Goal: Information Seeking & Learning: Learn about a topic

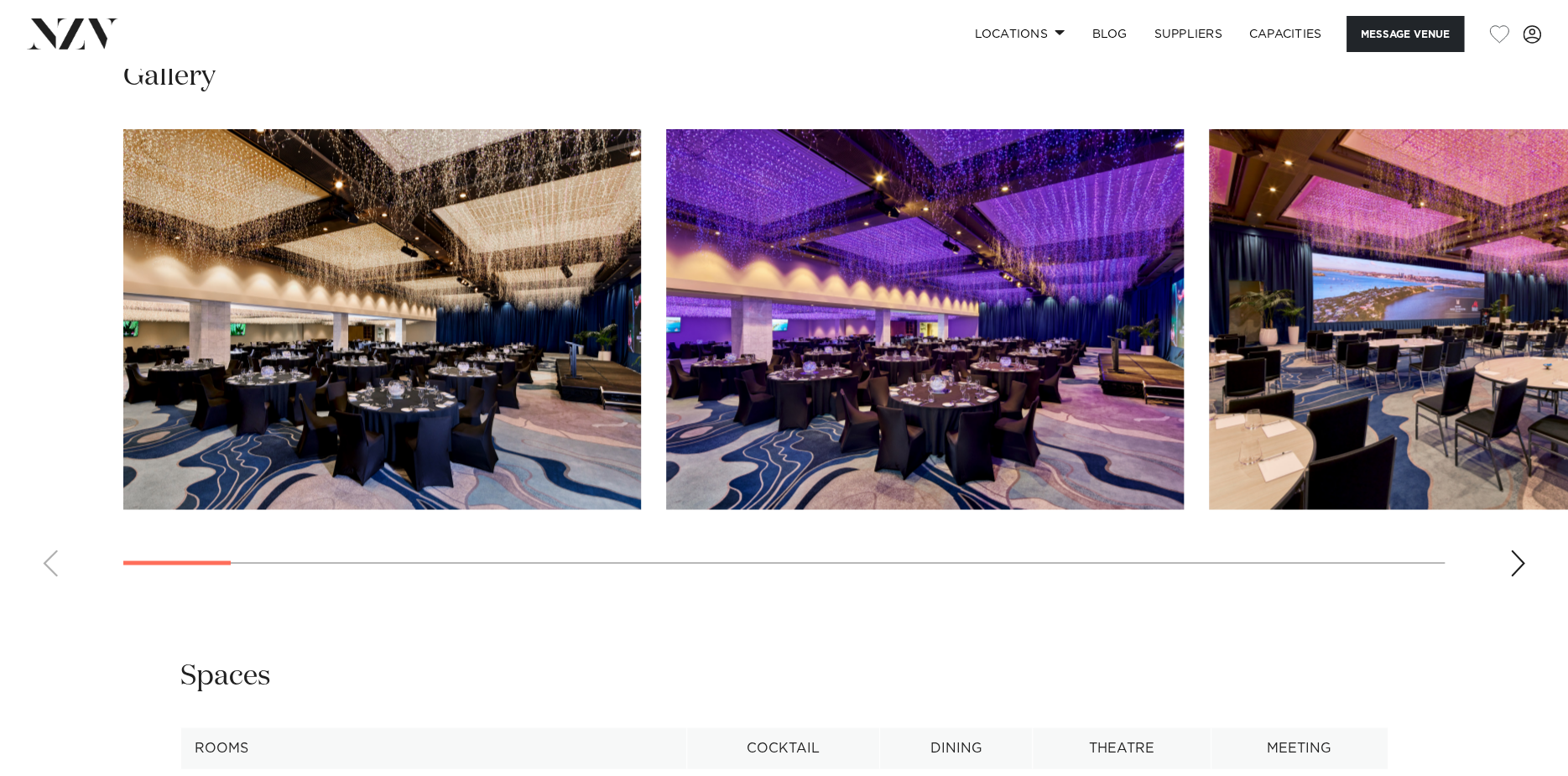
scroll to position [1761, 0]
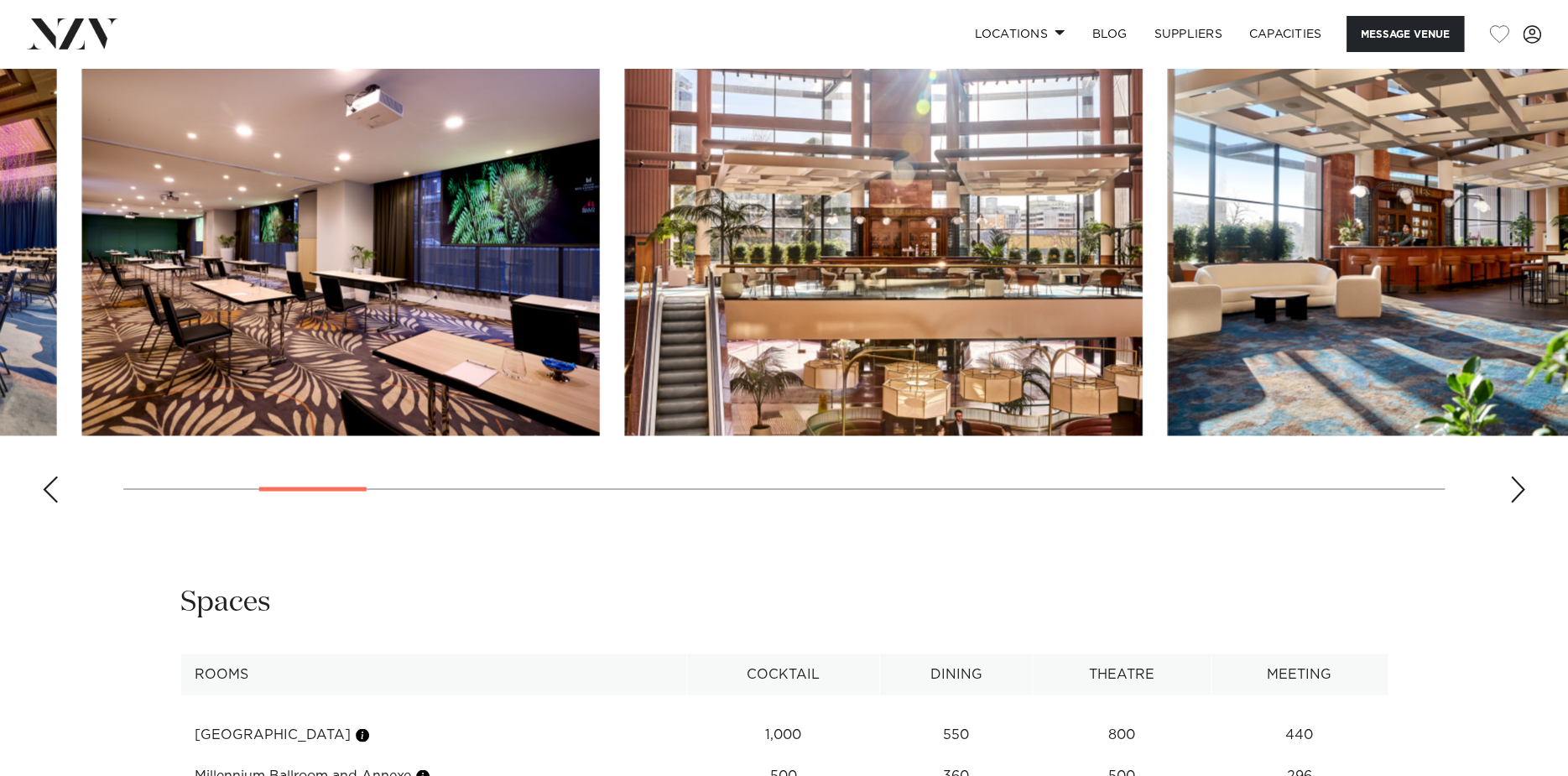
click at [348, 484] on swiper-container at bounding box center [784, 286] width 1568 height 461
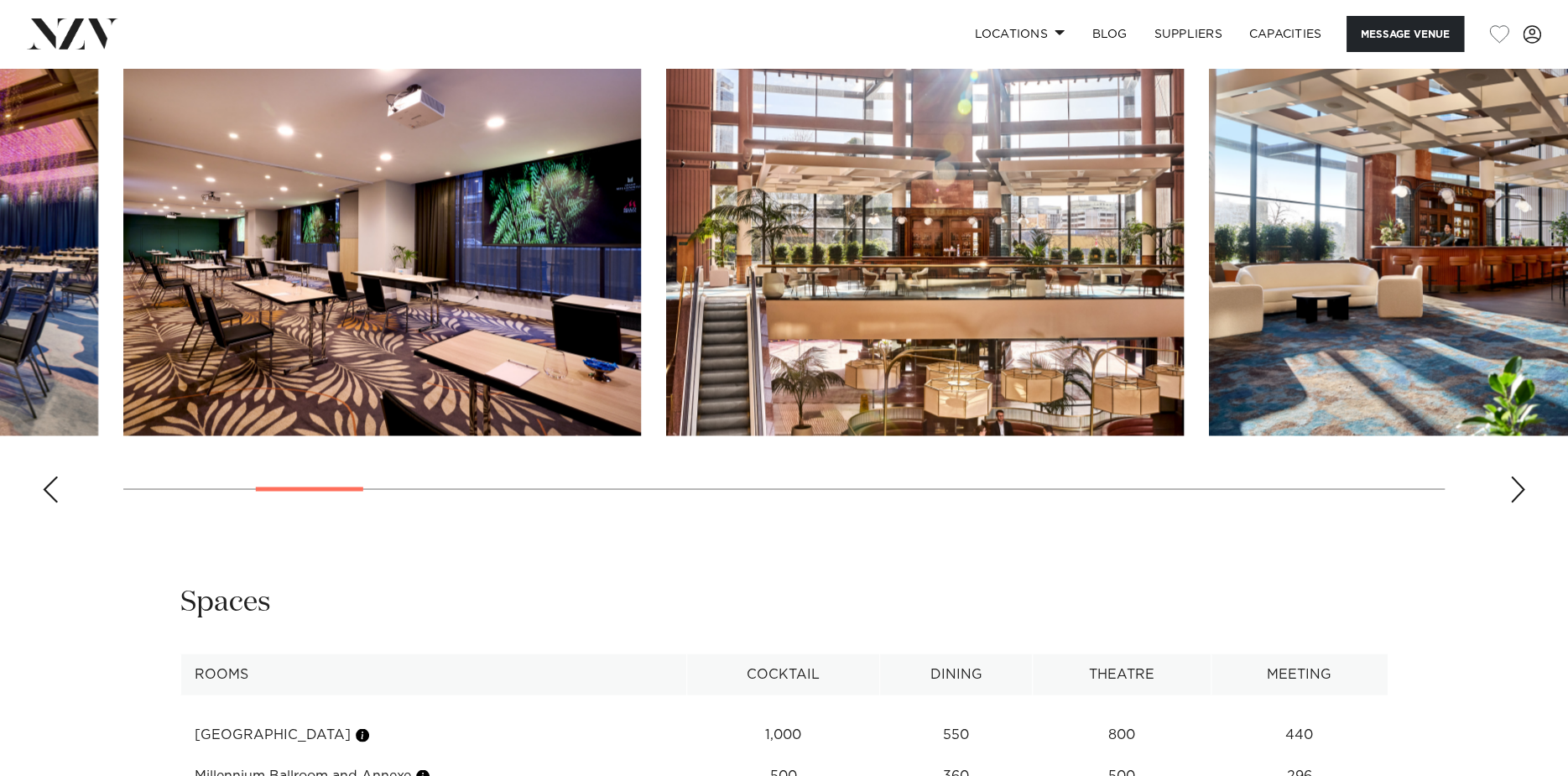
click at [434, 350] on img "4 / 30" at bounding box center [383, 245] width 518 height 380
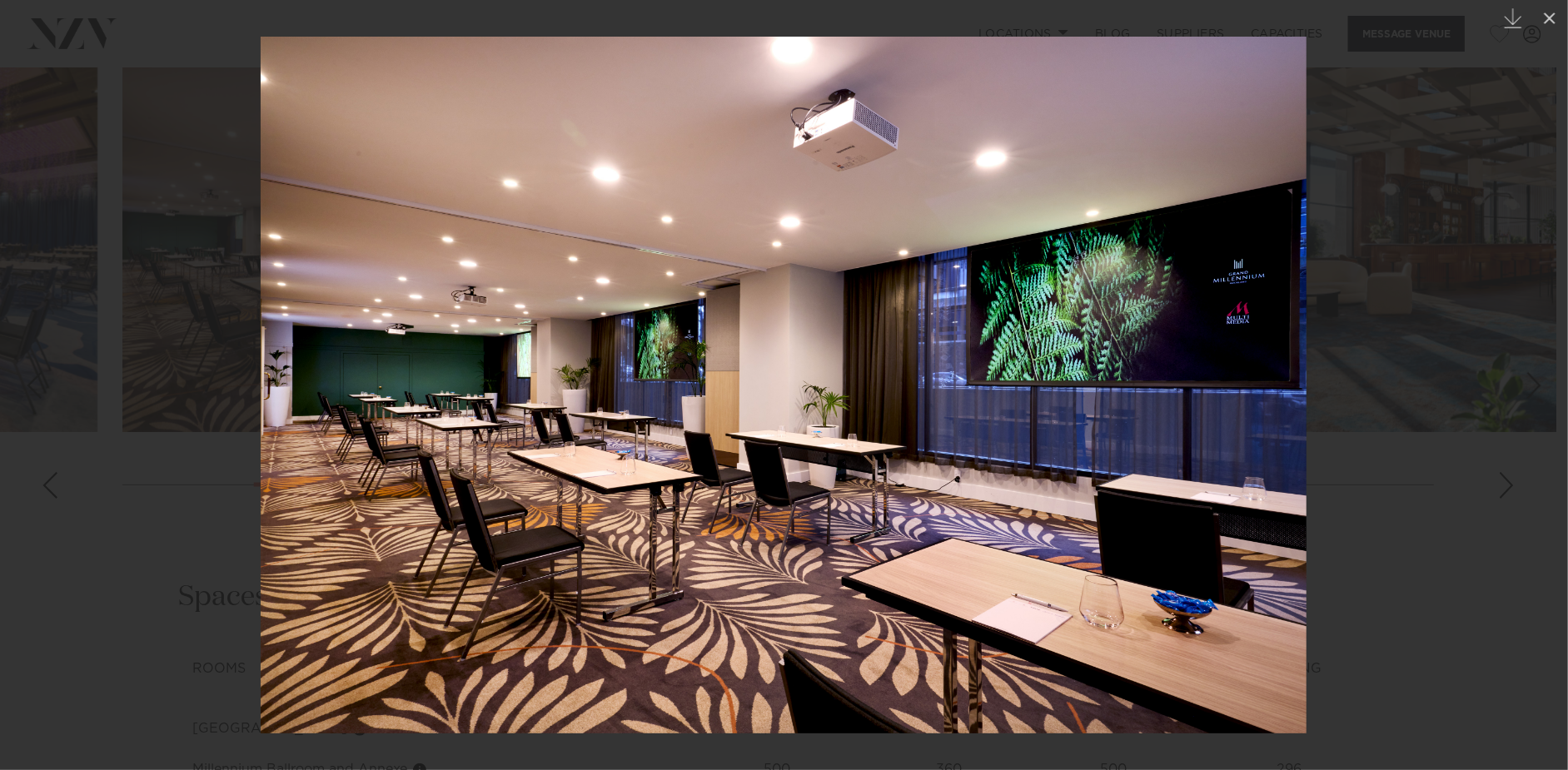
click at [1456, 389] on div at bounding box center [784, 385] width 1568 height 770
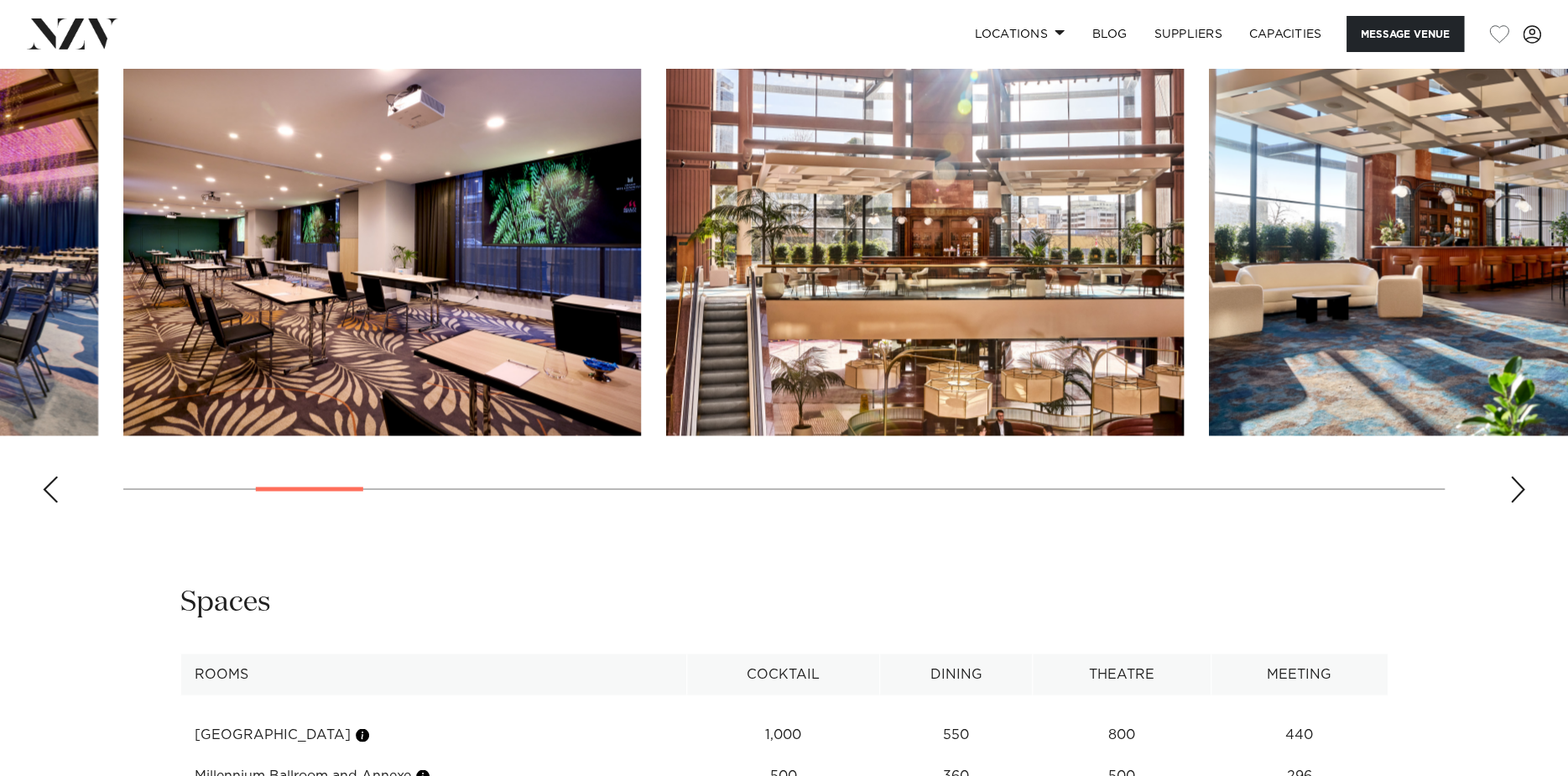
click at [1522, 484] on div "Next slide" at bounding box center [1518, 489] width 17 height 27
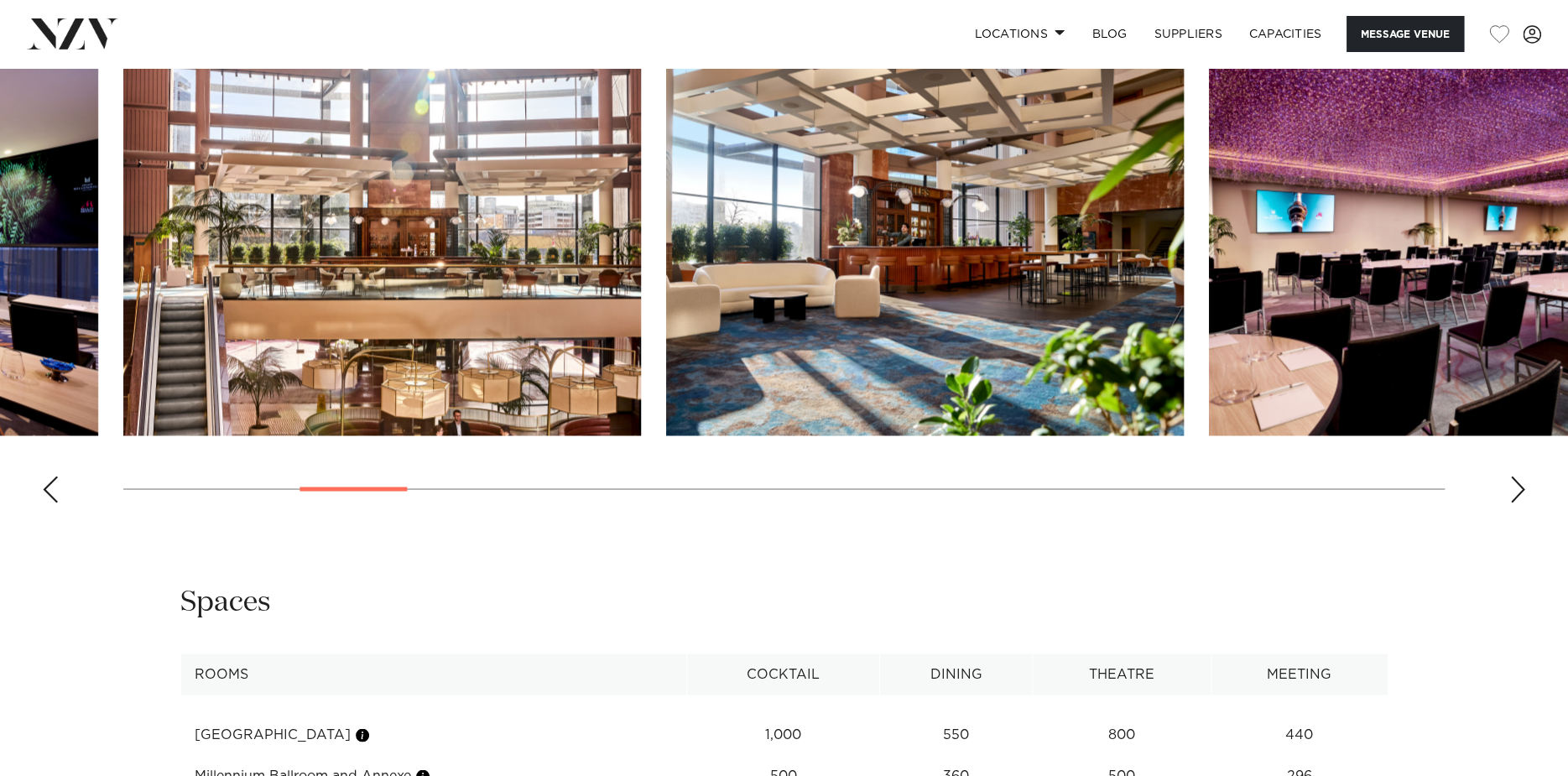
click at [1522, 484] on div "Next slide" at bounding box center [1518, 489] width 17 height 27
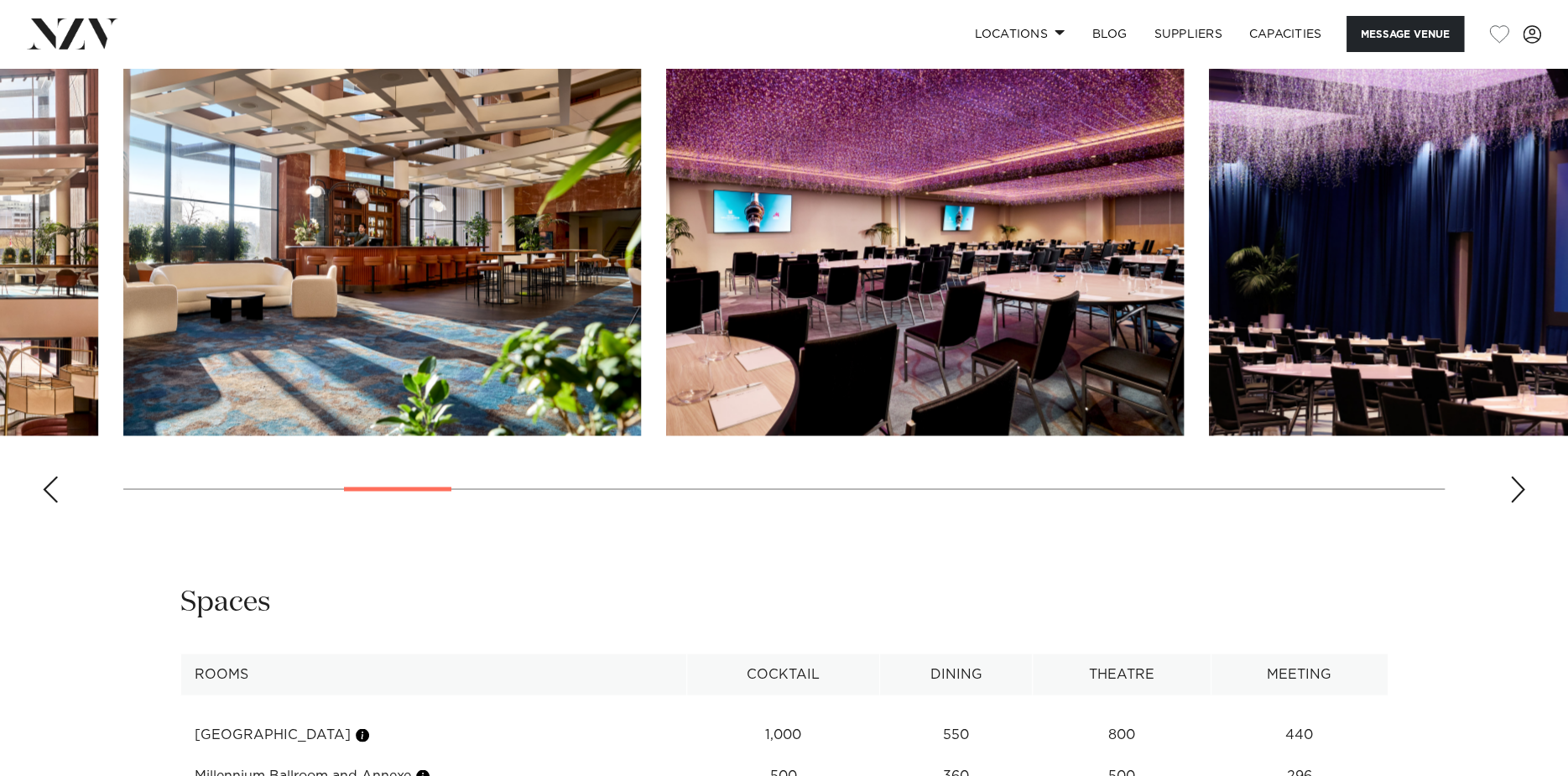
click at [1522, 484] on div "Next slide" at bounding box center [1518, 489] width 17 height 27
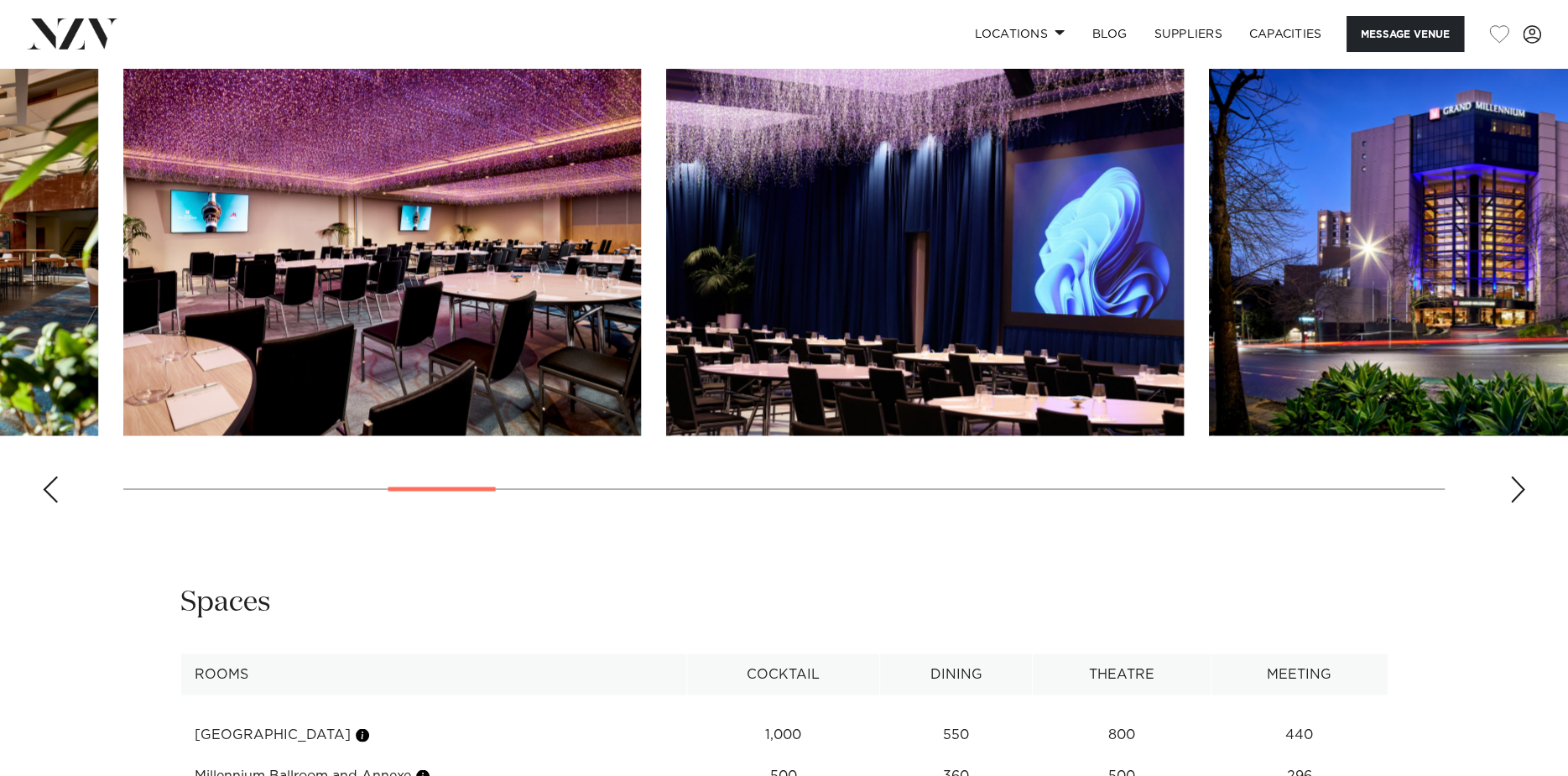
click at [1522, 484] on div "Next slide" at bounding box center [1518, 489] width 17 height 27
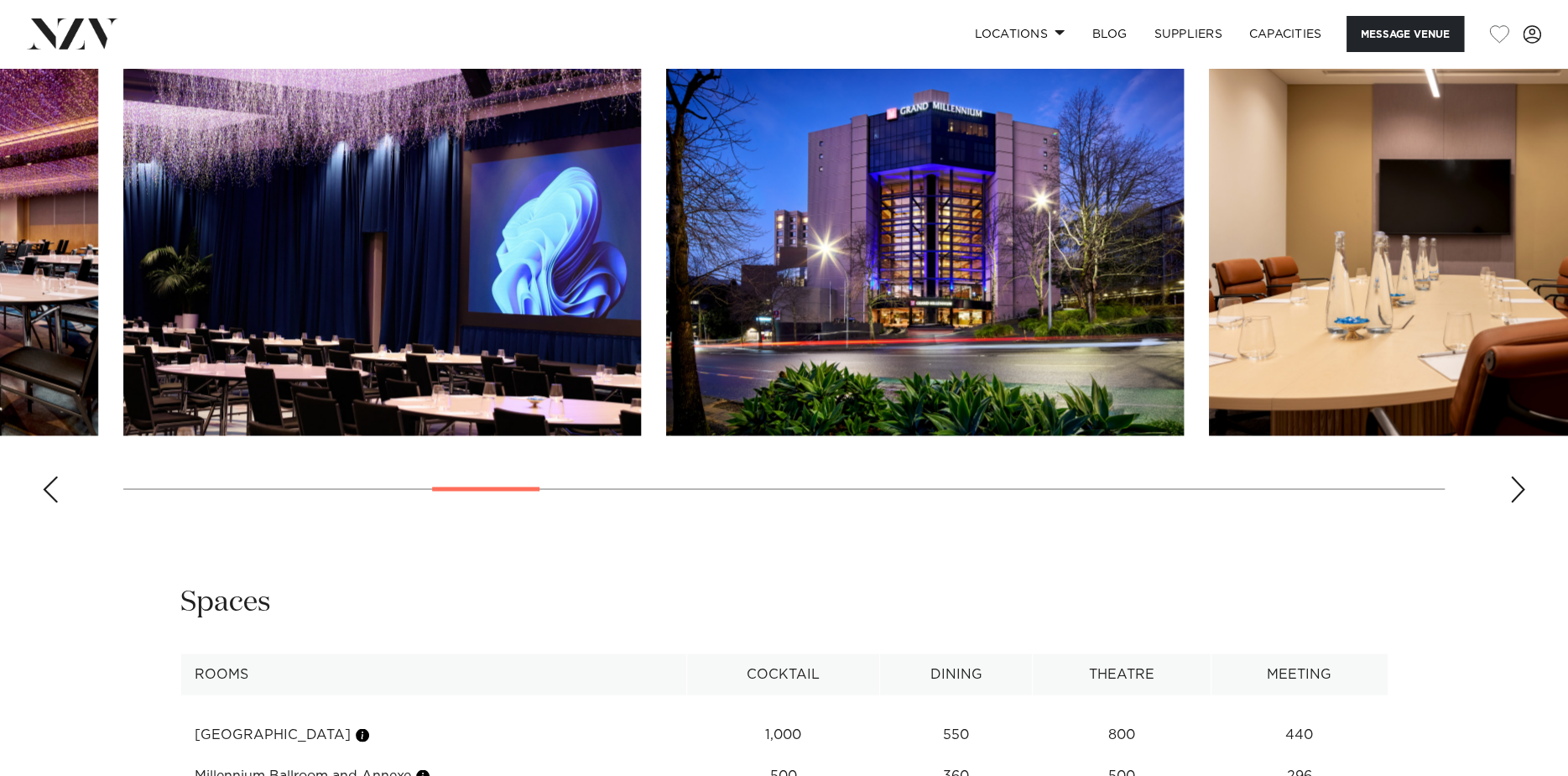
click at [1522, 484] on div "Next slide" at bounding box center [1518, 489] width 17 height 27
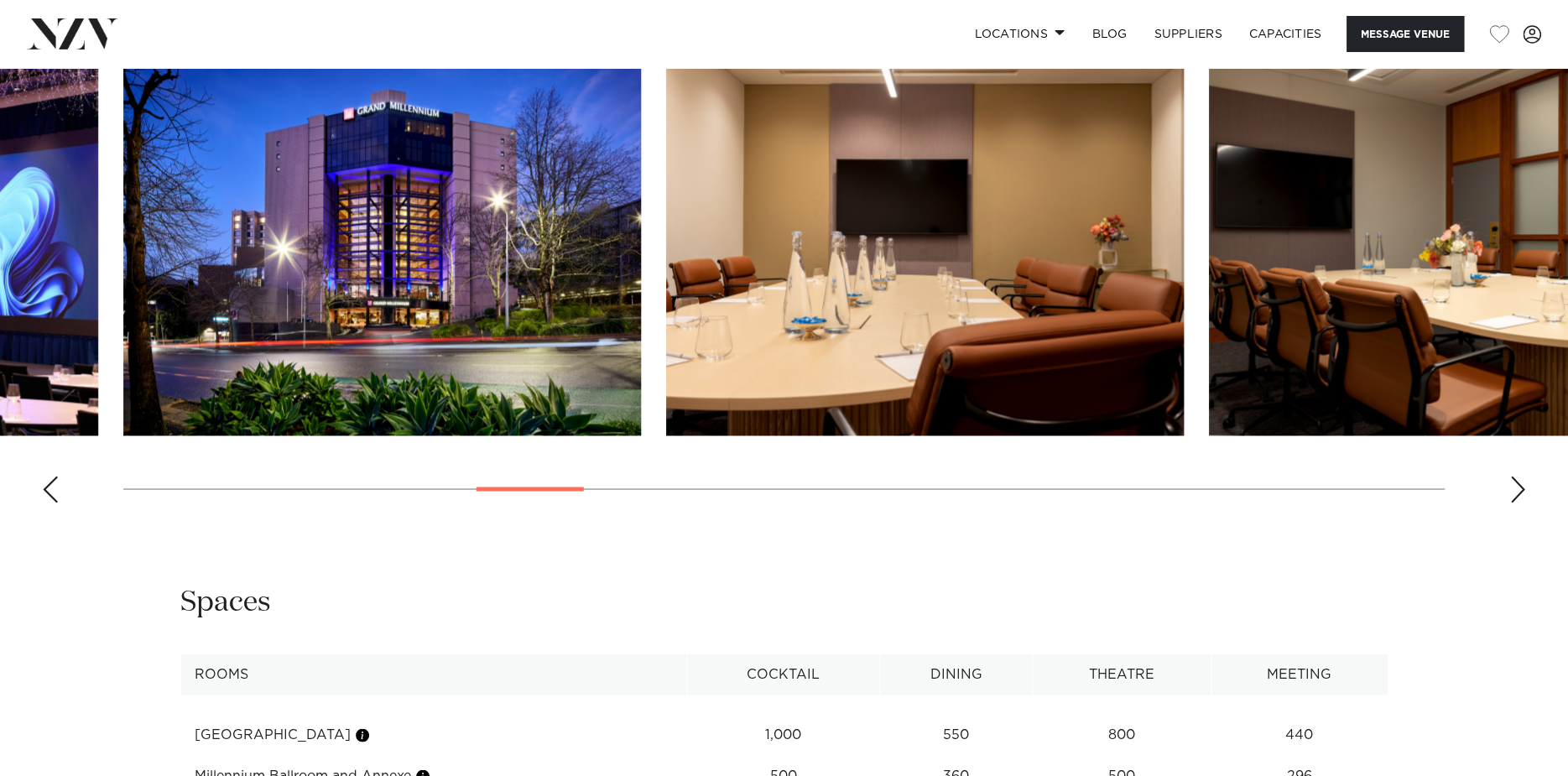
click at [1522, 484] on div "Next slide" at bounding box center [1518, 489] width 17 height 27
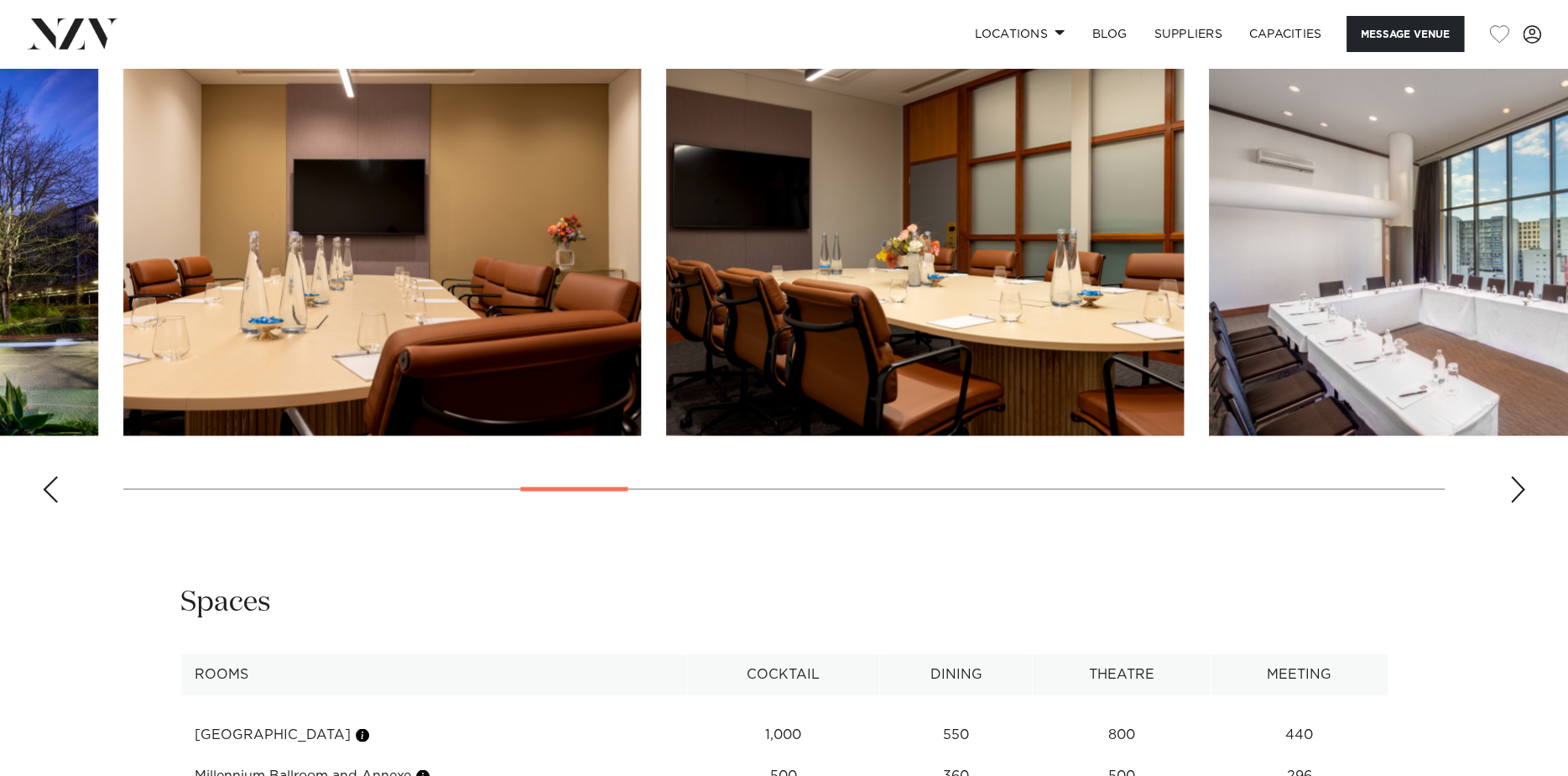
click at [1522, 484] on div "Next slide" at bounding box center [1518, 489] width 17 height 27
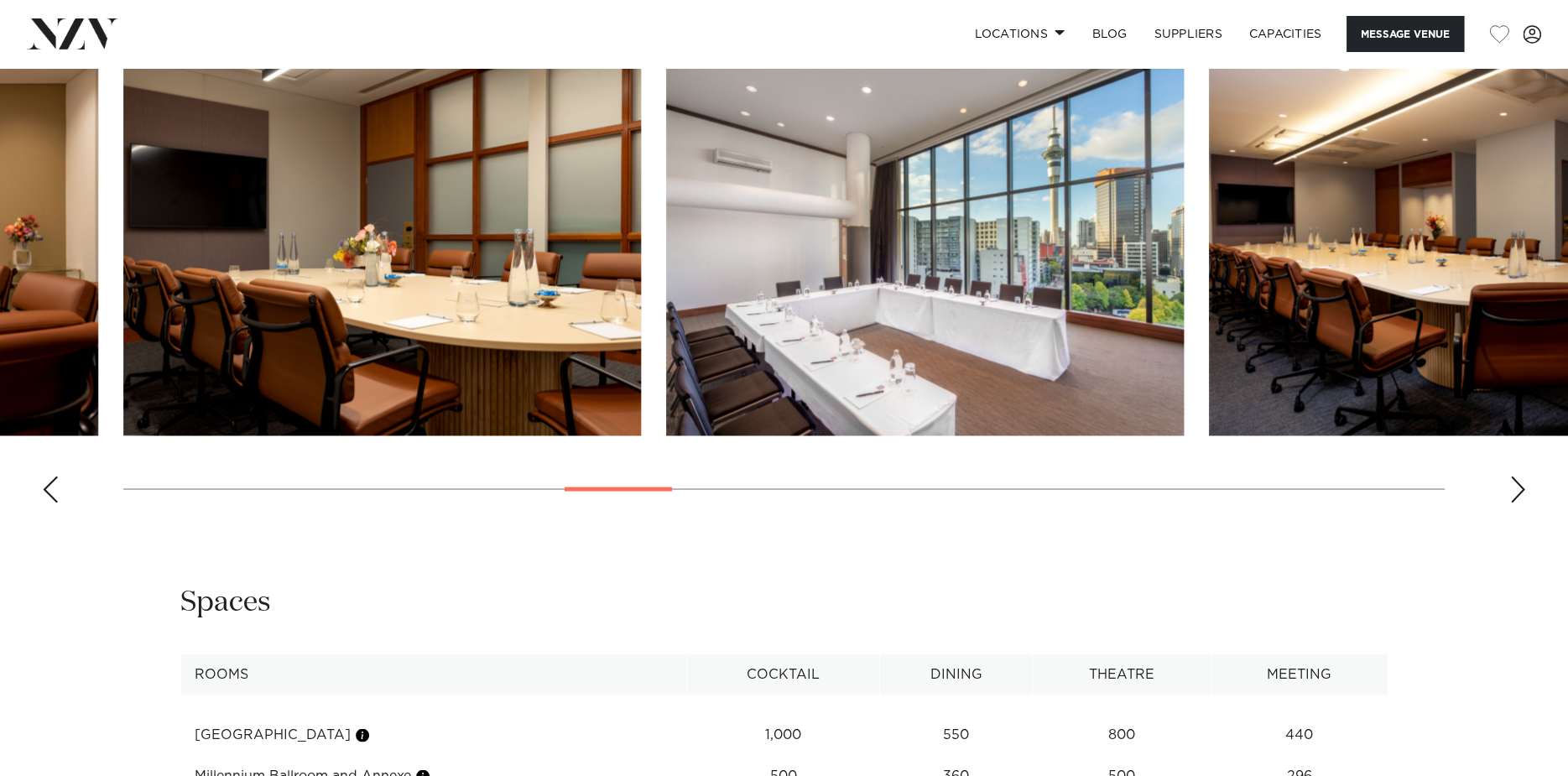
click at [1522, 484] on div "Next slide" at bounding box center [1518, 489] width 17 height 27
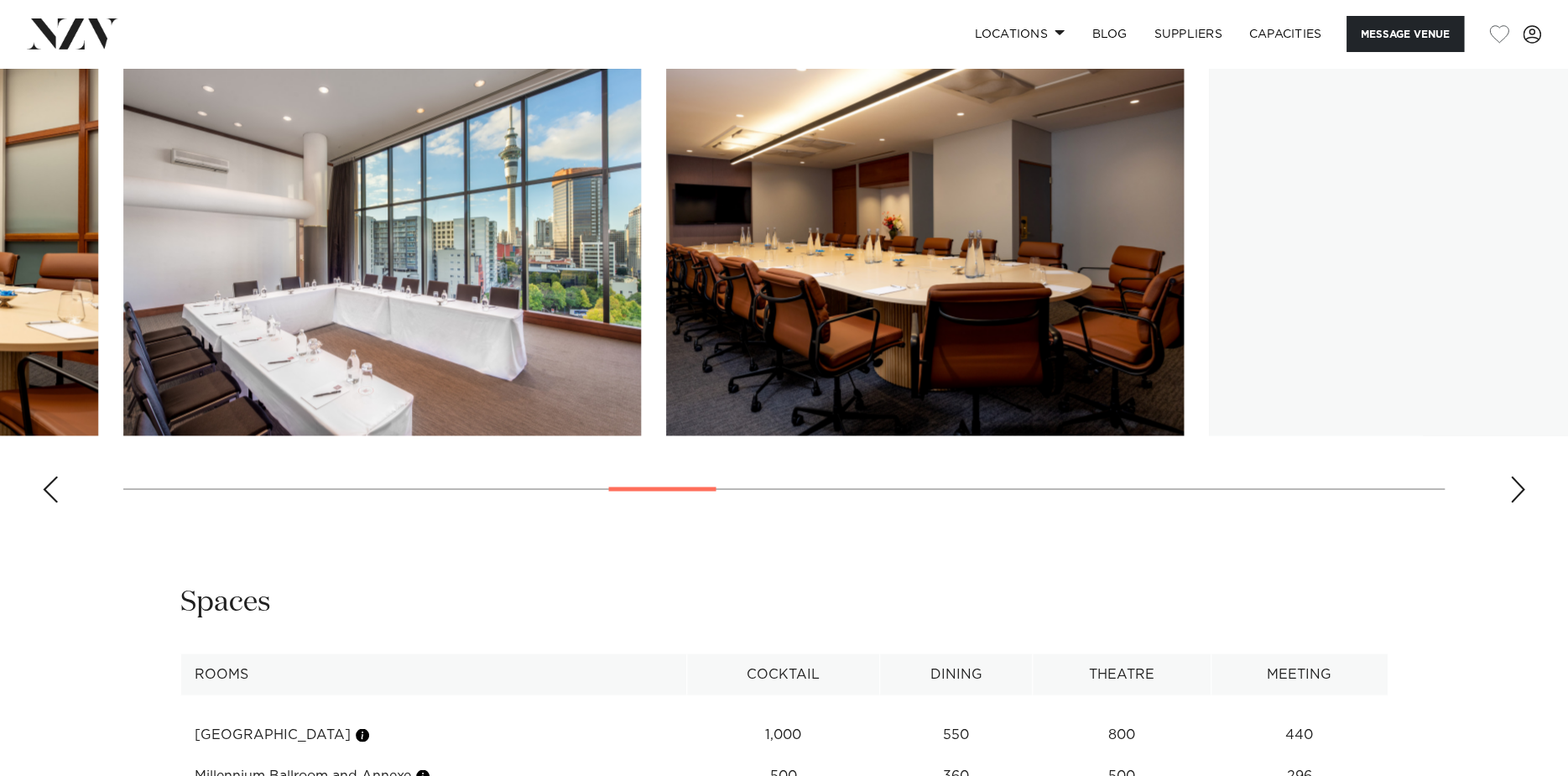
click at [1522, 484] on div "Next slide" at bounding box center [1518, 489] width 17 height 27
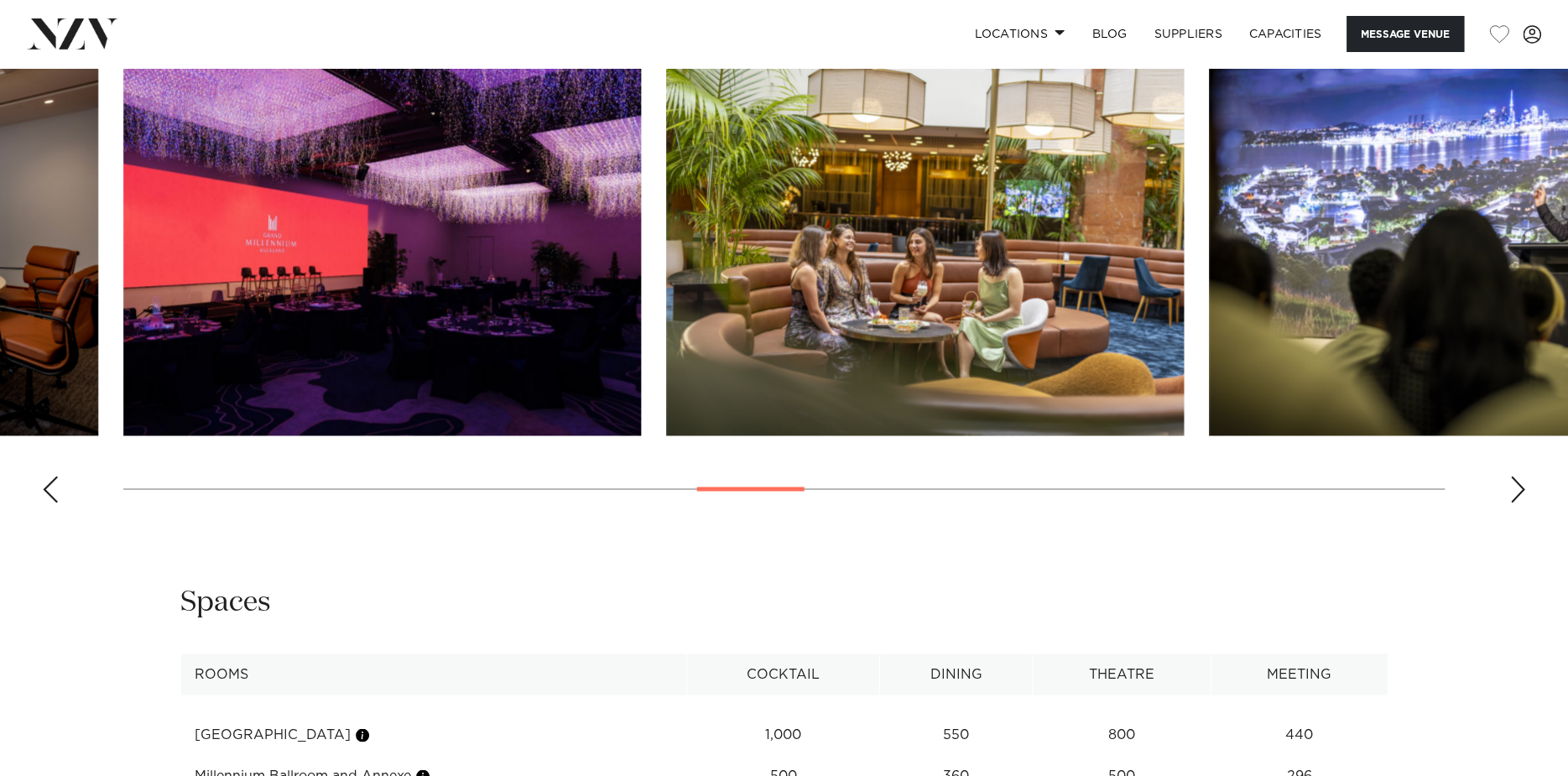
click at [1522, 484] on div "Next slide" at bounding box center [1518, 489] width 17 height 27
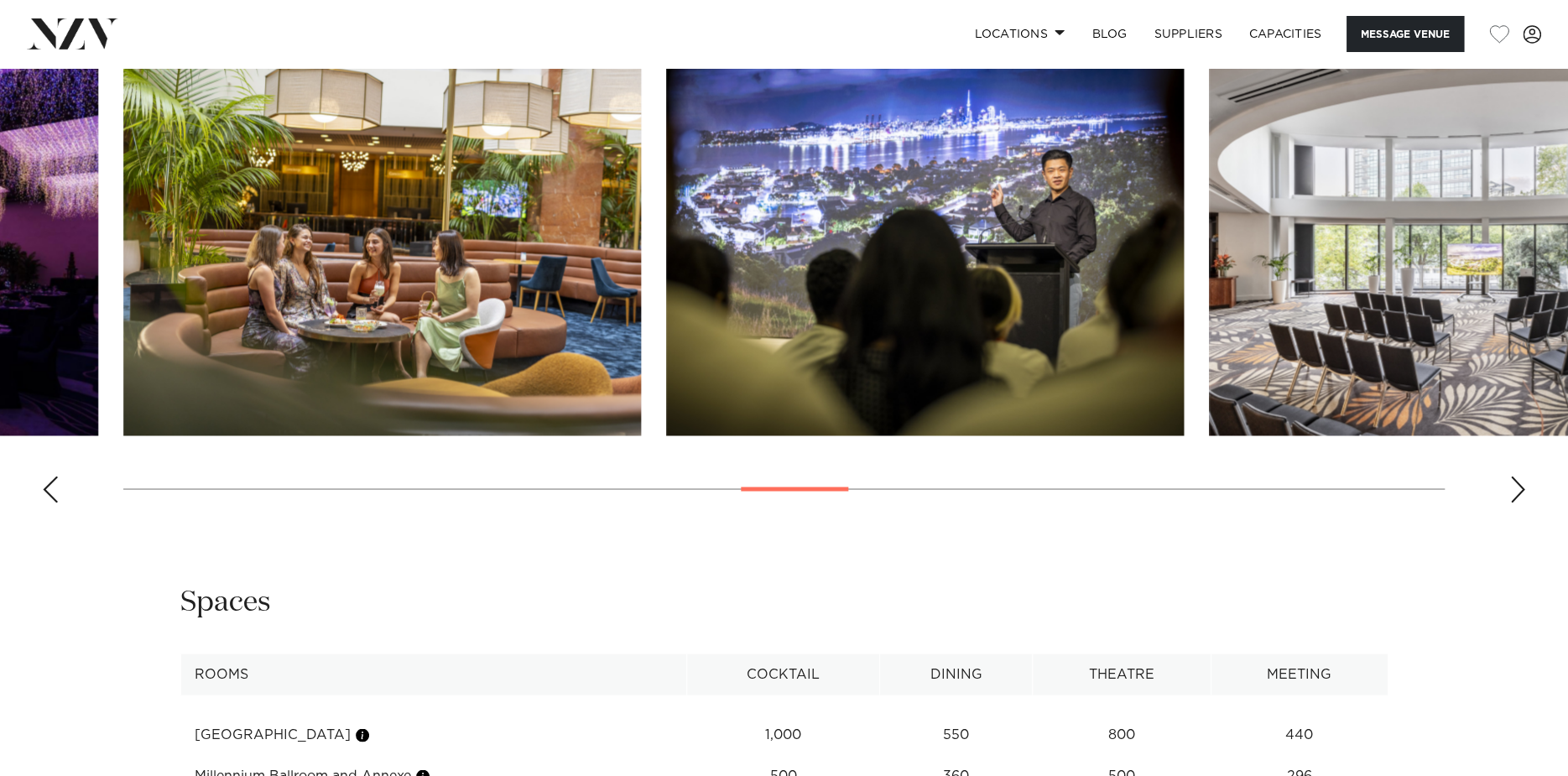
scroll to position [1678, 0]
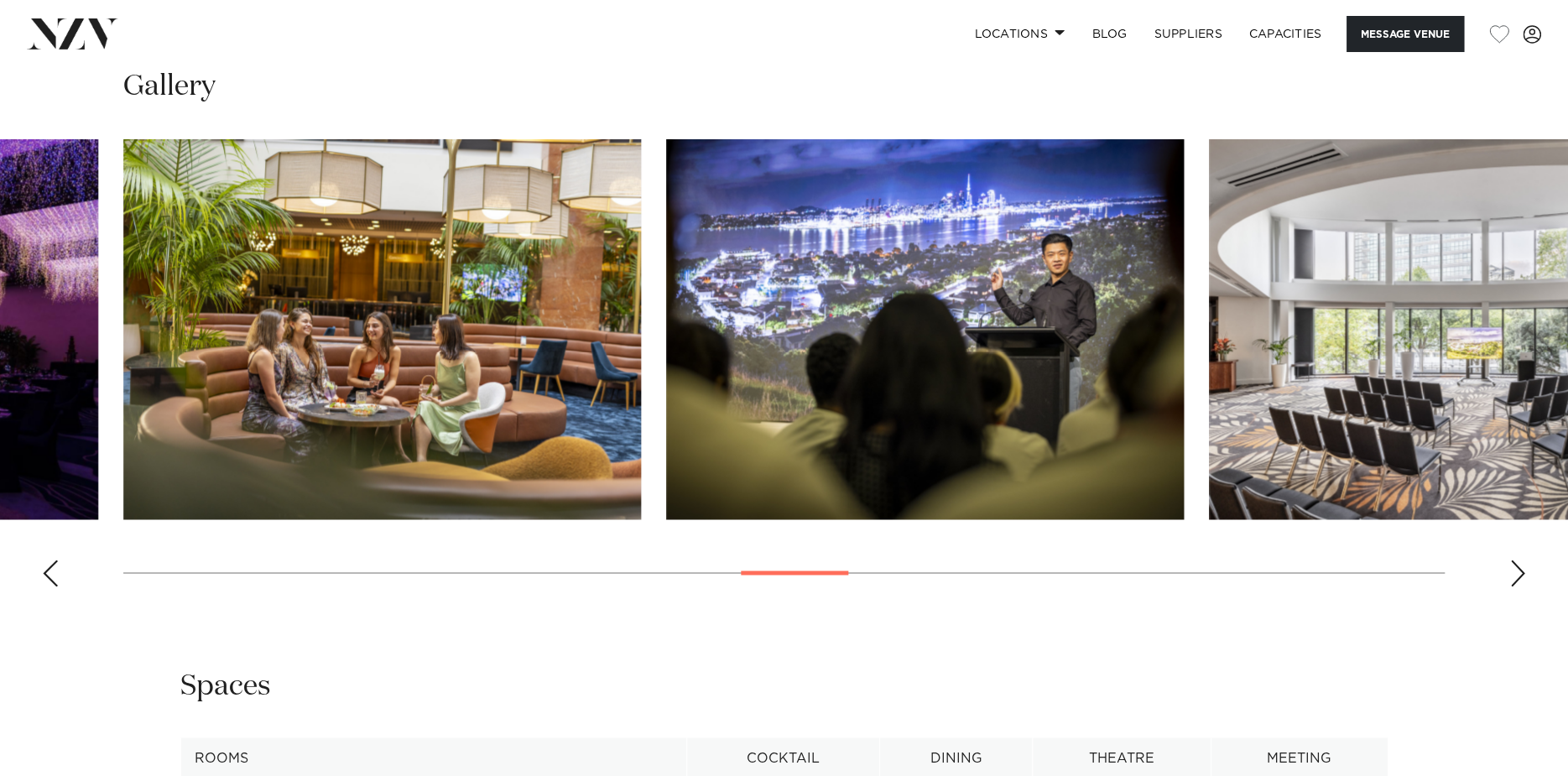
click at [1531, 582] on swiper-container at bounding box center [784, 369] width 1568 height 461
click at [1525, 566] on div "Next slide" at bounding box center [1518, 573] width 17 height 27
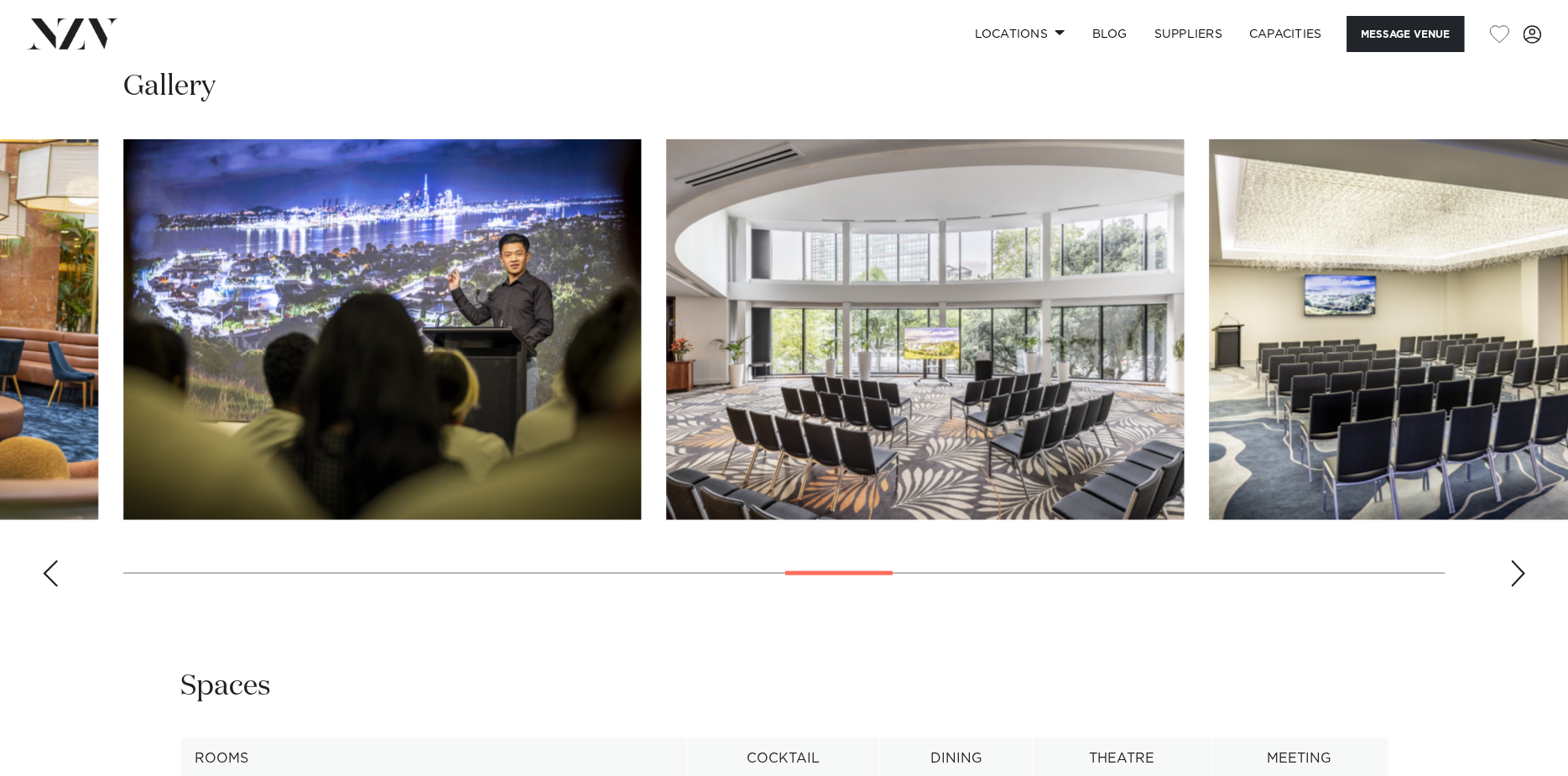
click at [1522, 567] on div "Next slide" at bounding box center [1518, 573] width 17 height 27
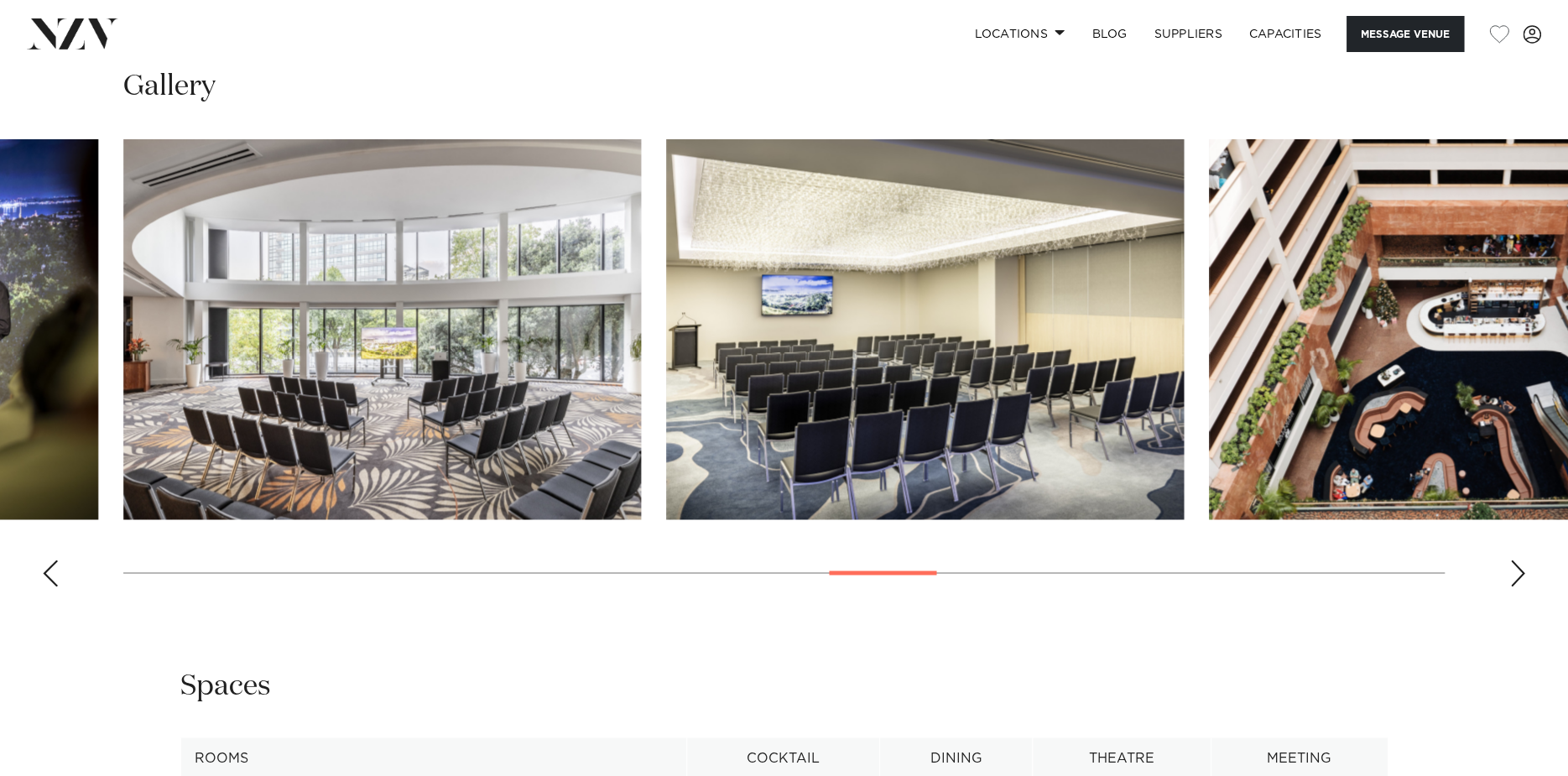
click at [1522, 567] on div "Next slide" at bounding box center [1518, 573] width 17 height 27
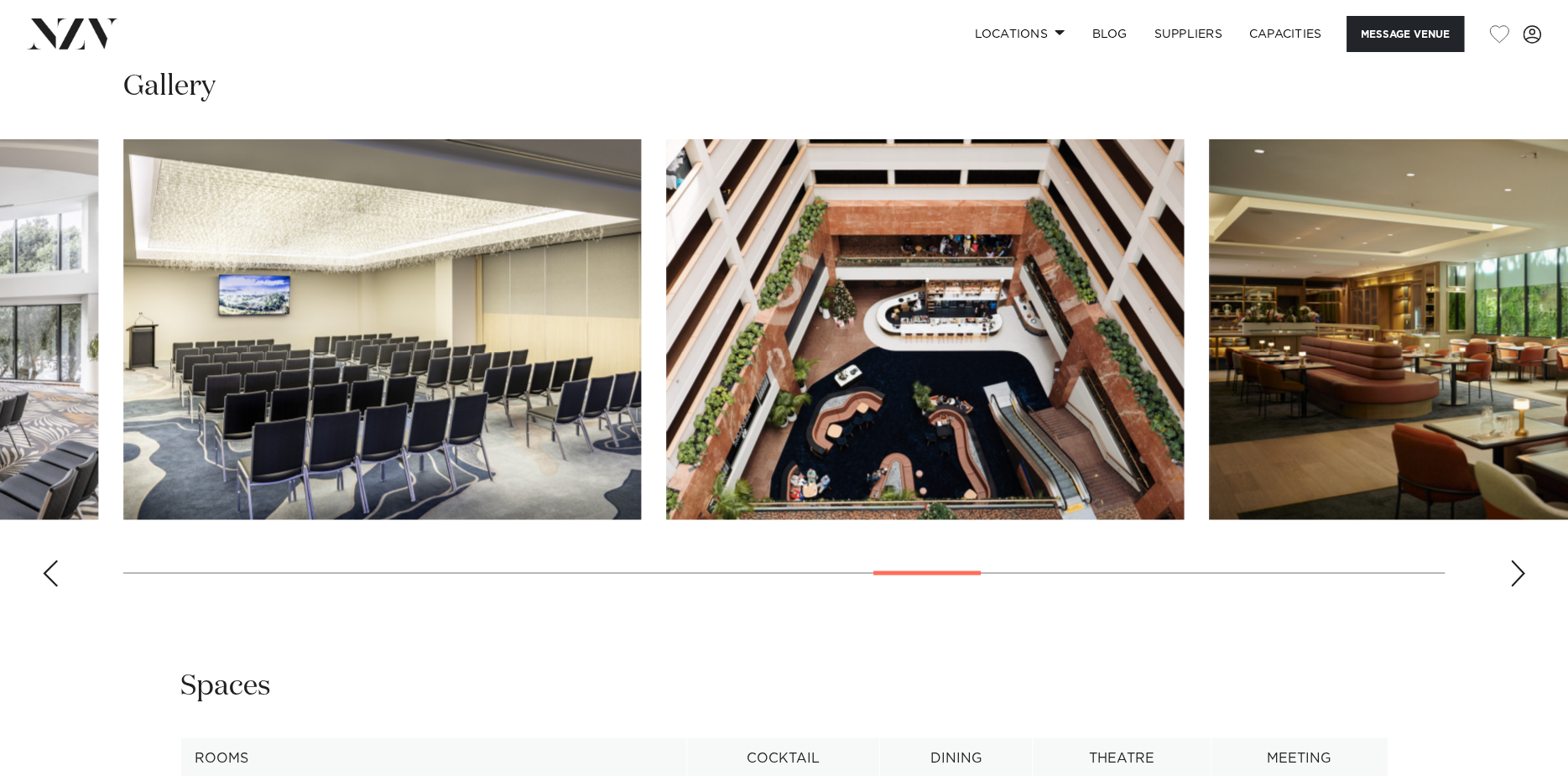
click at [1522, 567] on div "Next slide" at bounding box center [1518, 573] width 17 height 27
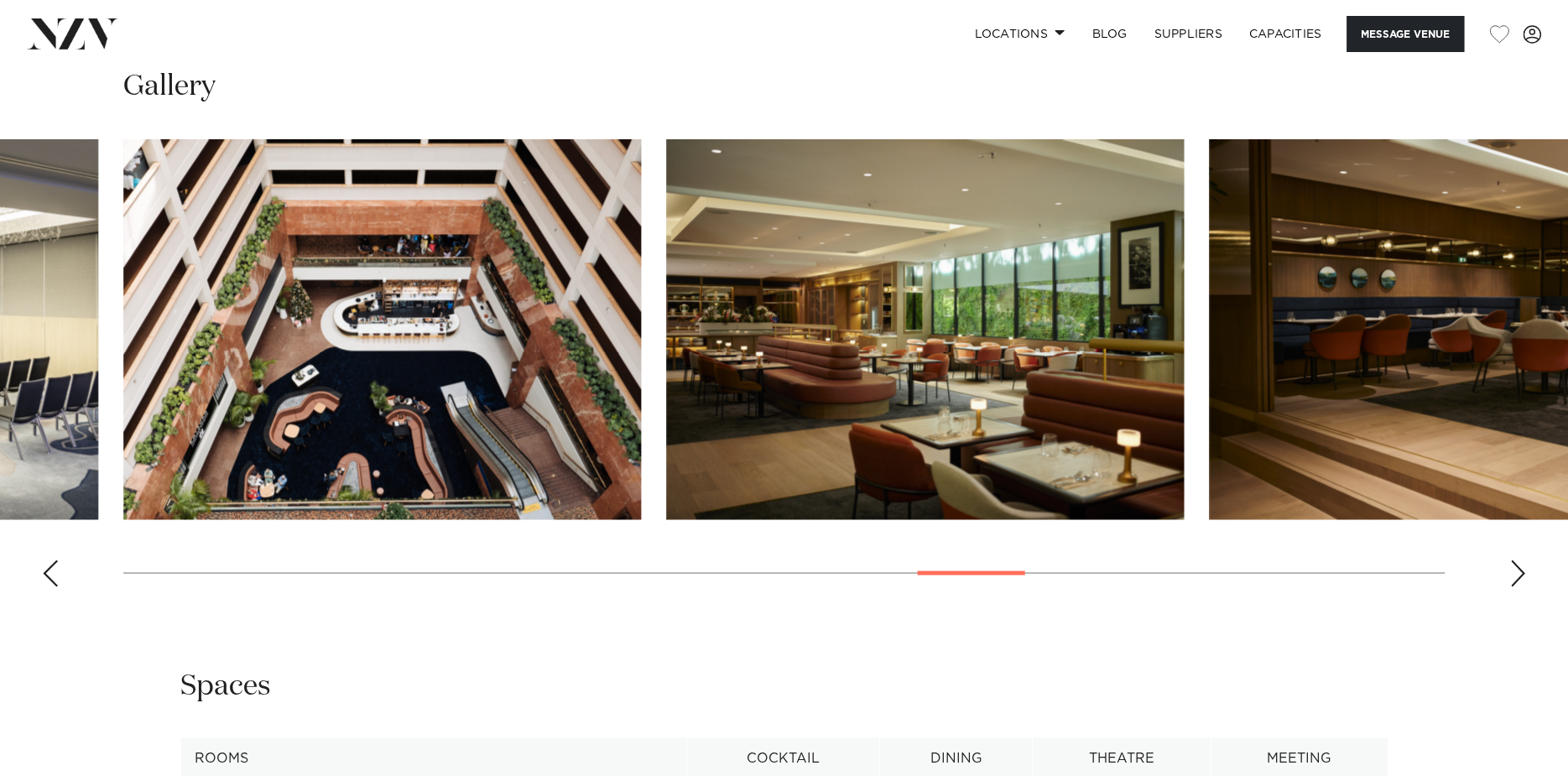
click at [1522, 567] on div "Next slide" at bounding box center [1518, 573] width 17 height 27
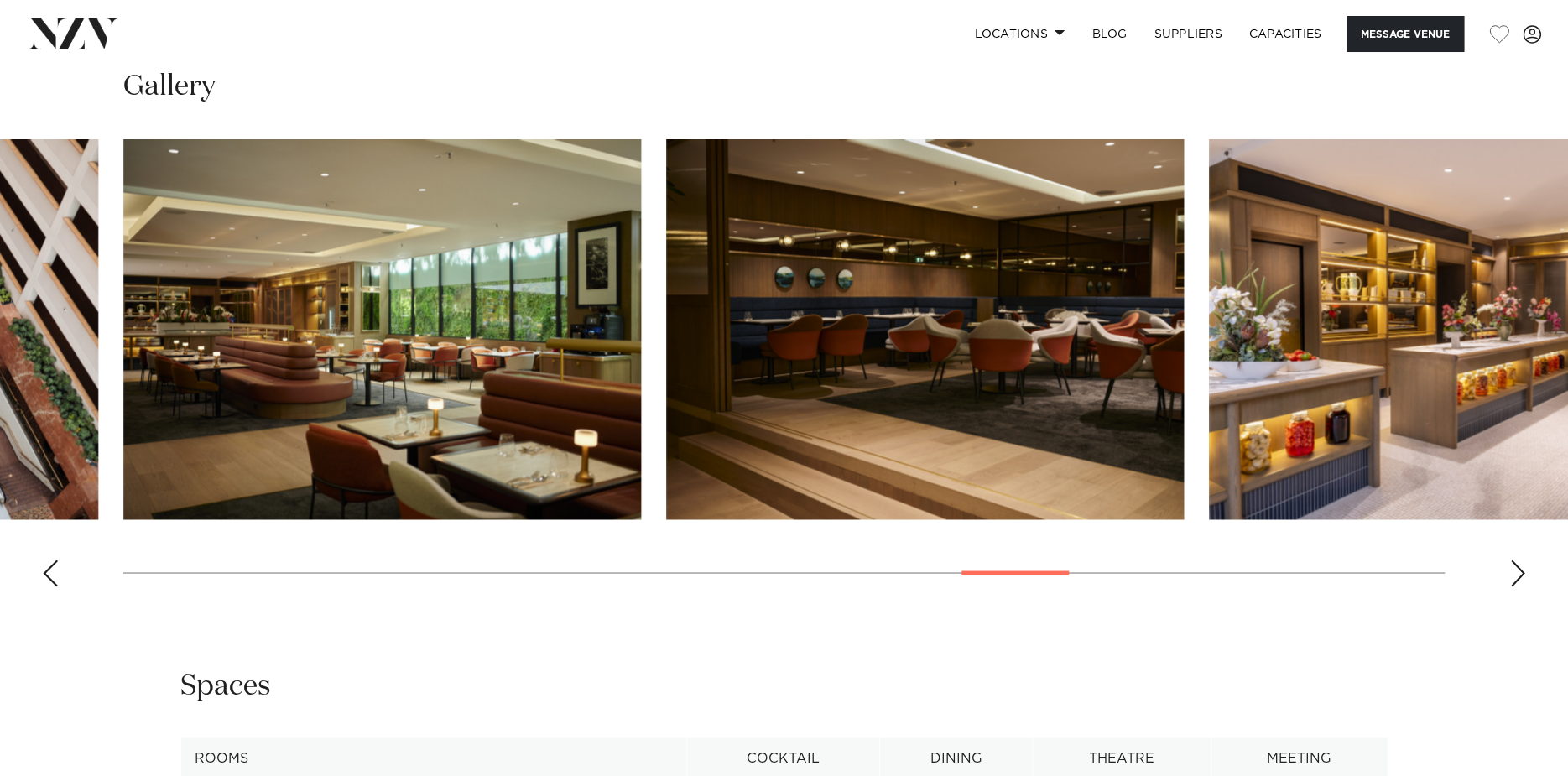
click at [1522, 567] on div "Next slide" at bounding box center [1518, 573] width 17 height 27
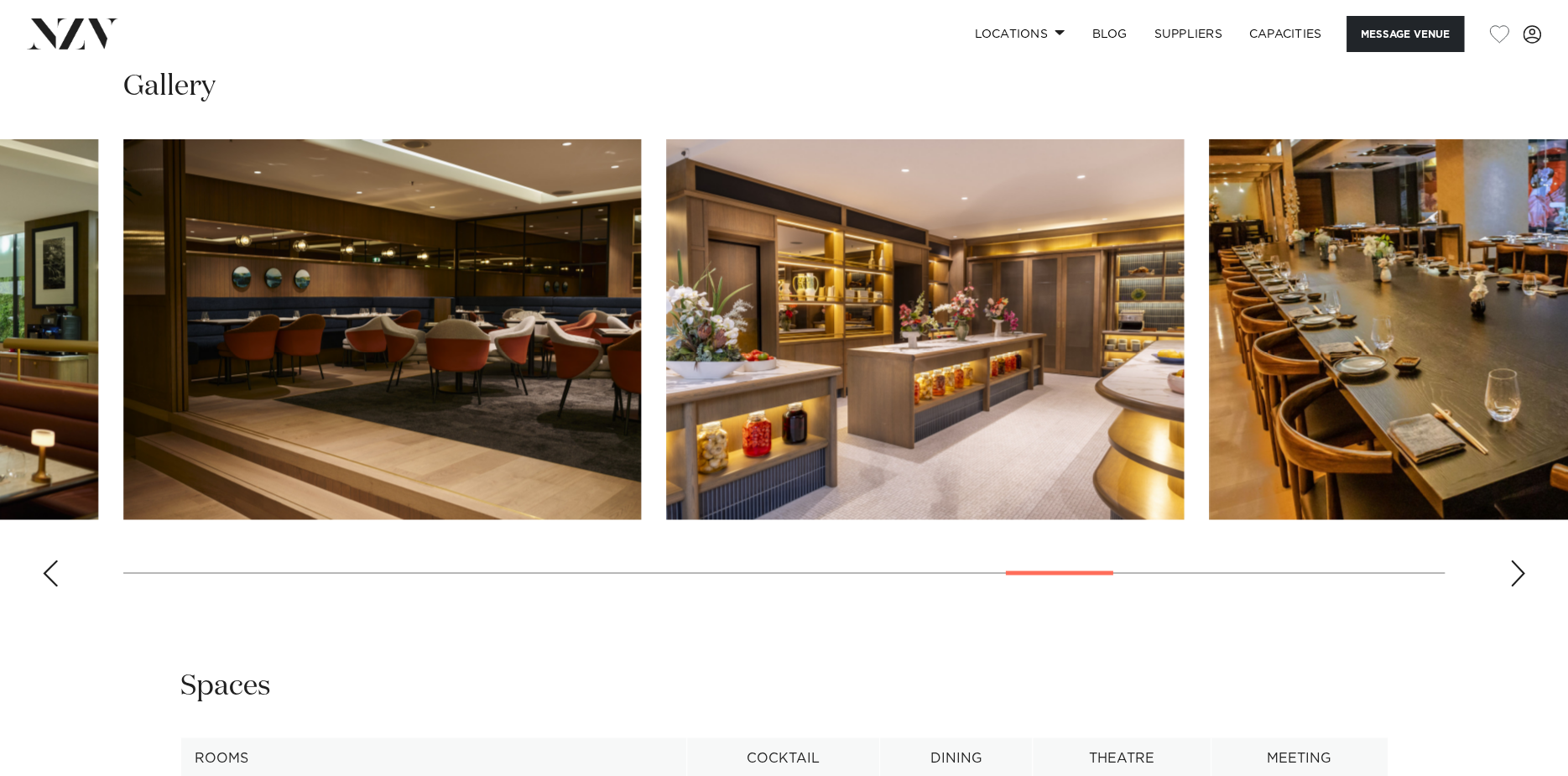
click at [1522, 567] on div "Next slide" at bounding box center [1518, 573] width 17 height 27
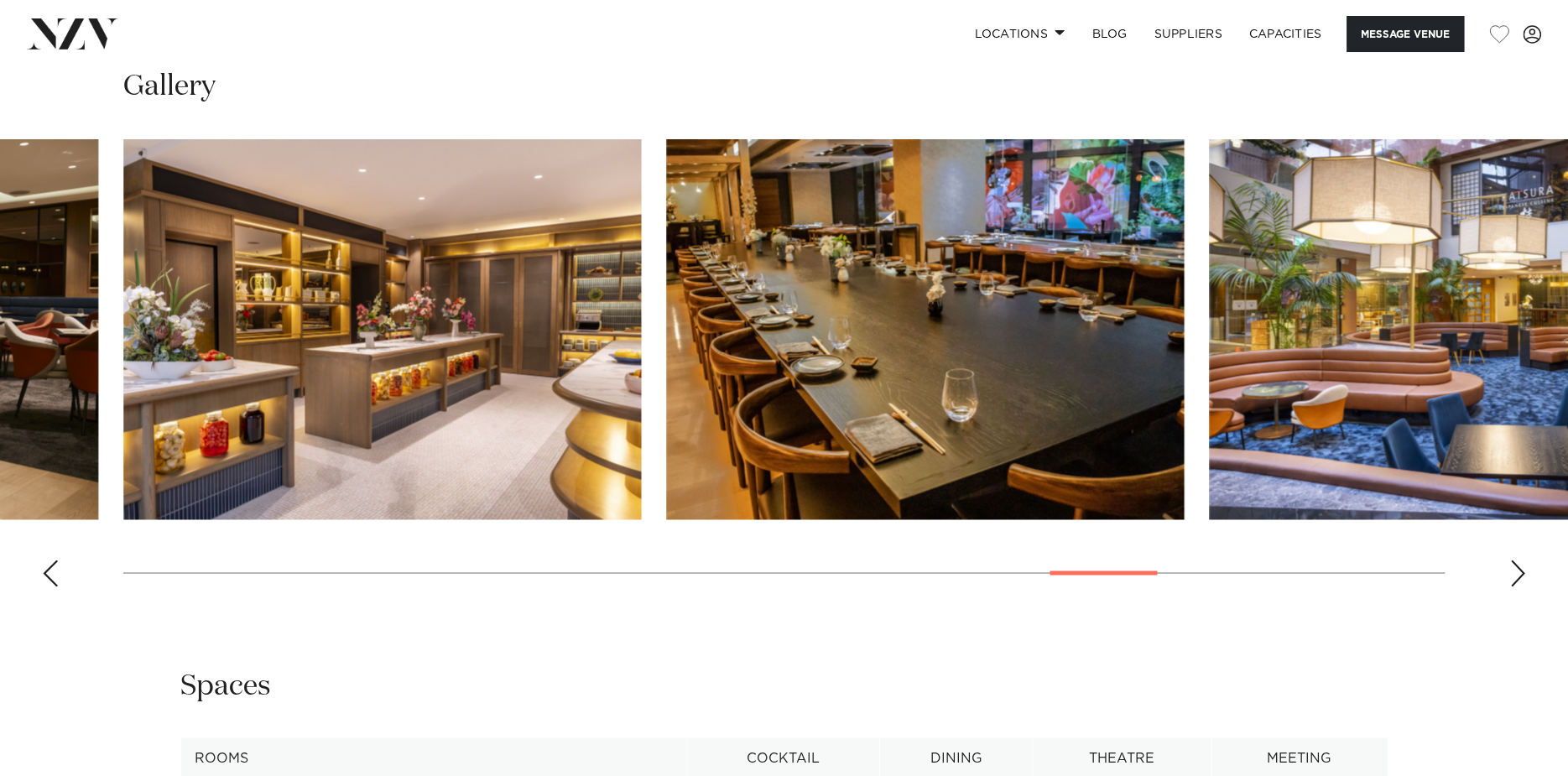
click at [1522, 567] on div "Next slide" at bounding box center [1518, 573] width 17 height 27
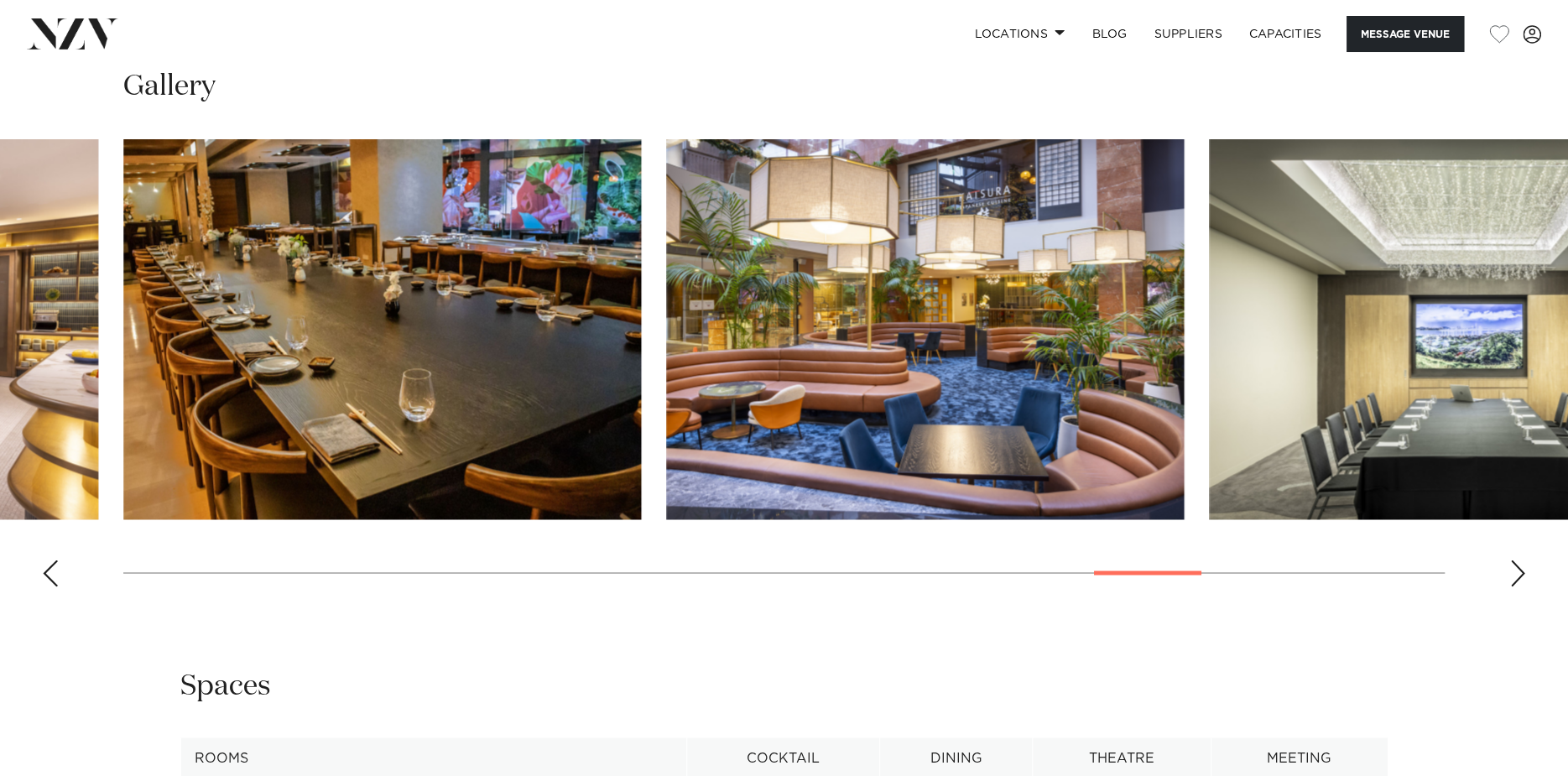
click at [1522, 567] on div "Next slide" at bounding box center [1518, 573] width 17 height 27
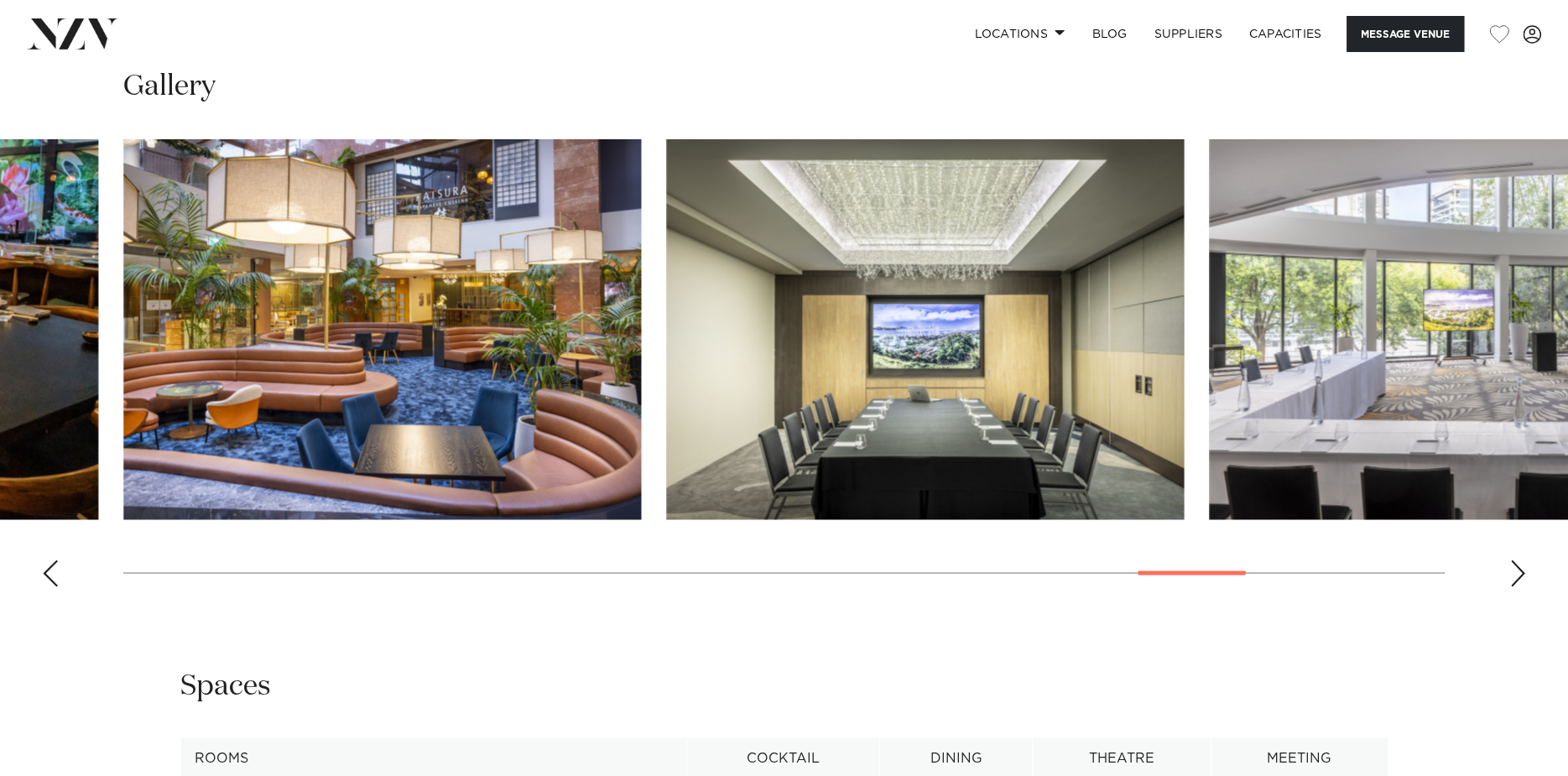
click at [1522, 567] on div "Next slide" at bounding box center [1518, 573] width 17 height 27
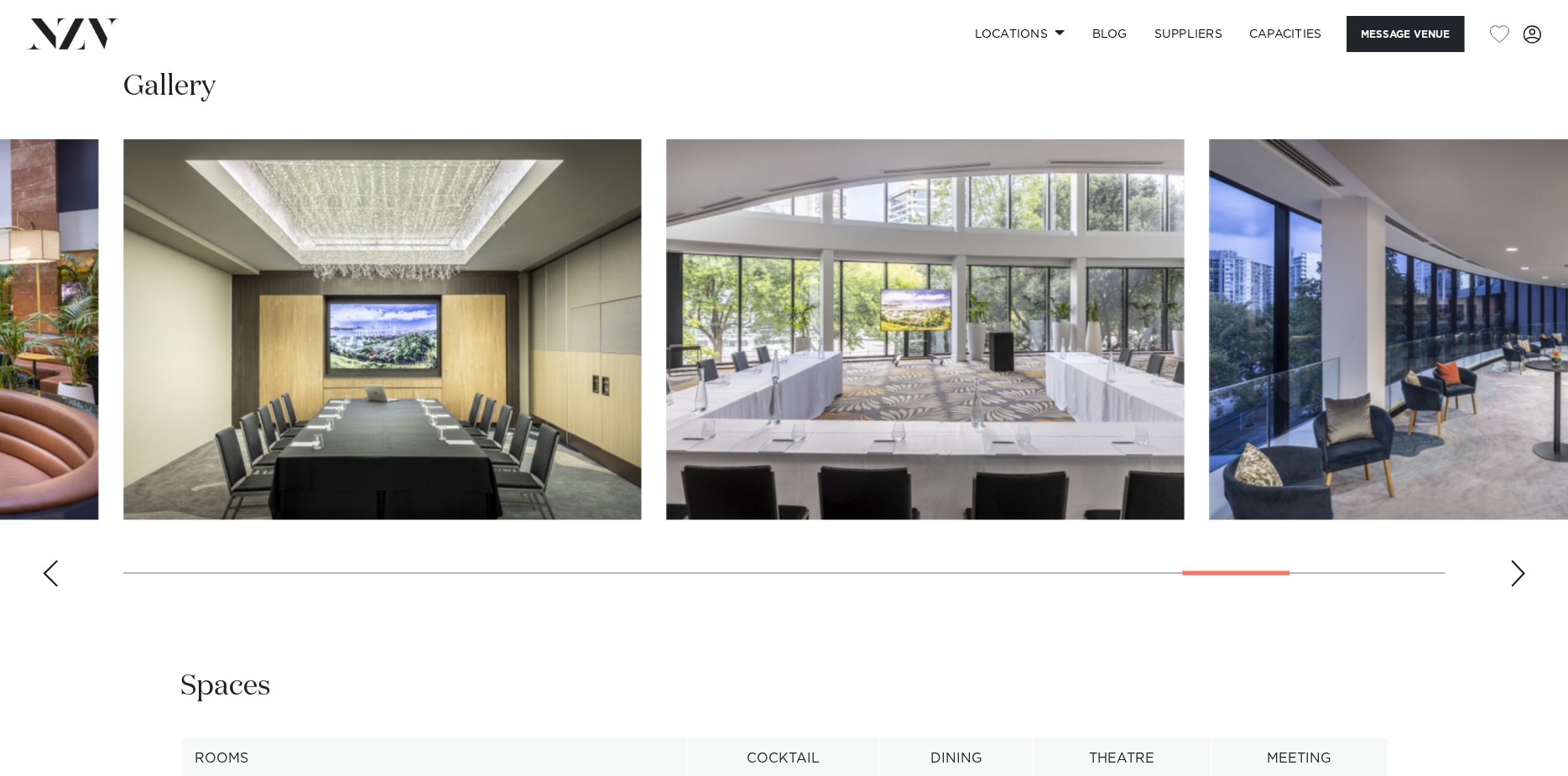
click at [1522, 567] on div "Next slide" at bounding box center [1518, 573] width 17 height 27
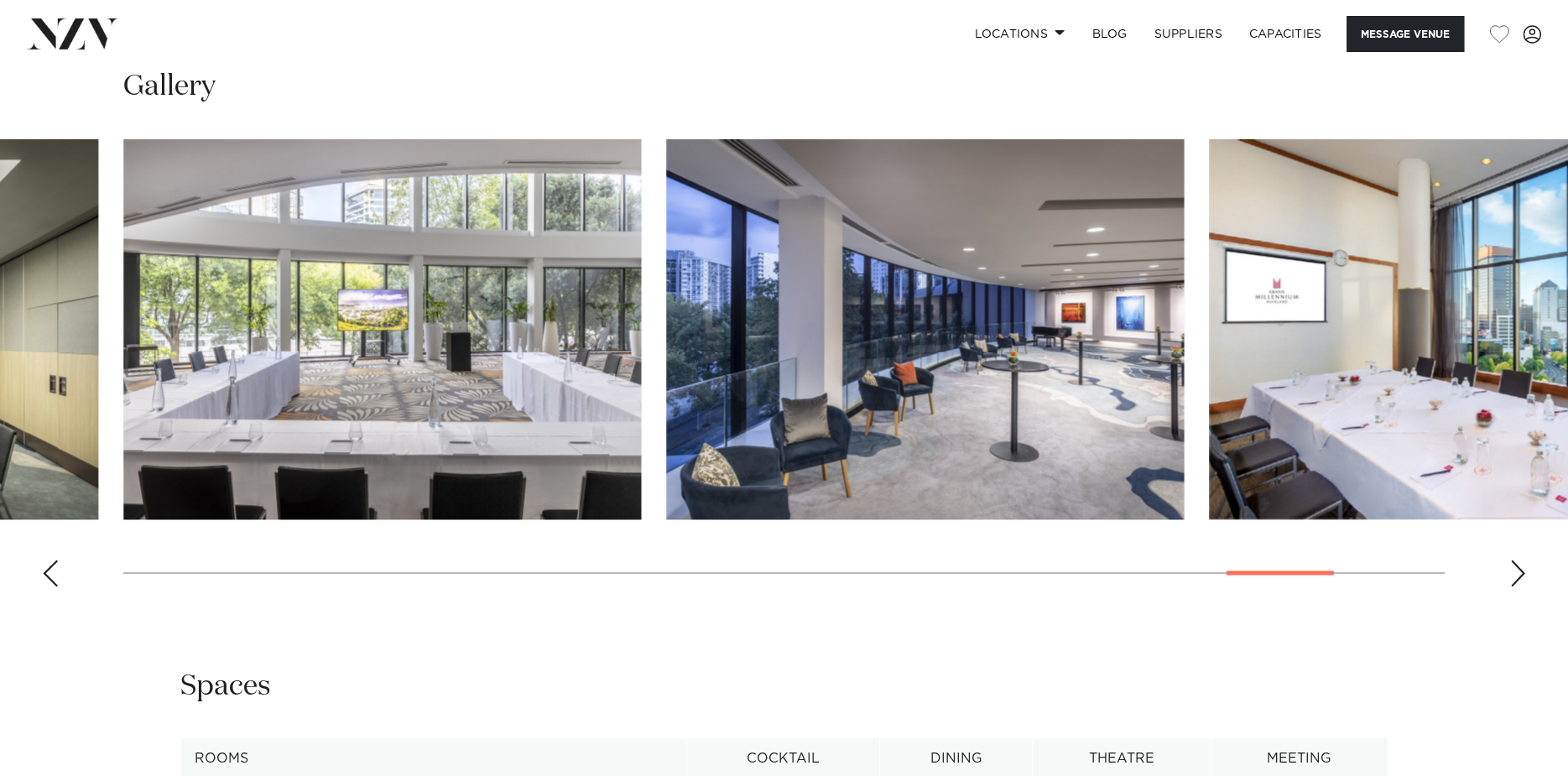
click at [1522, 567] on div "Next slide" at bounding box center [1518, 573] width 17 height 27
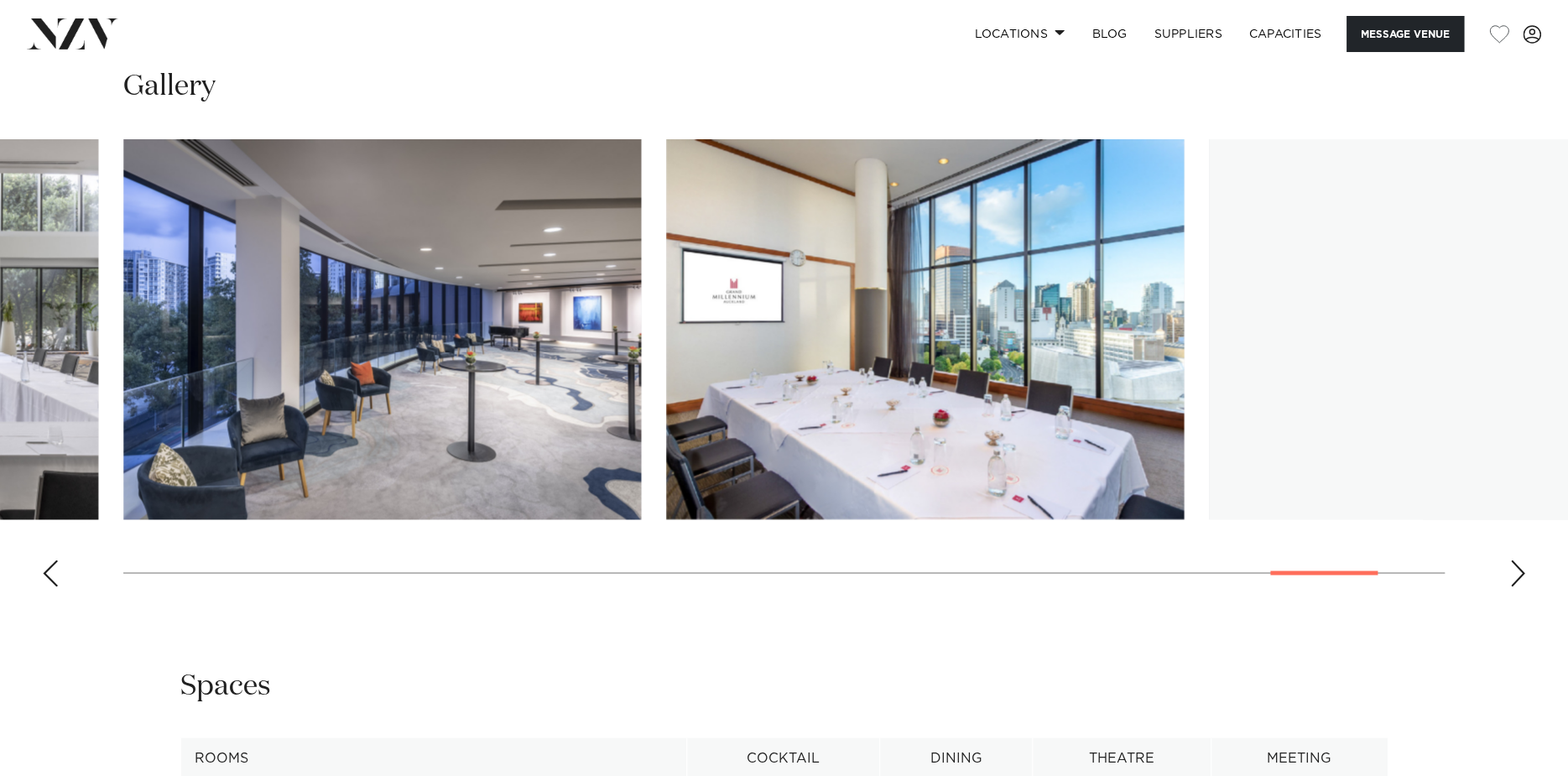
click at [1522, 567] on div "Next slide" at bounding box center [1518, 573] width 17 height 27
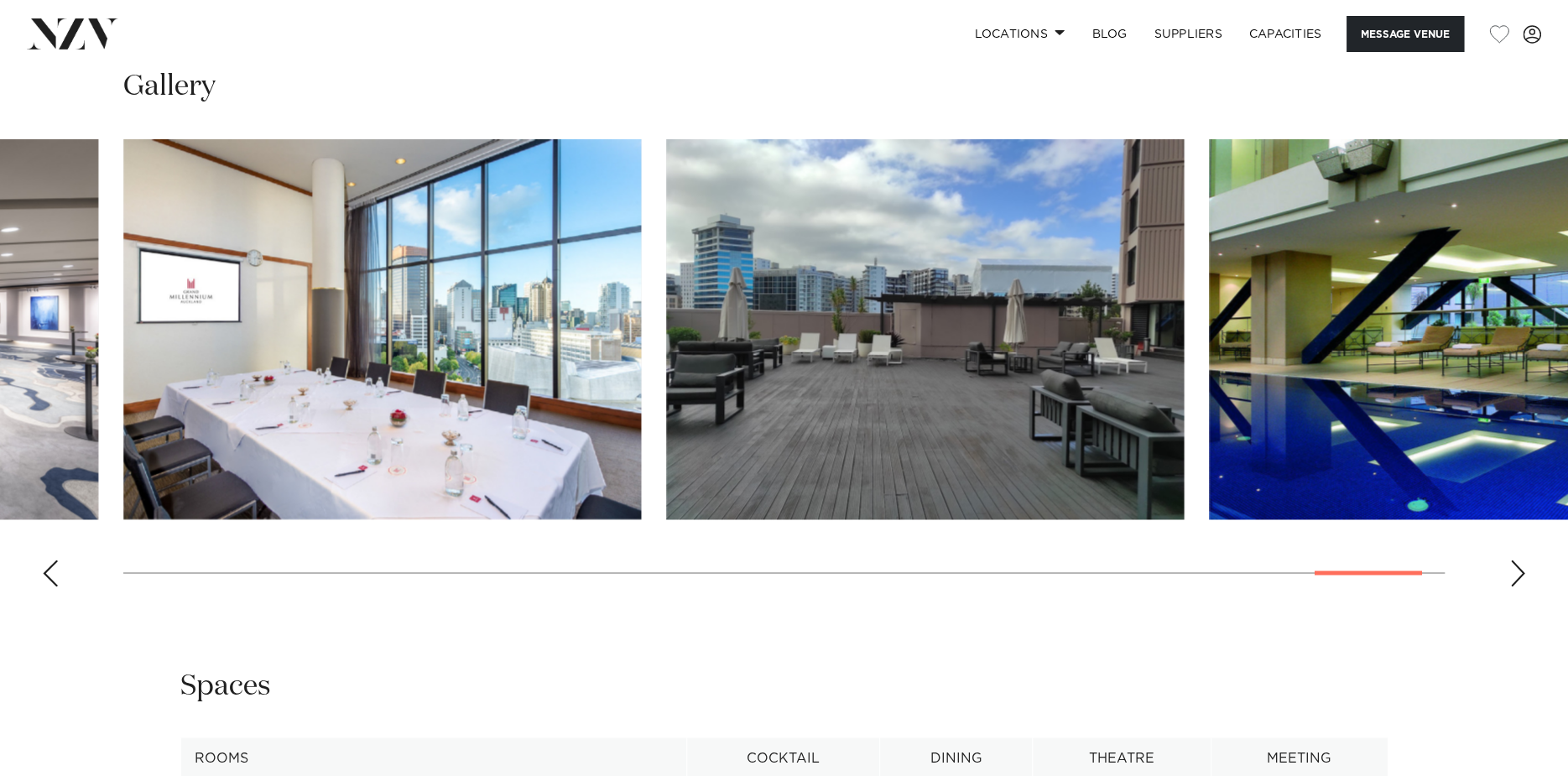
click at [48, 575] on div "Previous slide" at bounding box center [50, 573] width 17 height 27
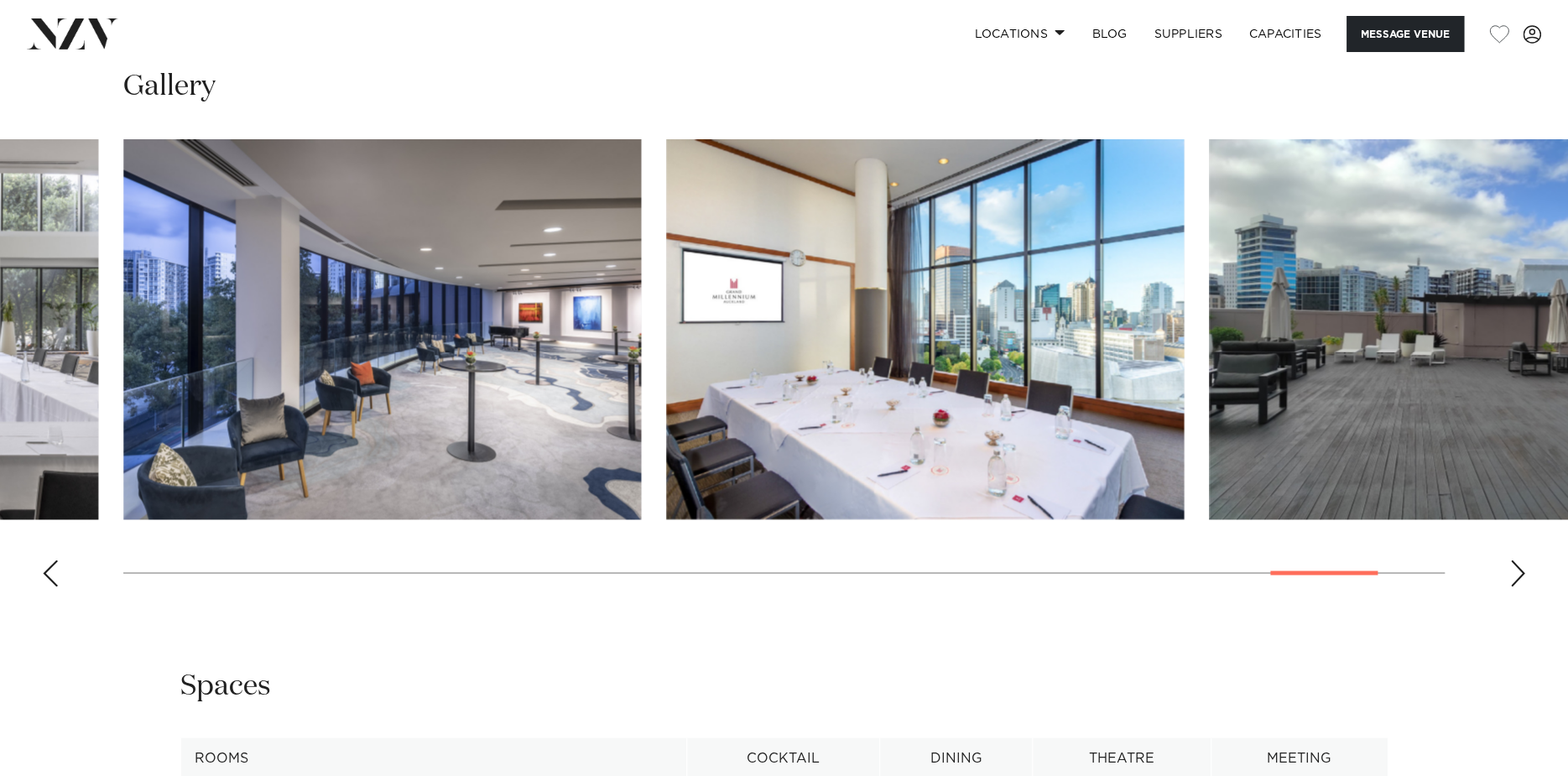
click at [48, 575] on div "Previous slide" at bounding box center [50, 573] width 17 height 27
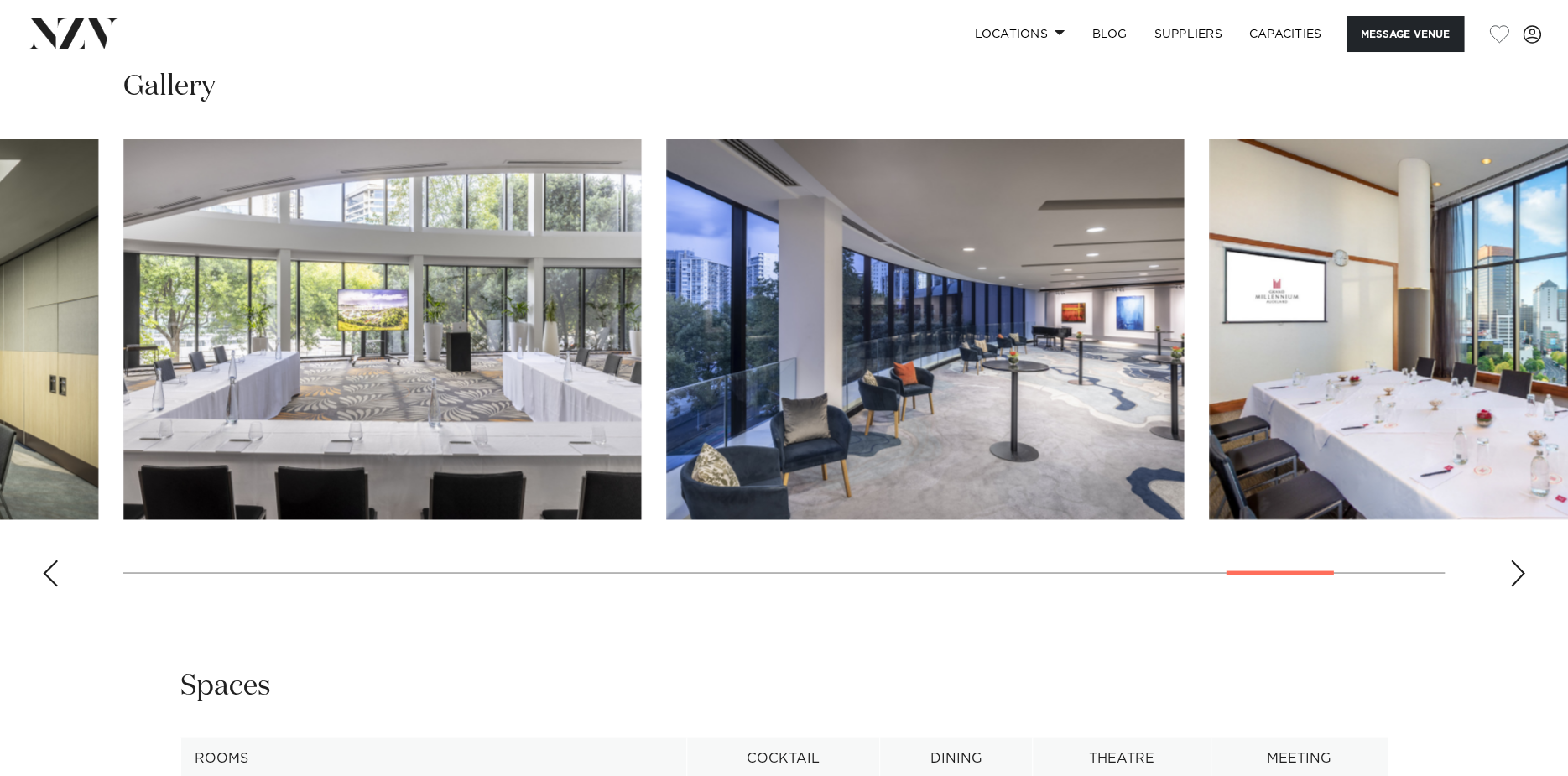
click at [48, 575] on div "Previous slide" at bounding box center [50, 573] width 17 height 27
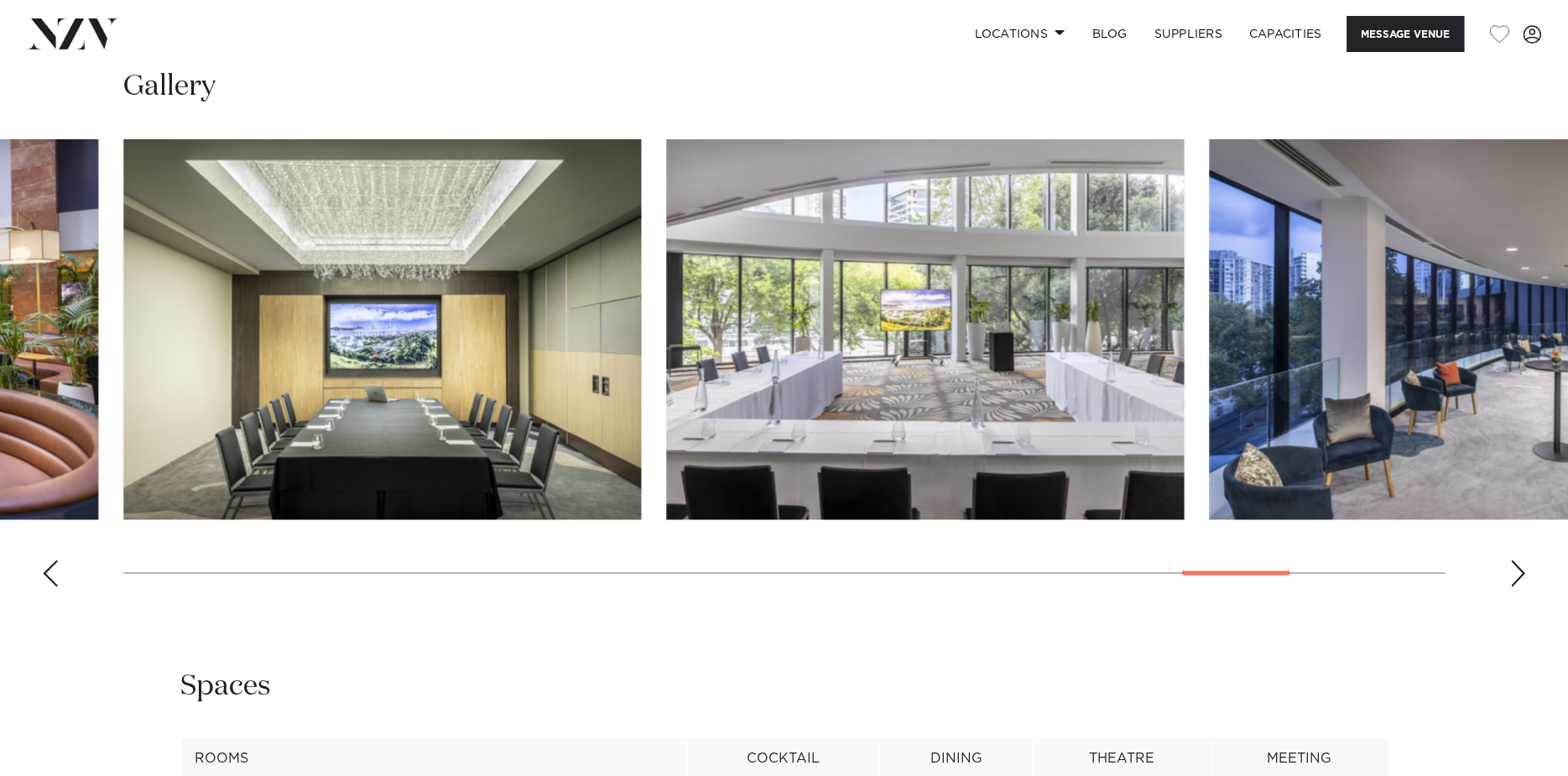
click at [46, 575] on div "Previous slide" at bounding box center [50, 573] width 17 height 27
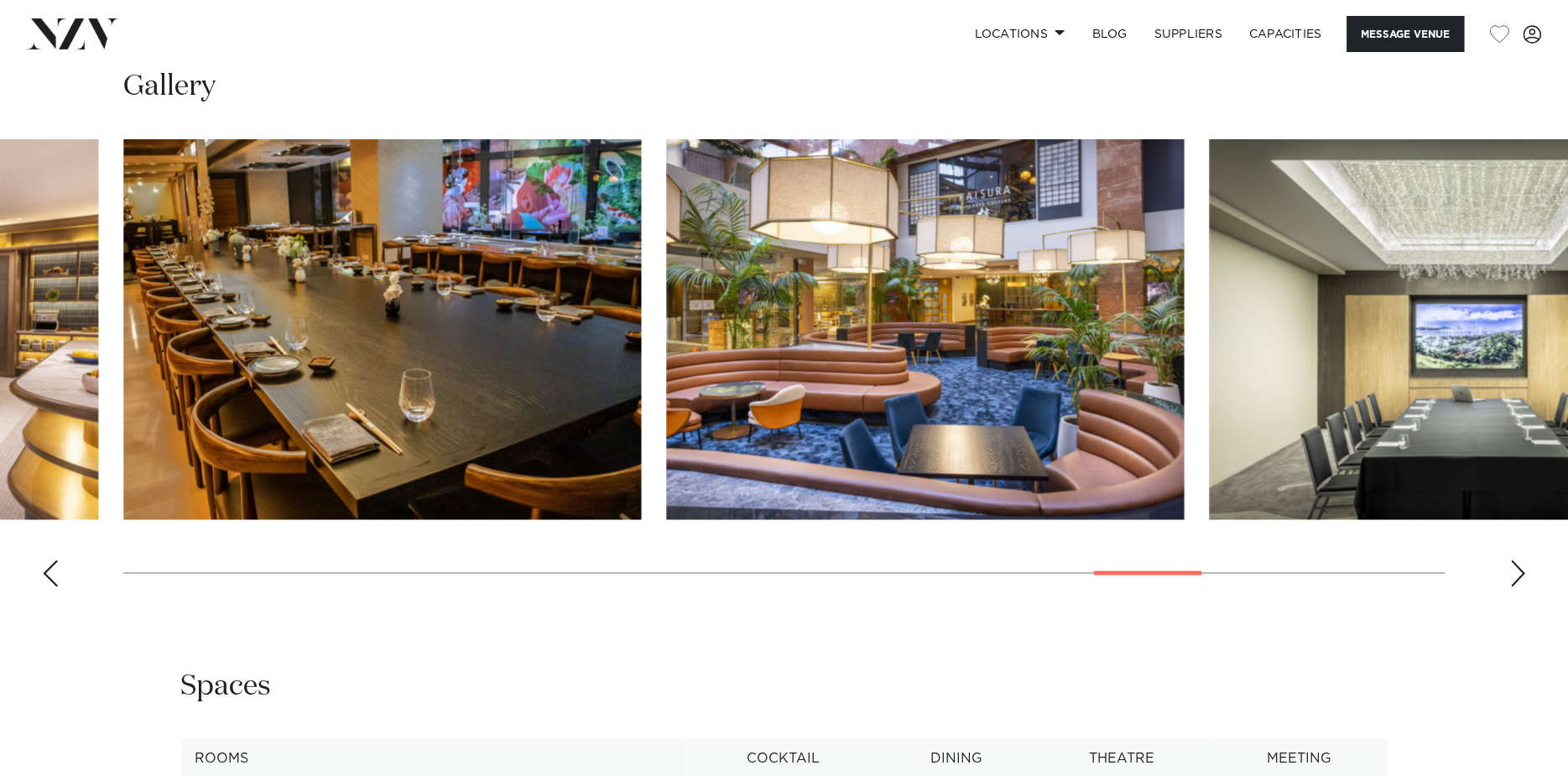
click at [46, 575] on div "Previous slide" at bounding box center [50, 573] width 17 height 27
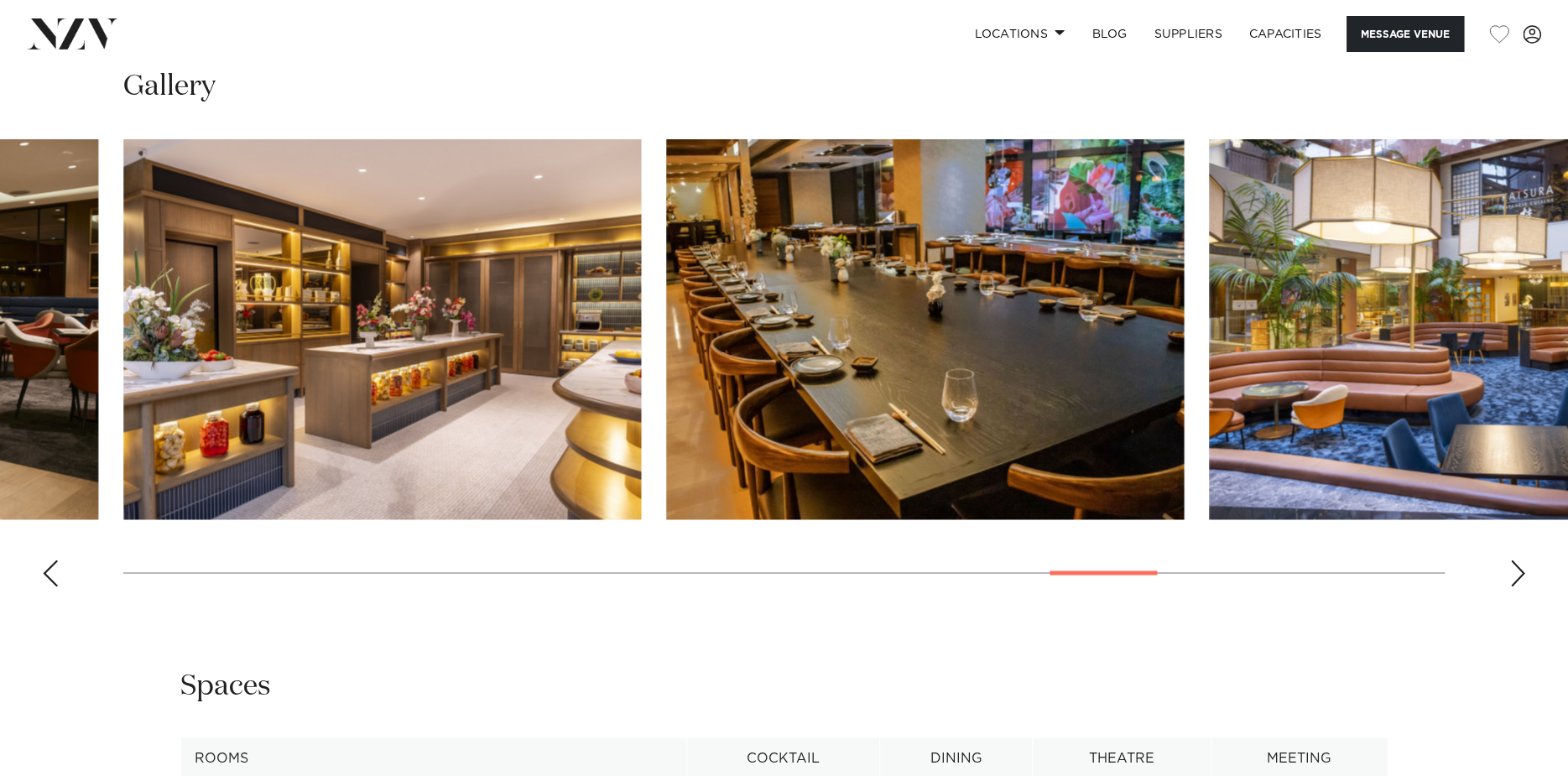
click at [46, 575] on div "Previous slide" at bounding box center [50, 573] width 17 height 27
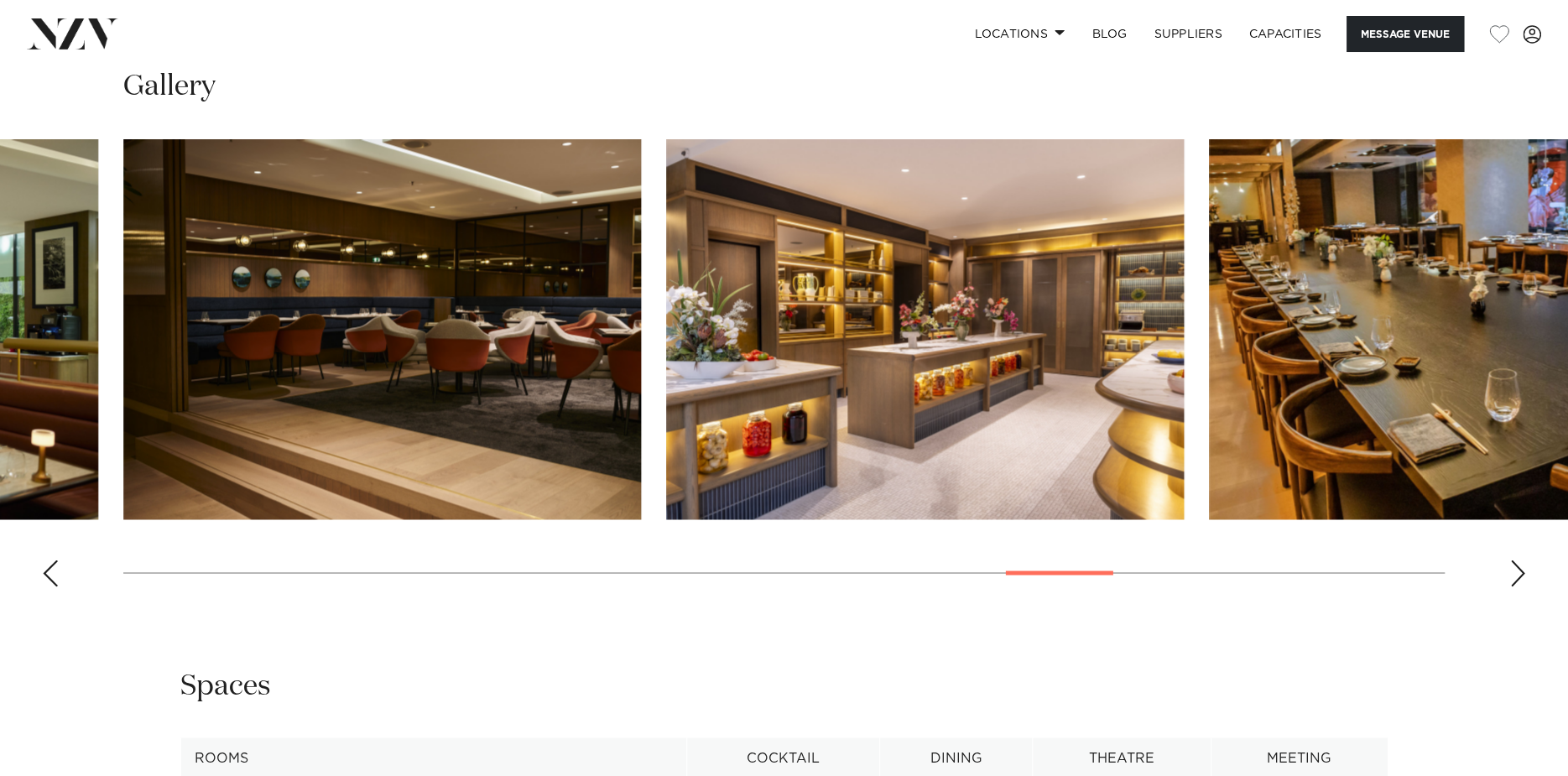
click at [50, 574] on div "Previous slide" at bounding box center [50, 573] width 17 height 27
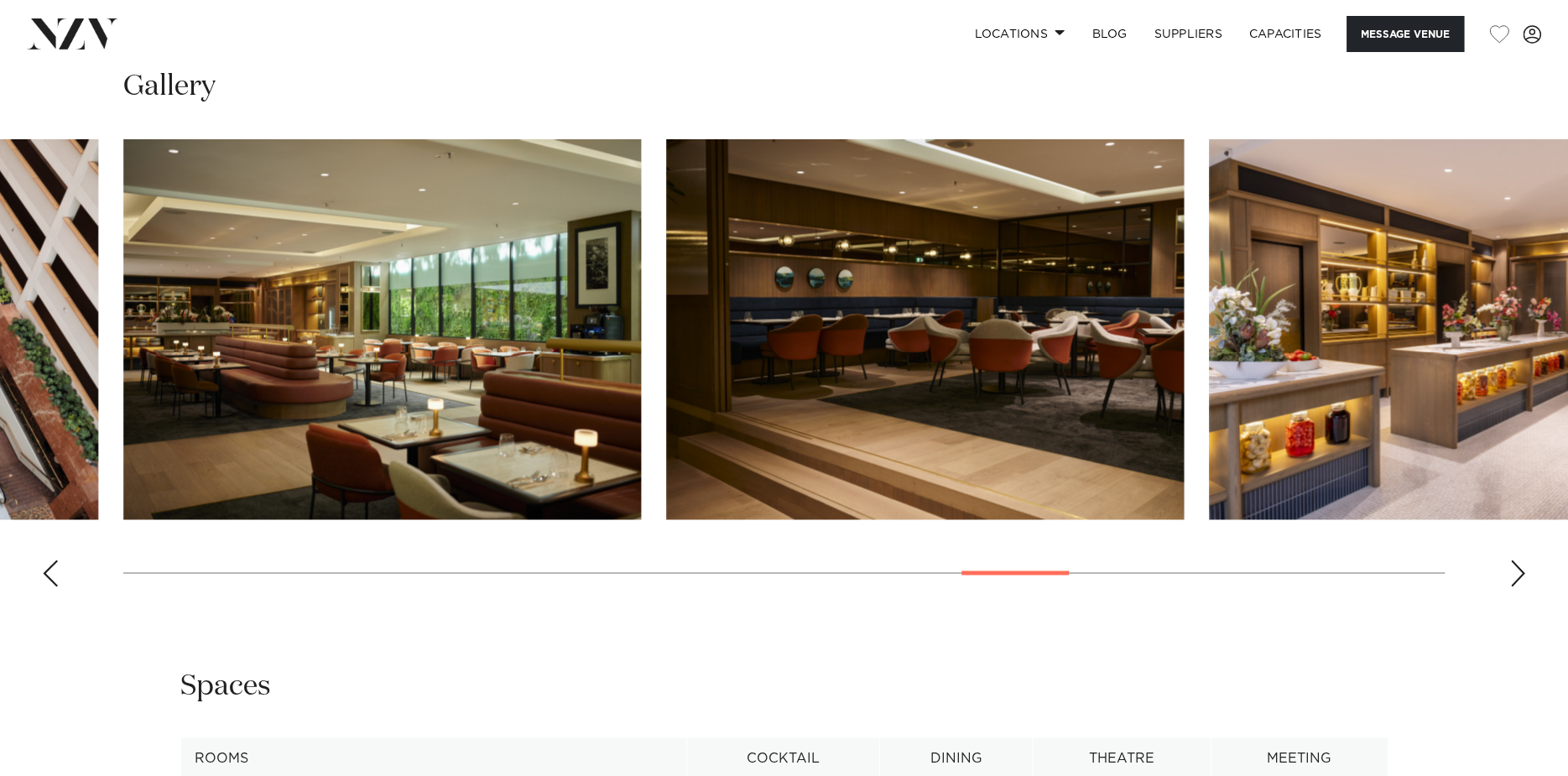
click at [50, 574] on div "Previous slide" at bounding box center [50, 573] width 17 height 27
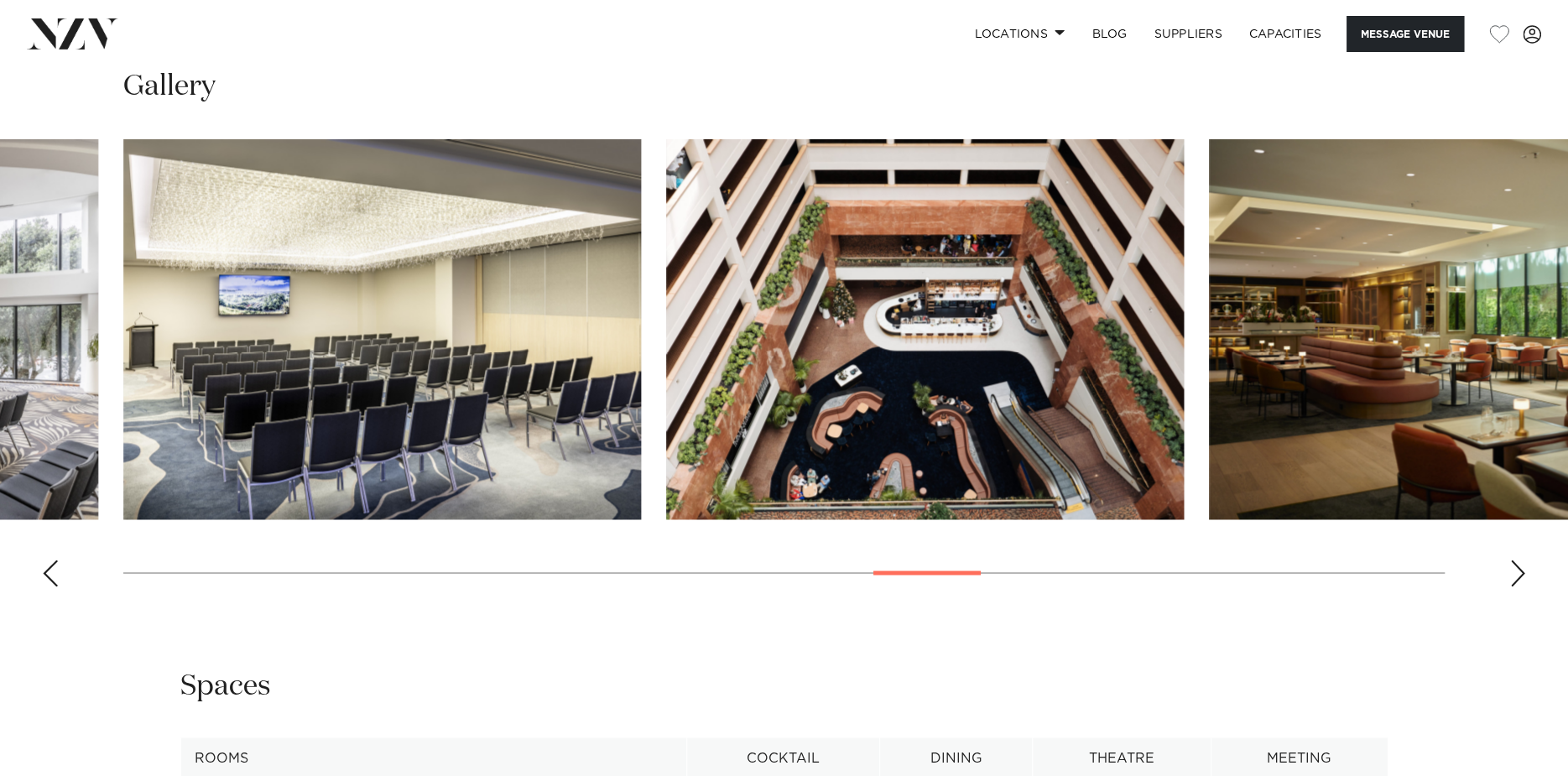
click at [50, 574] on div "Previous slide" at bounding box center [50, 573] width 17 height 27
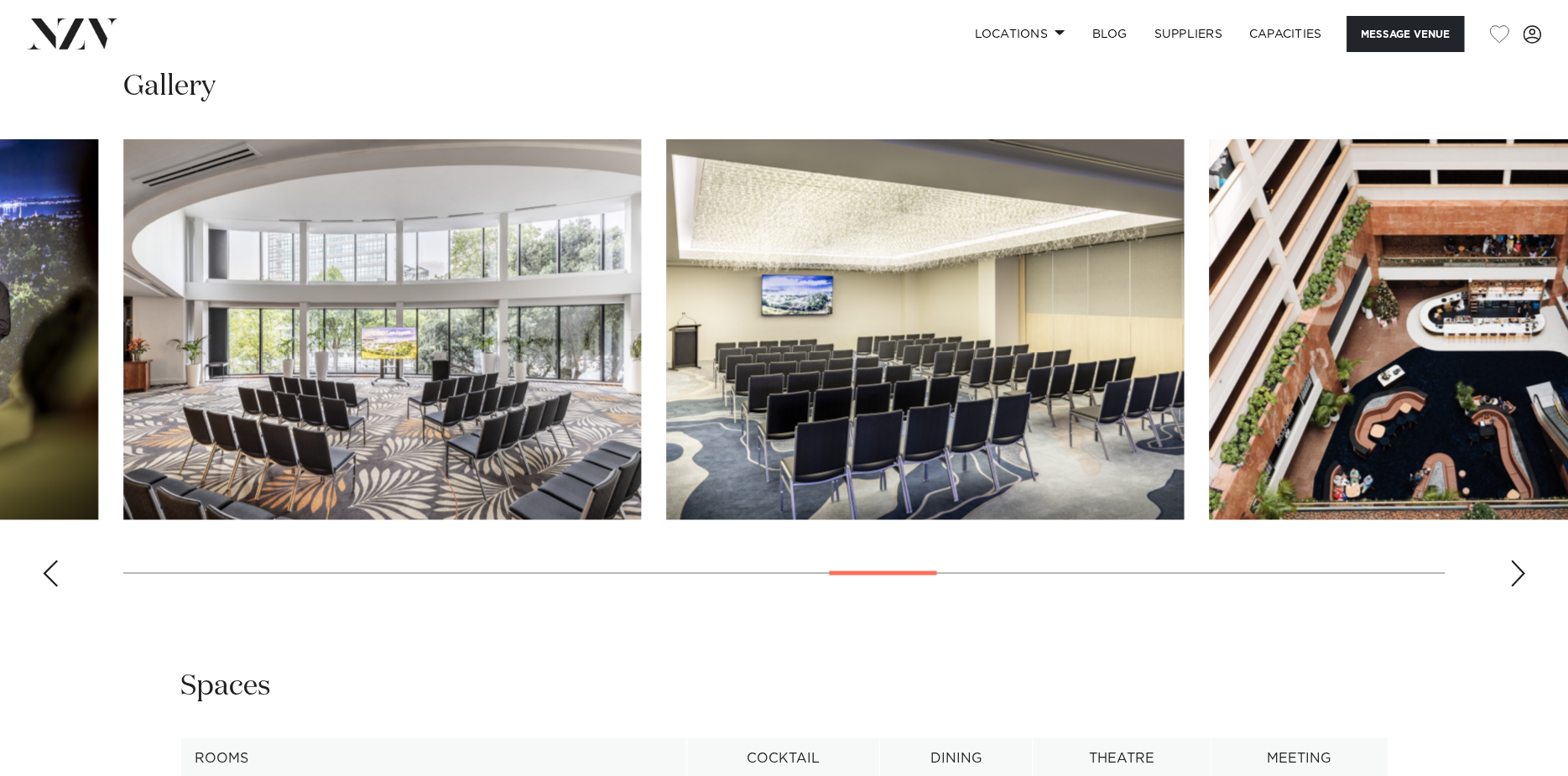
click at [50, 574] on div "Previous slide" at bounding box center [50, 573] width 17 height 27
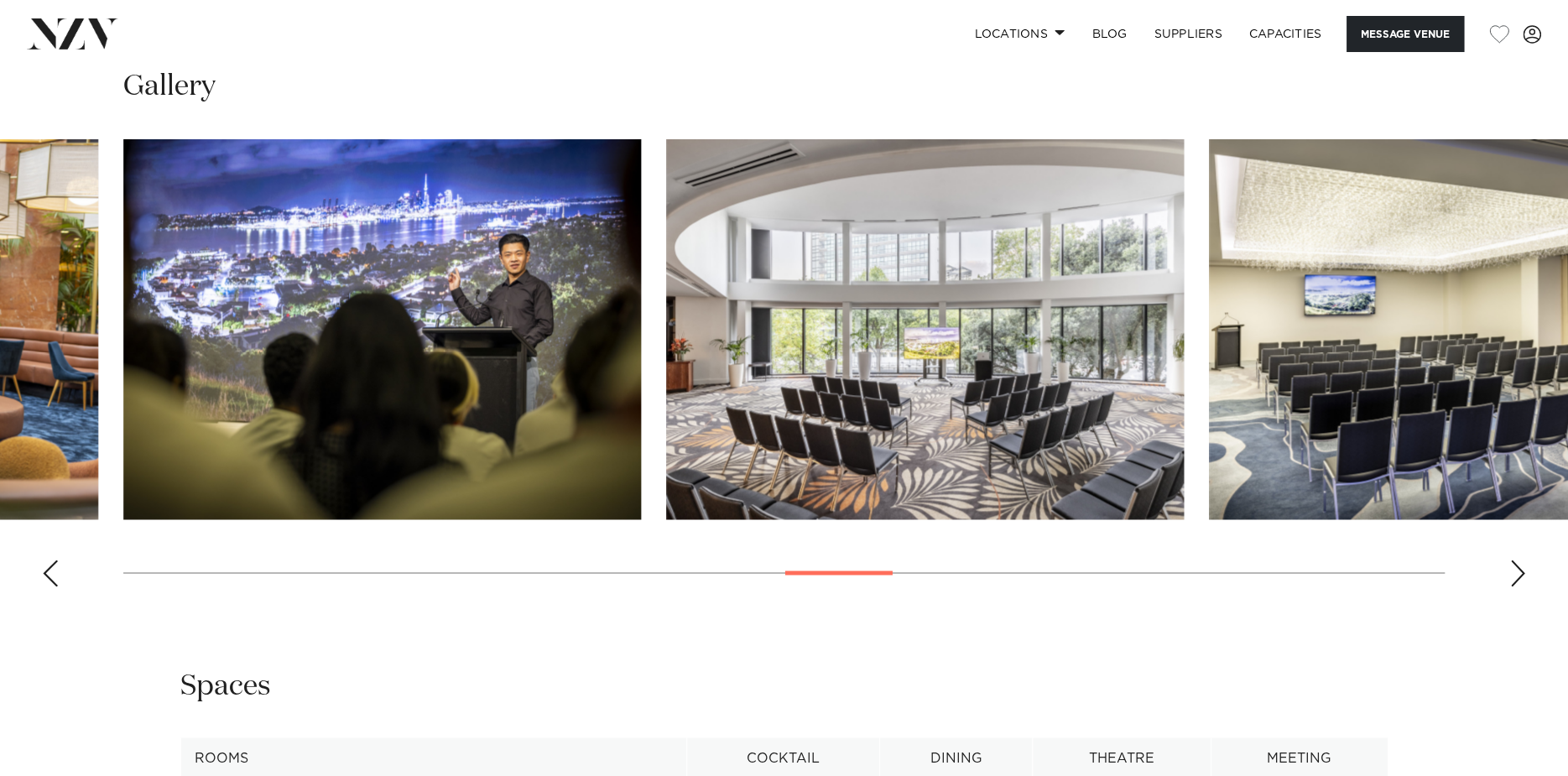
click at [50, 574] on div "Previous slide" at bounding box center [50, 573] width 17 height 27
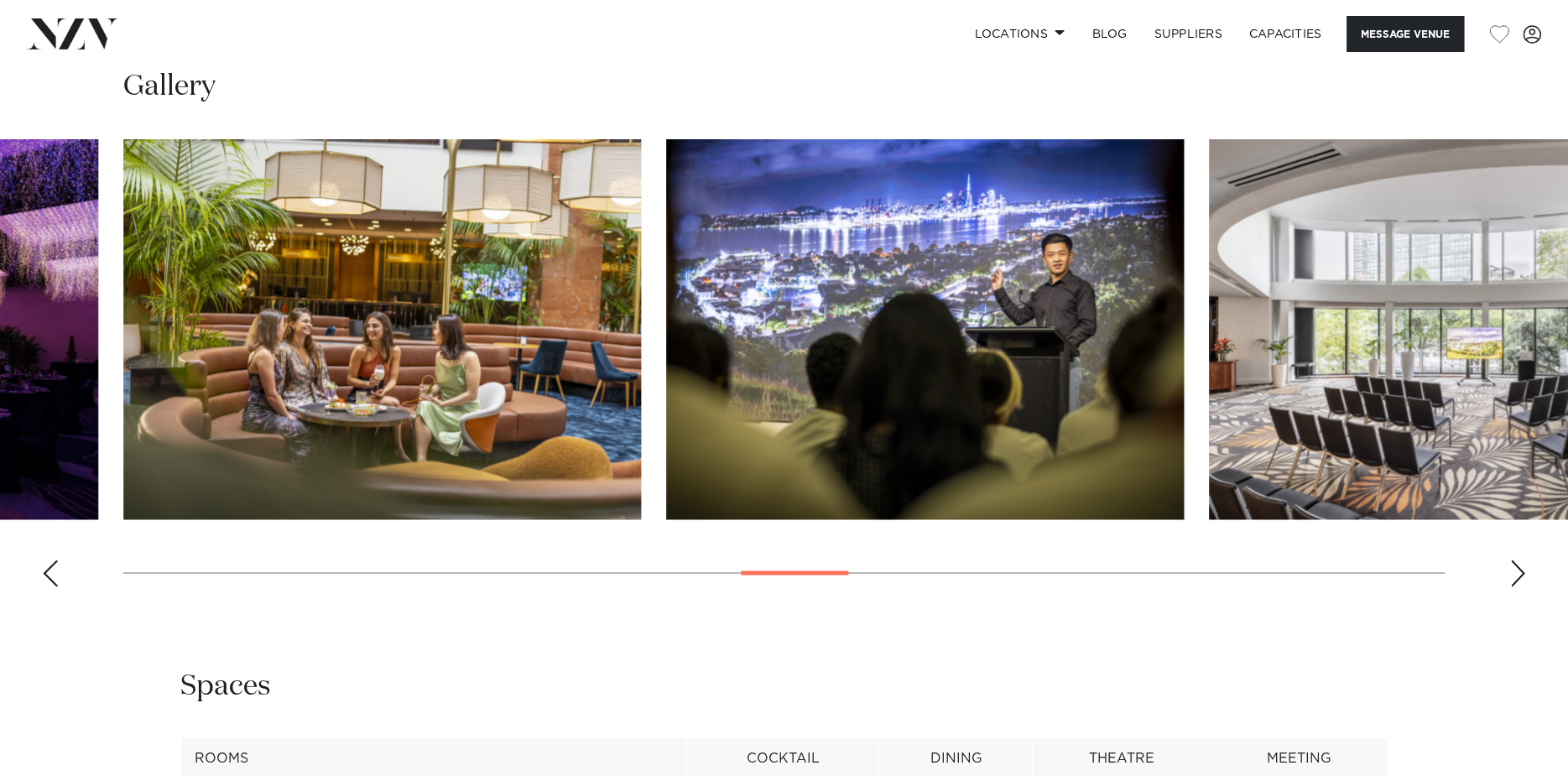
click at [50, 574] on div "Previous slide" at bounding box center [50, 573] width 17 height 27
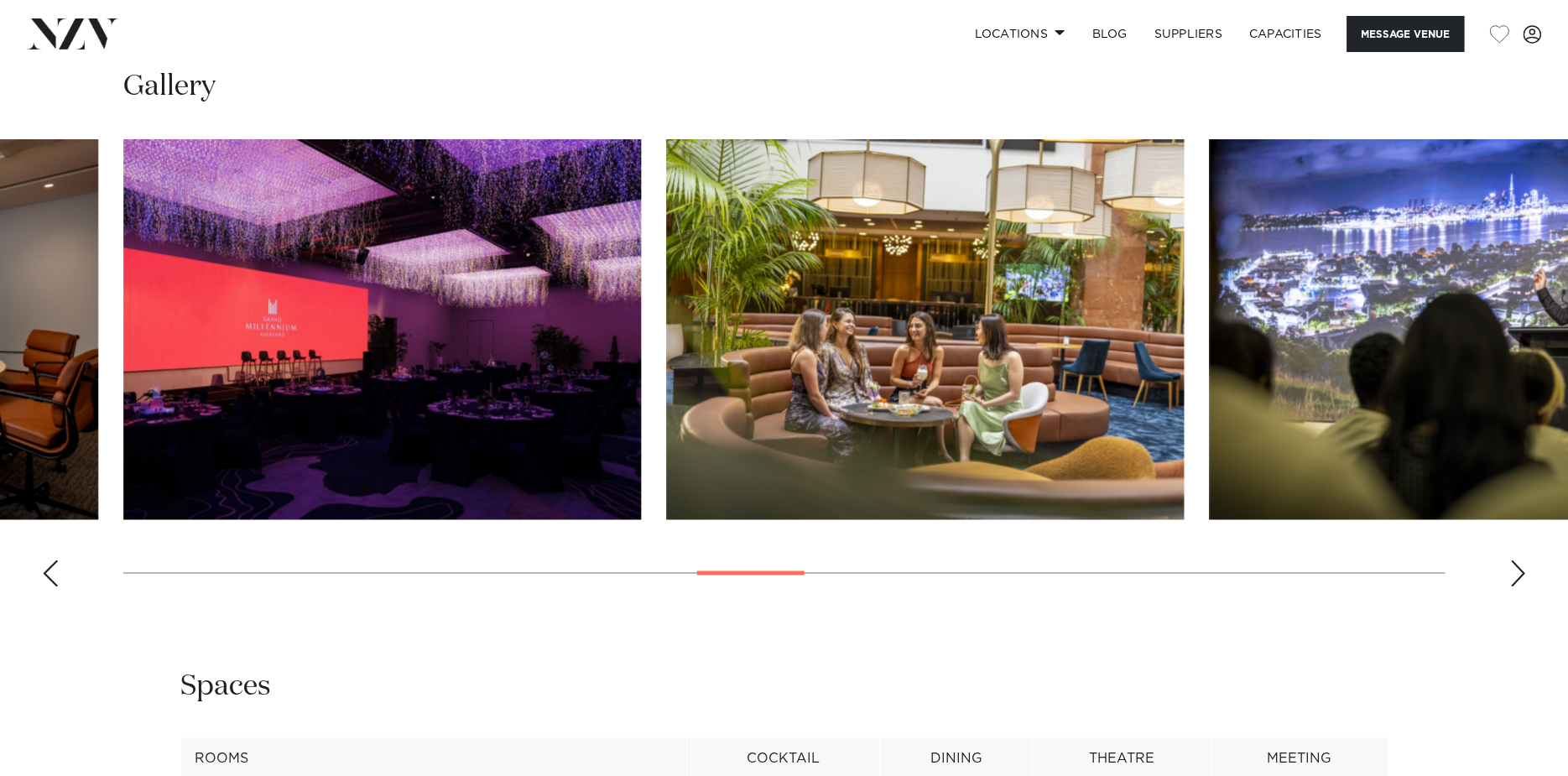
click at [50, 574] on div "Previous slide" at bounding box center [50, 573] width 17 height 27
click at [56, 571] on div "Previous slide" at bounding box center [50, 573] width 17 height 27
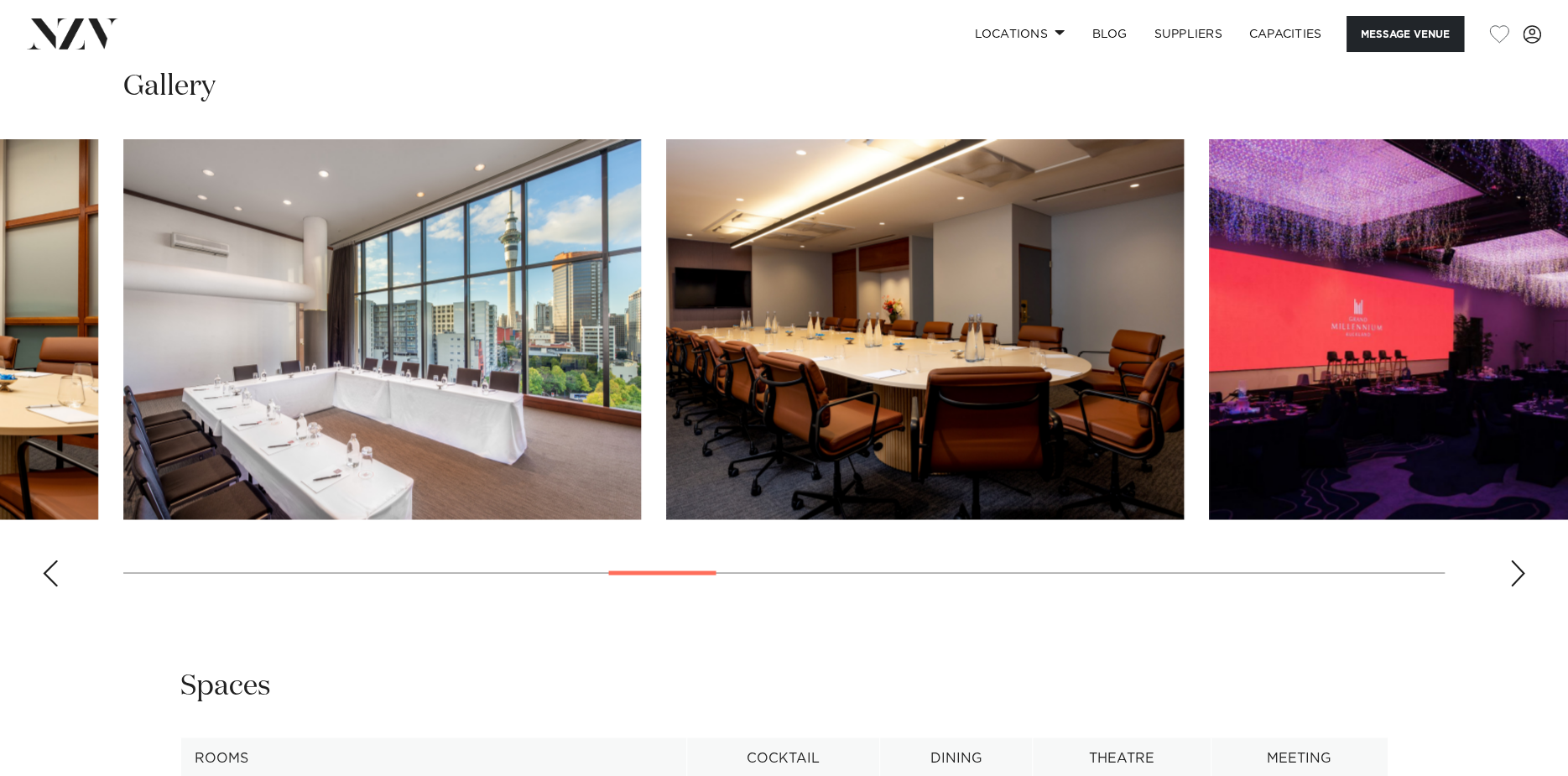
click at [56, 571] on div "Previous slide" at bounding box center [50, 573] width 17 height 27
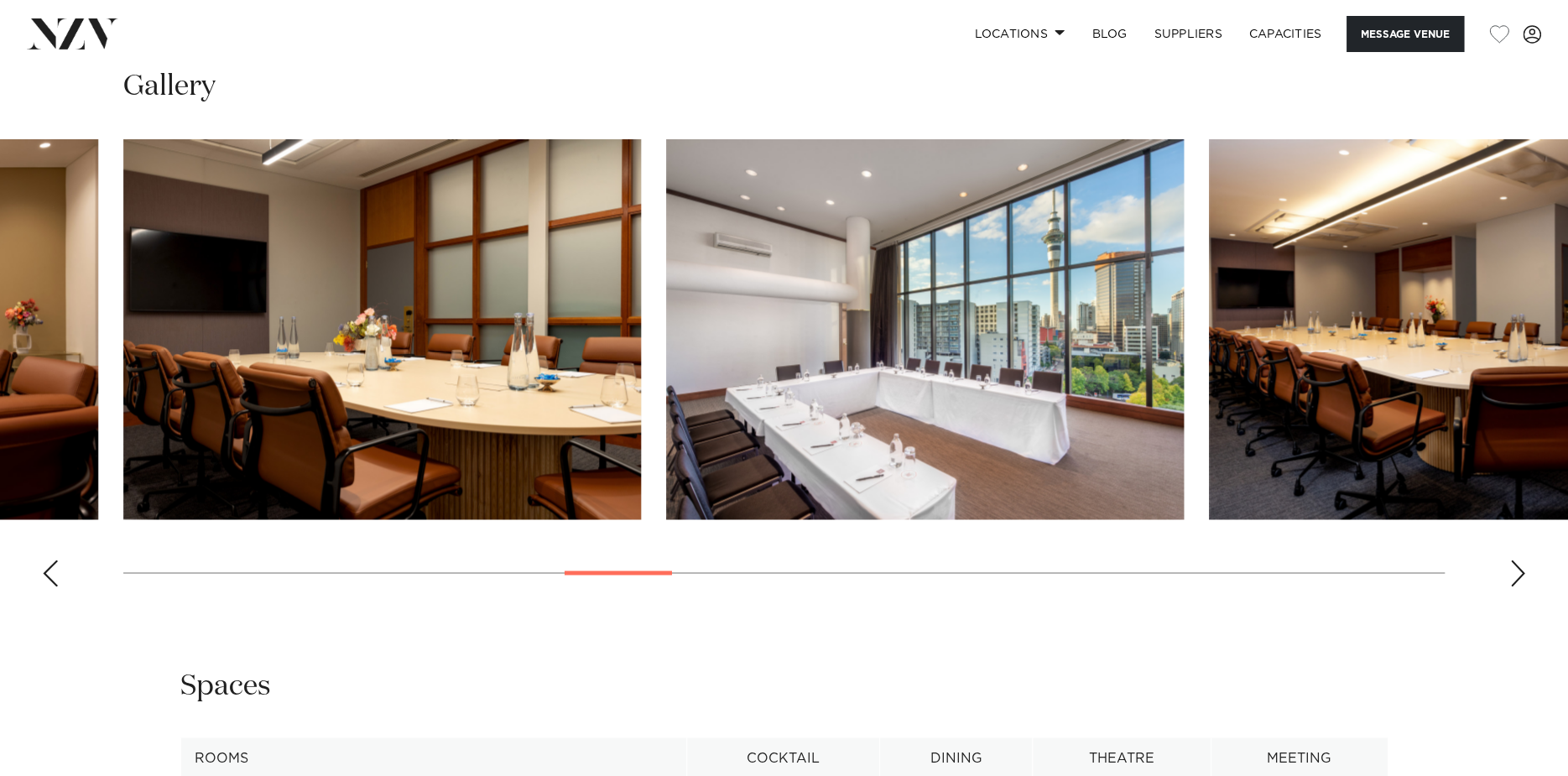
click at [62, 569] on swiper-container at bounding box center [784, 369] width 1568 height 461
click at [52, 574] on div "Previous slide" at bounding box center [50, 573] width 17 height 27
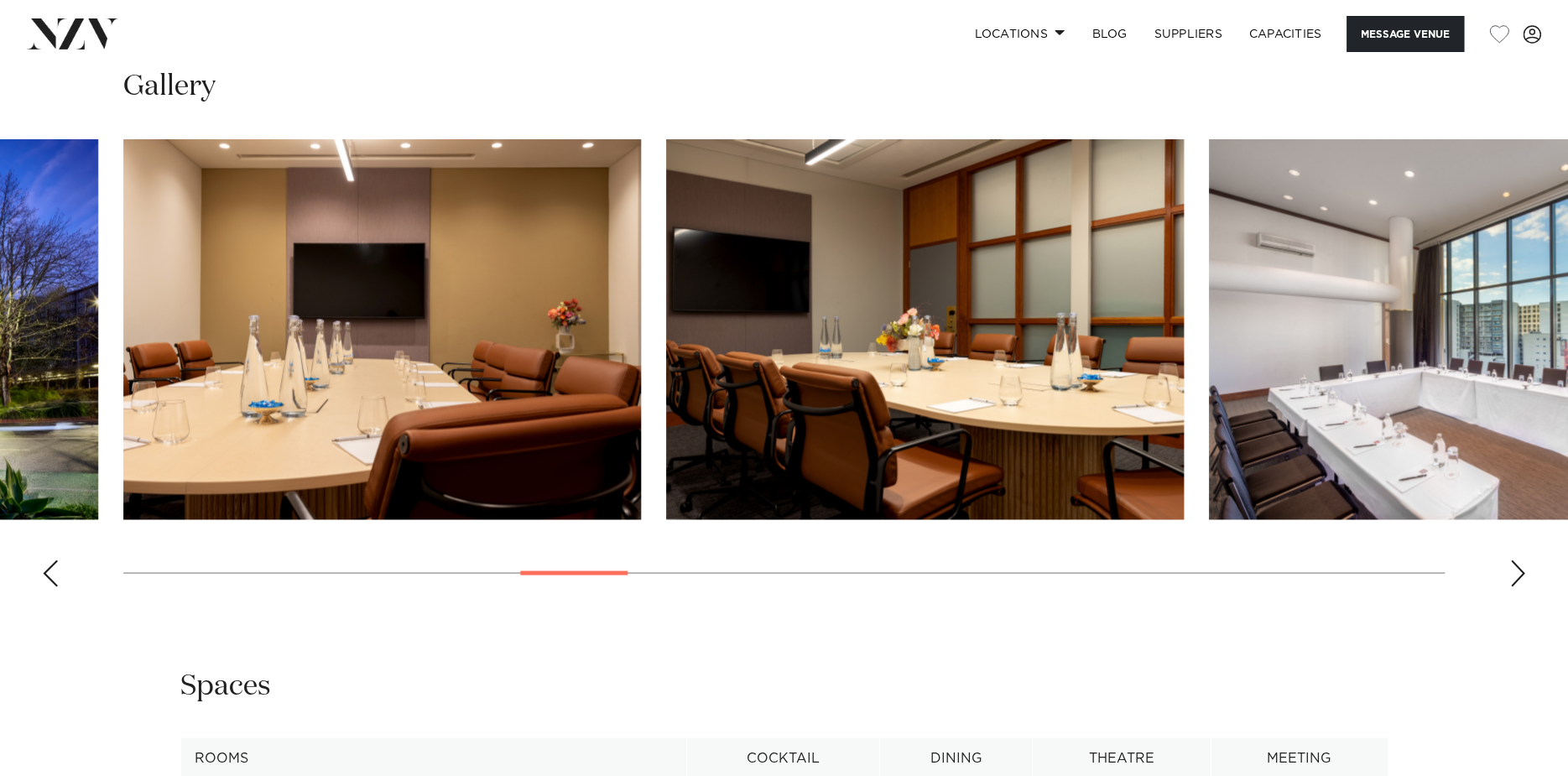
click at [51, 574] on div "Previous slide" at bounding box center [50, 573] width 17 height 27
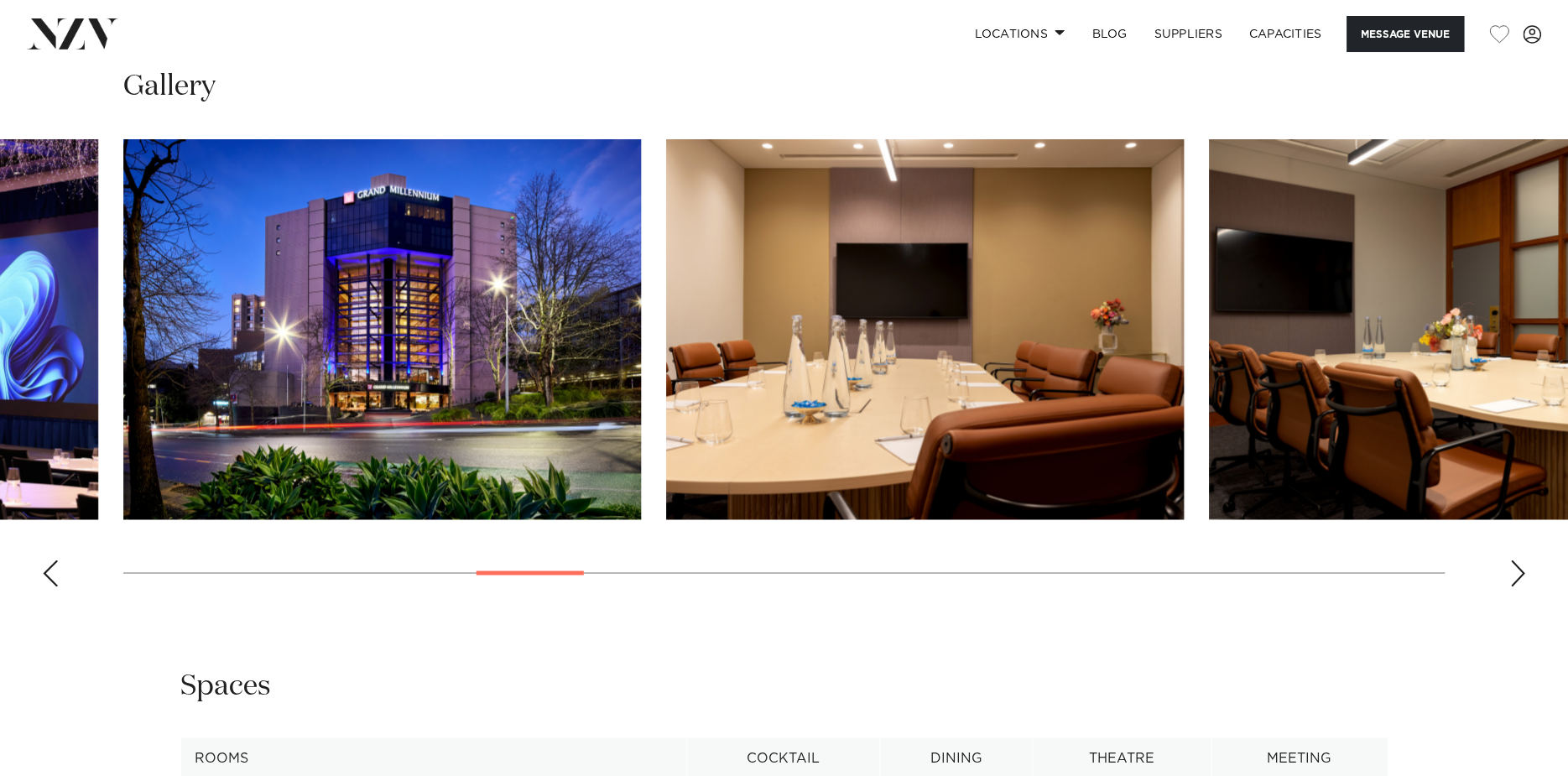
click at [51, 574] on div "Previous slide" at bounding box center [50, 573] width 17 height 27
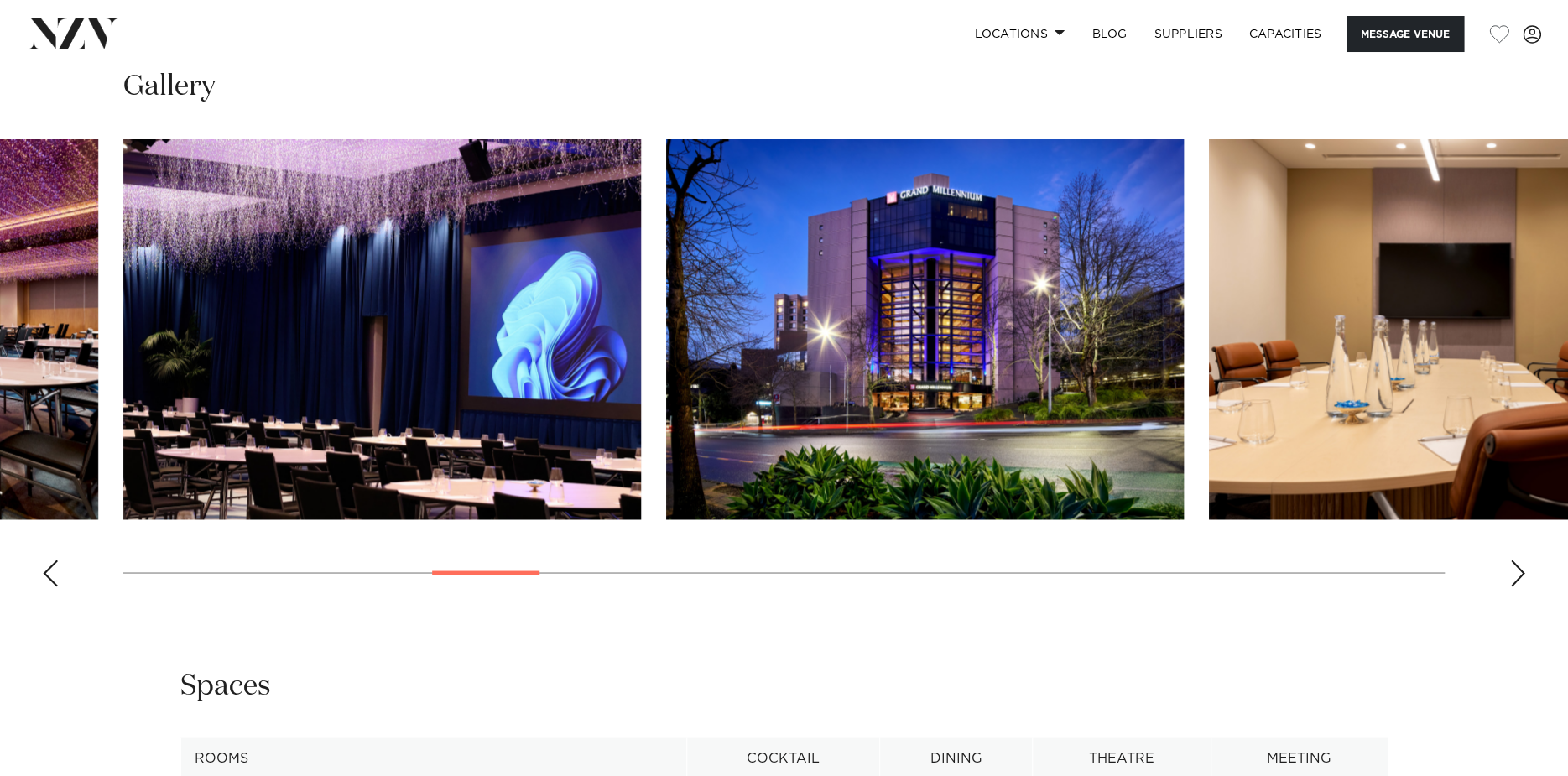
click at [51, 574] on div "Previous slide" at bounding box center [50, 573] width 17 height 27
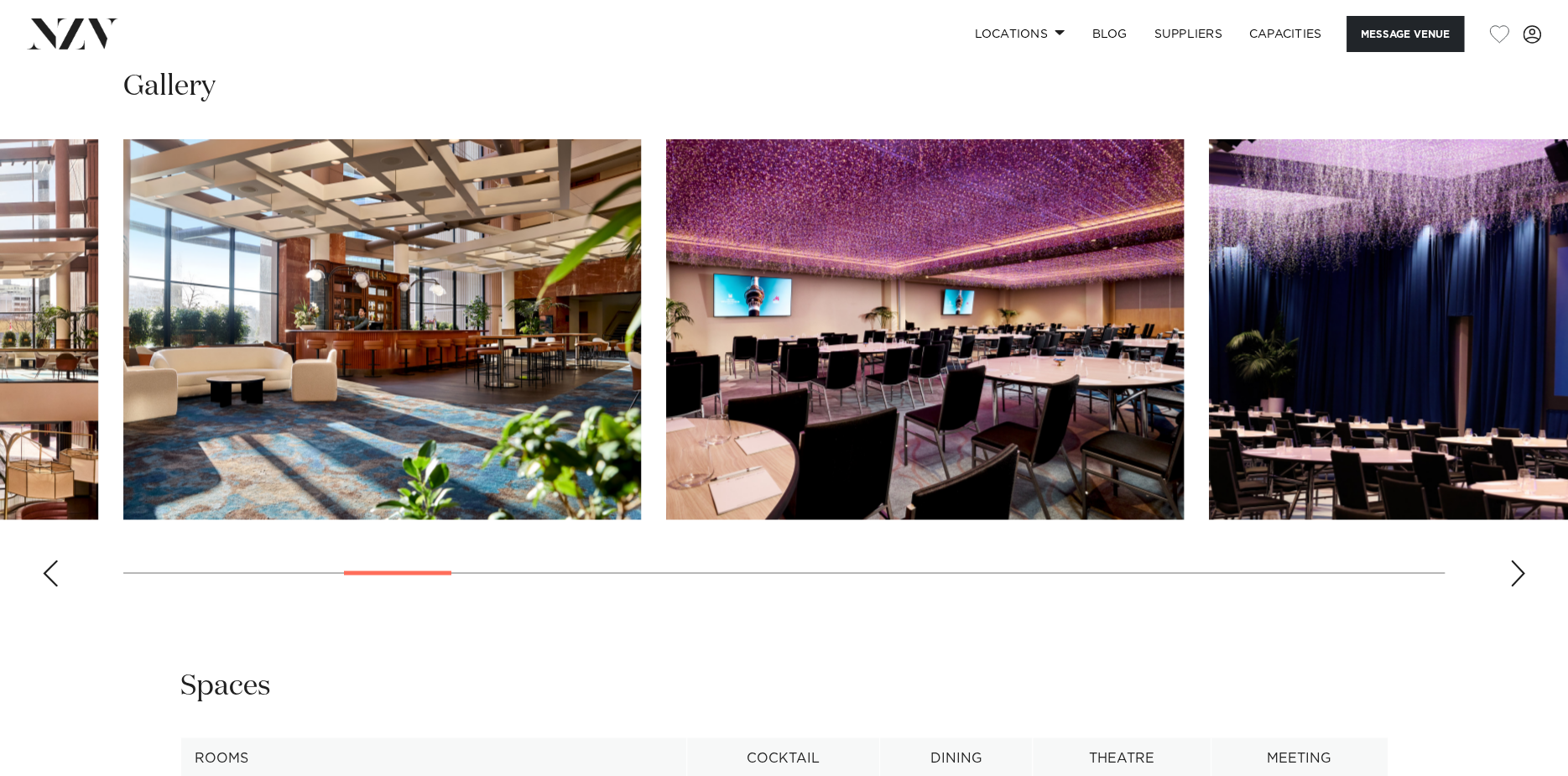
click at [51, 574] on div "Previous slide" at bounding box center [50, 573] width 17 height 27
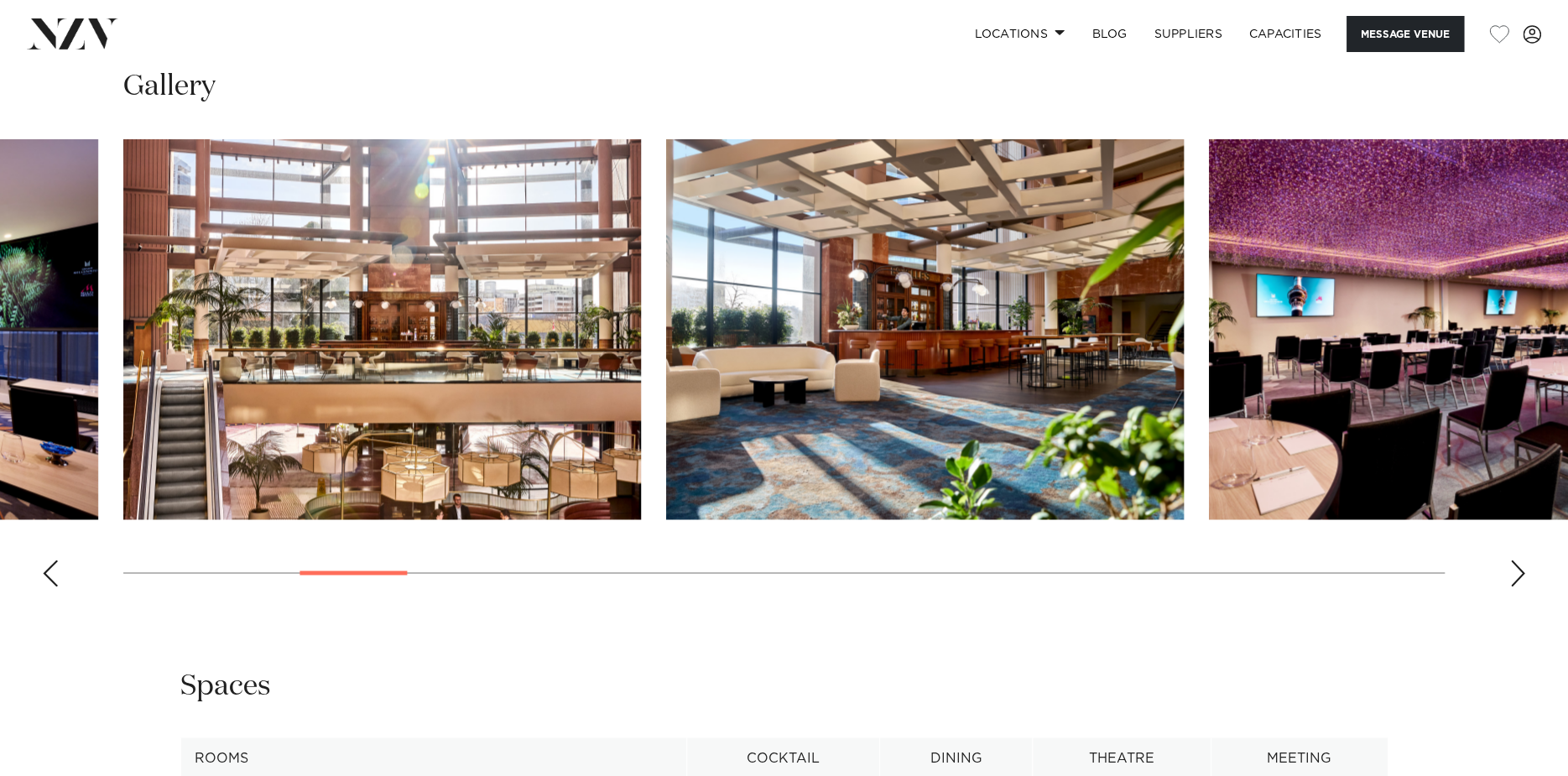
click at [51, 574] on div "Previous slide" at bounding box center [50, 573] width 17 height 27
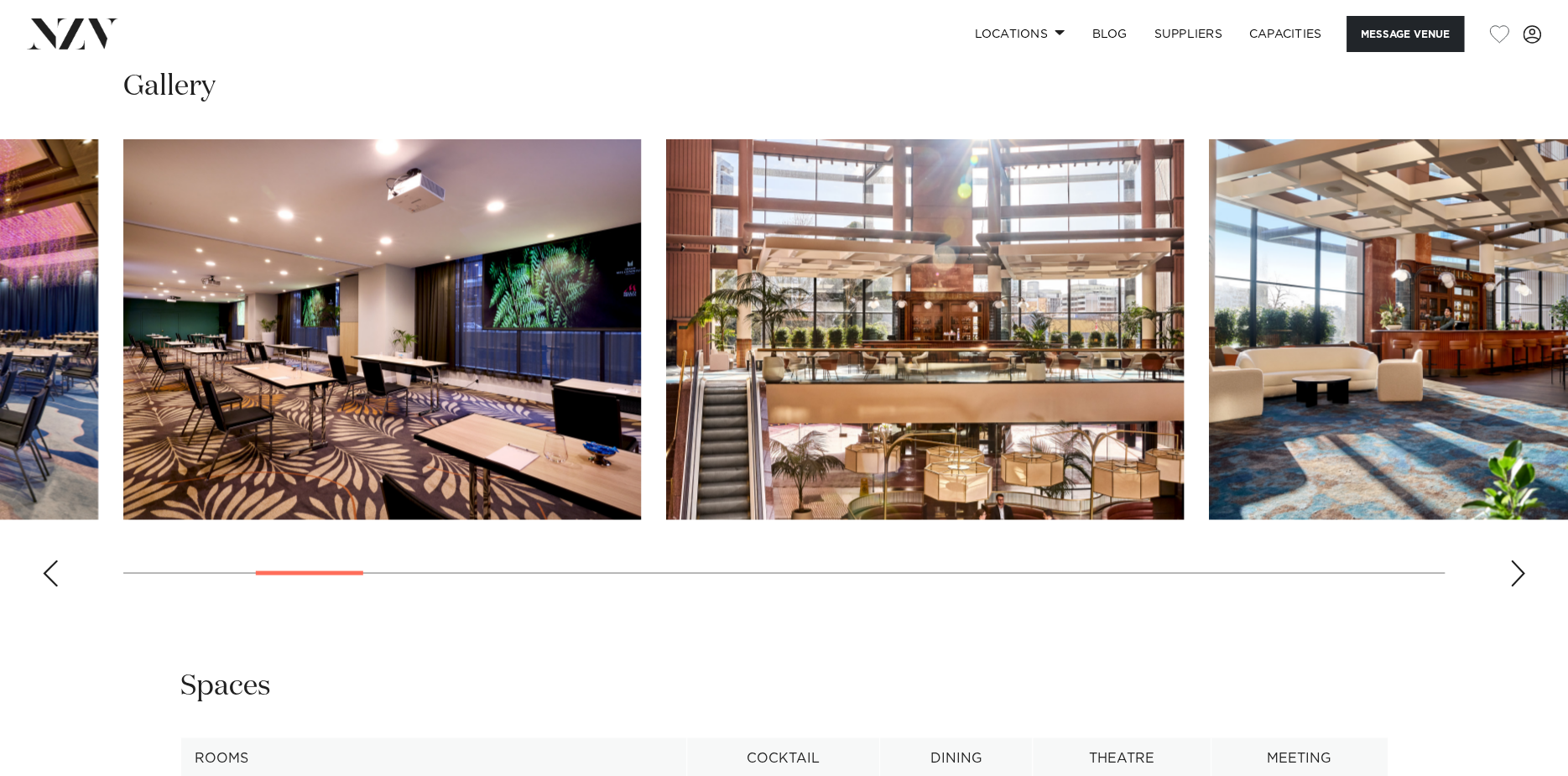
click at [51, 574] on div "Previous slide" at bounding box center [50, 573] width 17 height 27
click at [439, 303] on img "4 / 30" at bounding box center [383, 328] width 518 height 380
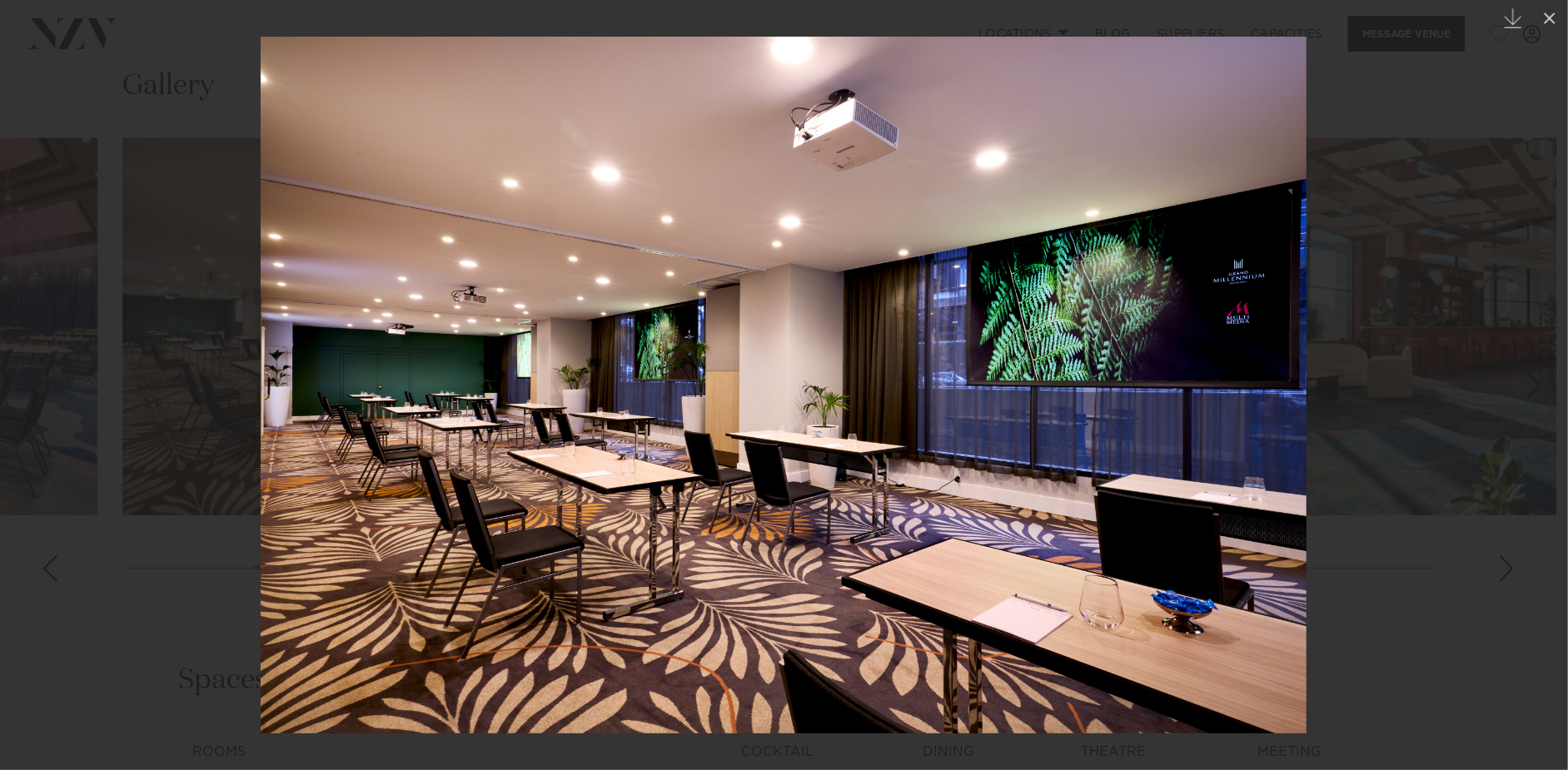
drag, startPoint x: 469, startPoint y: 365, endPoint x: 809, endPoint y: 311, distance: 344.3
click at [809, 311] on img at bounding box center [784, 385] width 1046 height 696
click at [1455, 340] on div at bounding box center [784, 385] width 1568 height 770
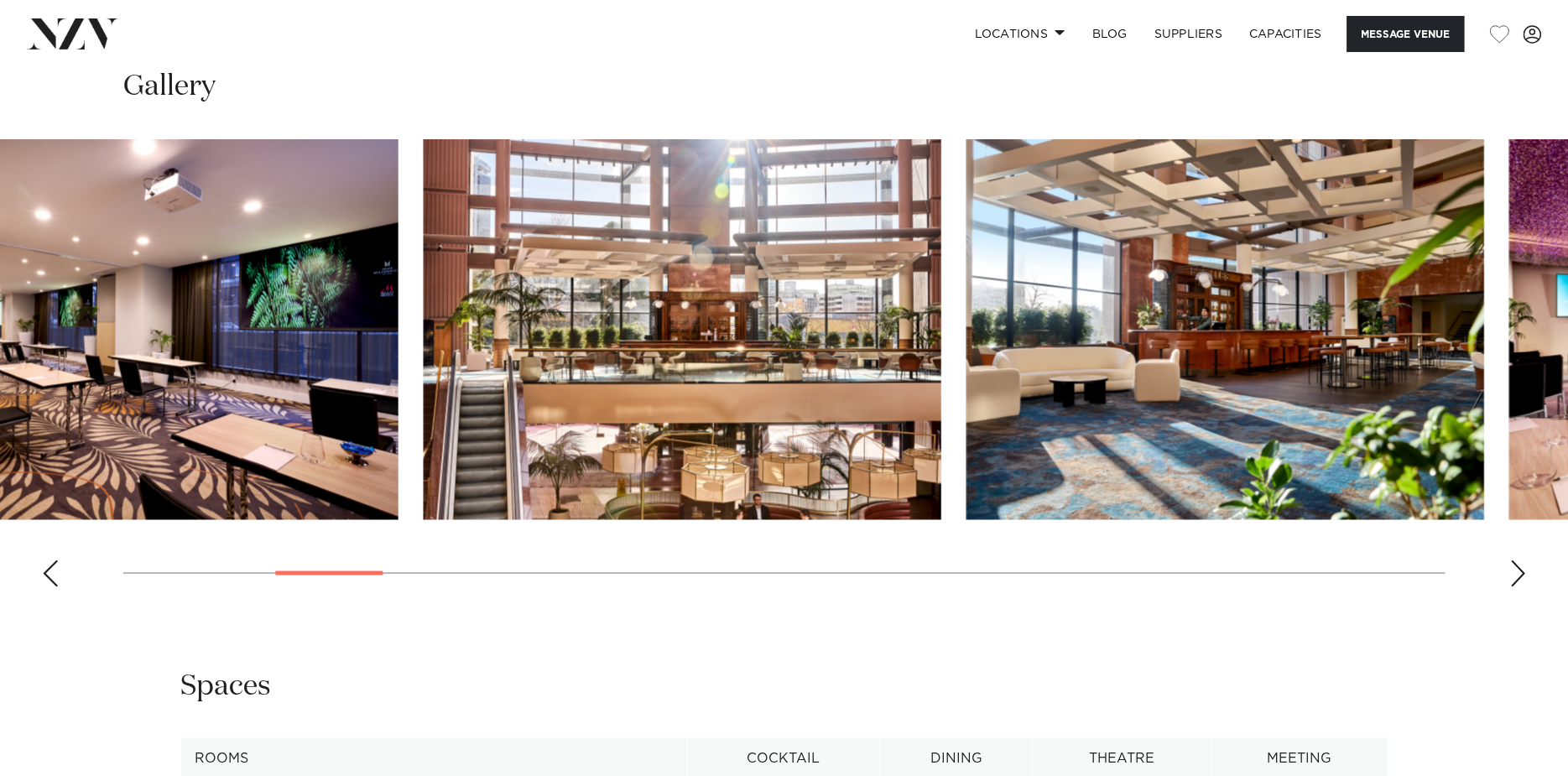
click at [357, 558] on swiper-container at bounding box center [784, 369] width 1568 height 461
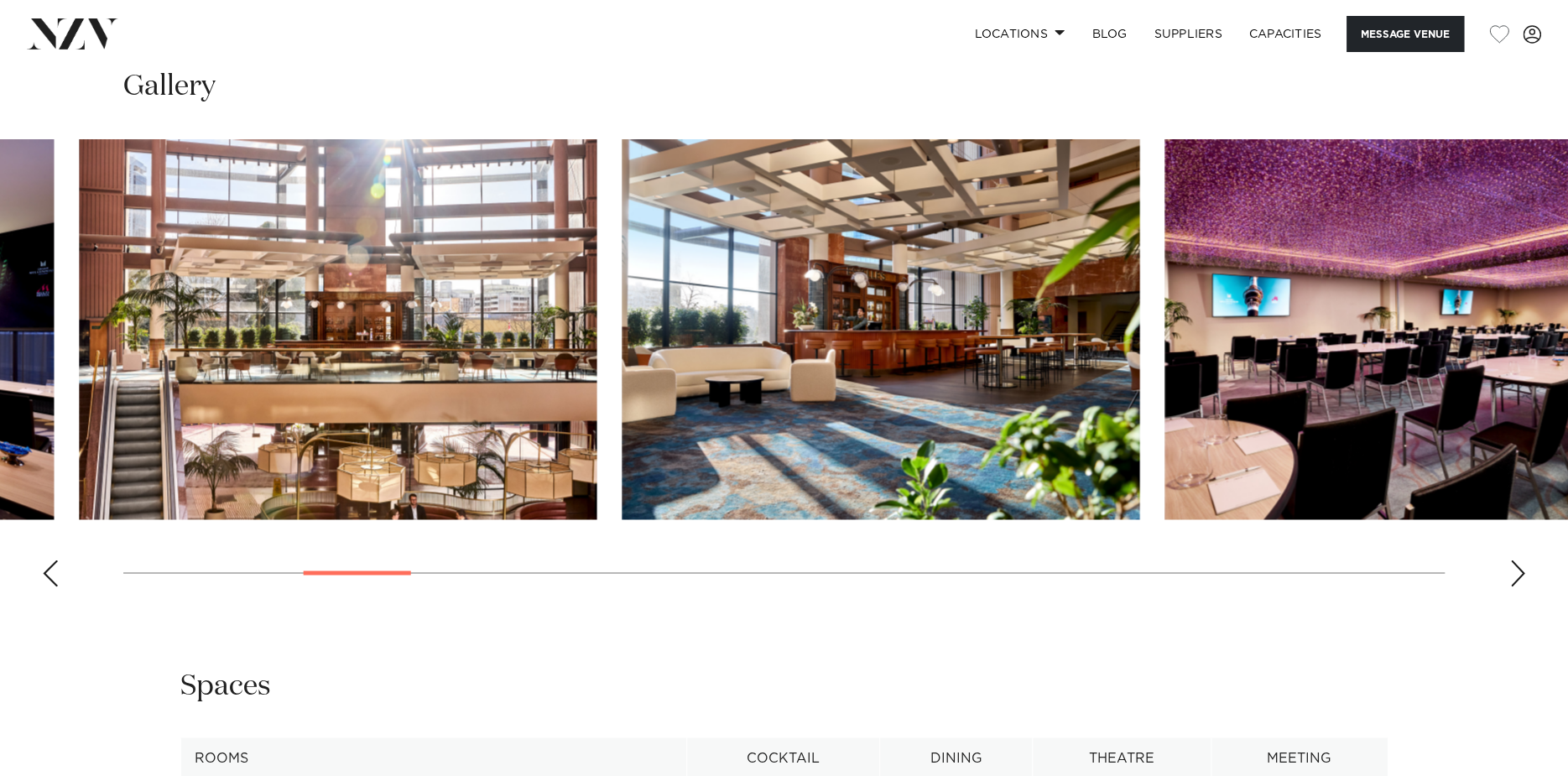
click at [371, 567] on swiper-container at bounding box center [784, 369] width 1568 height 461
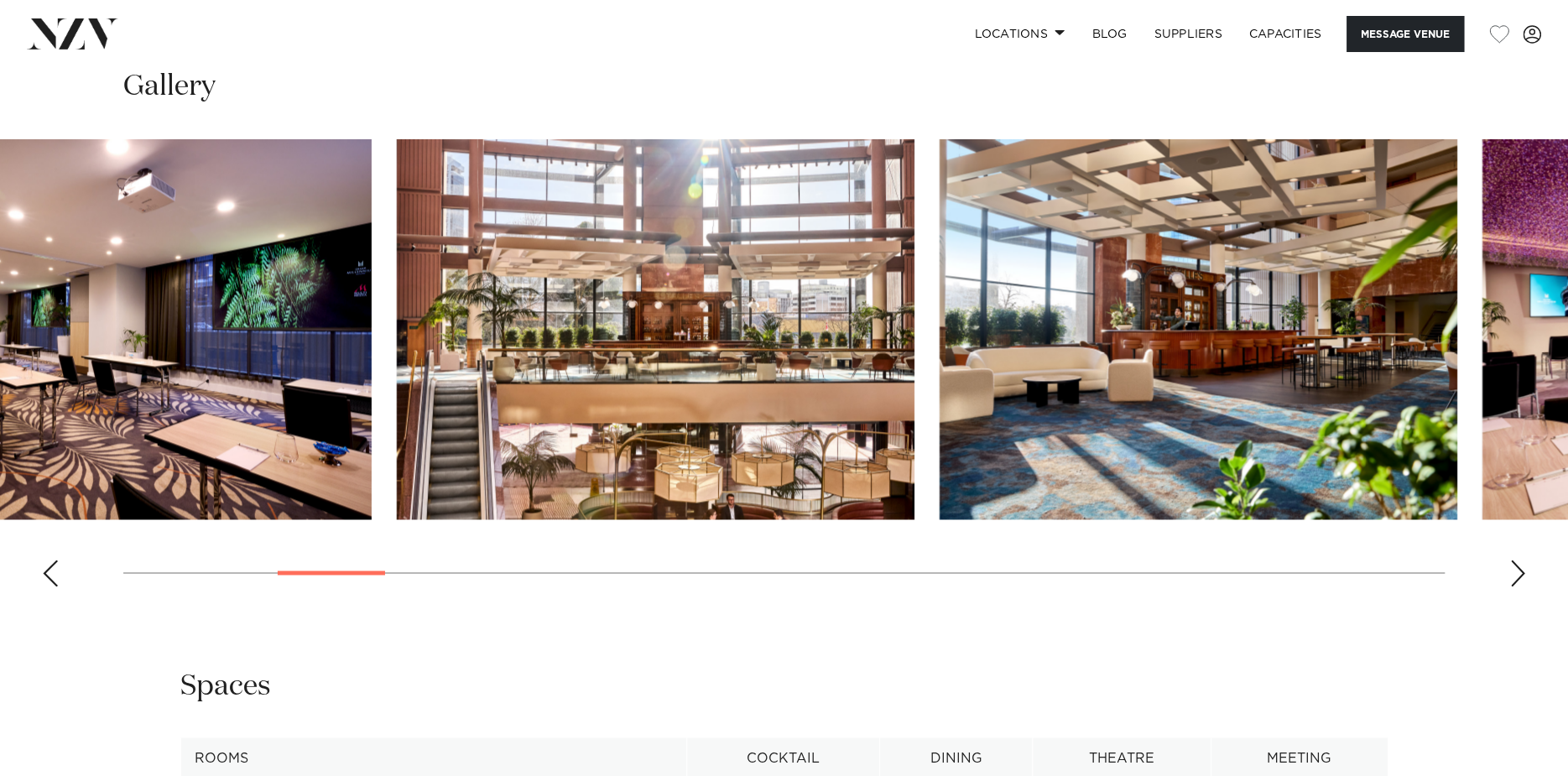
click at [342, 573] on div at bounding box center [331, 572] width 108 height 4
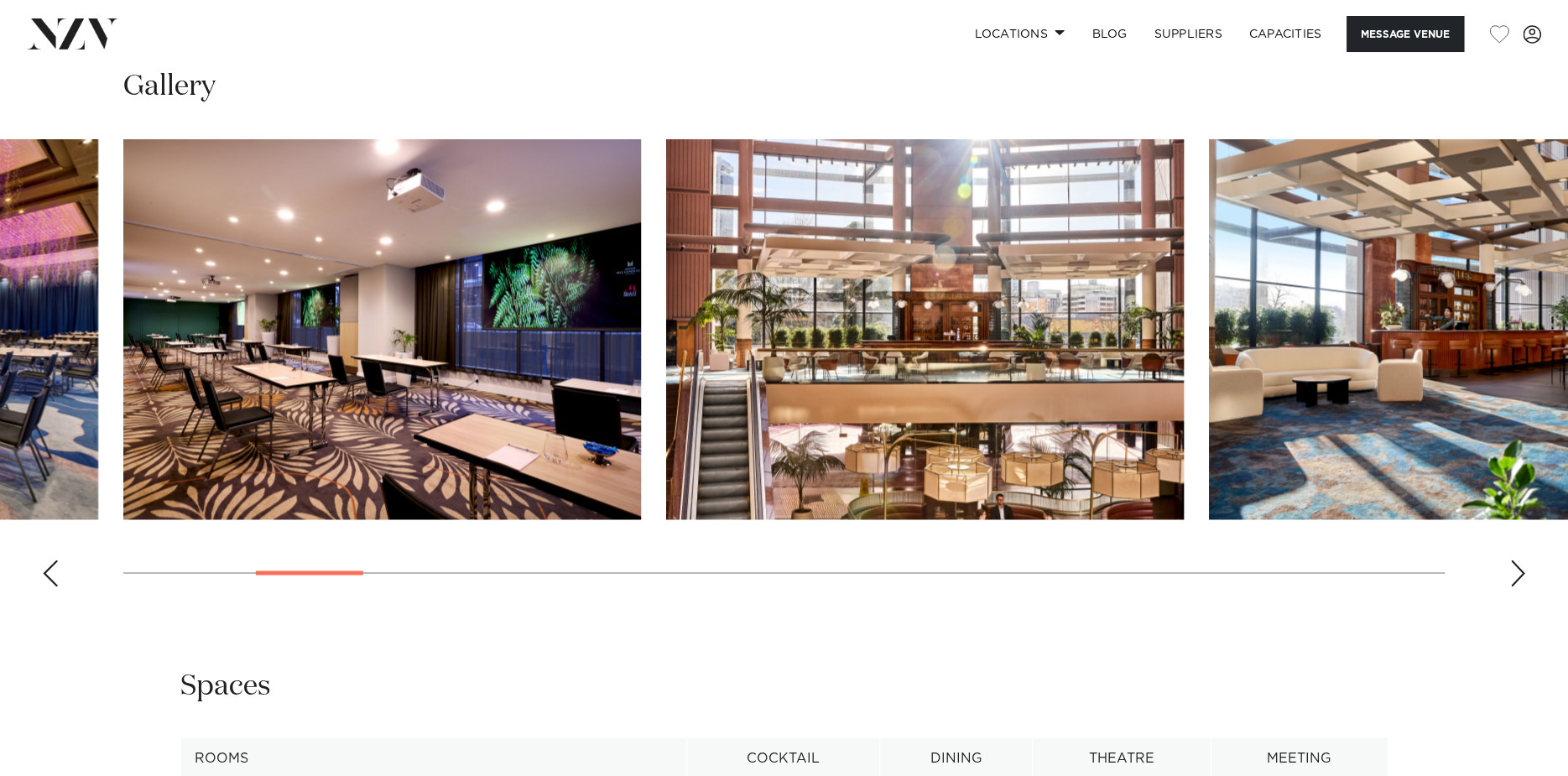
click at [437, 344] on img "4 / 30" at bounding box center [383, 328] width 518 height 380
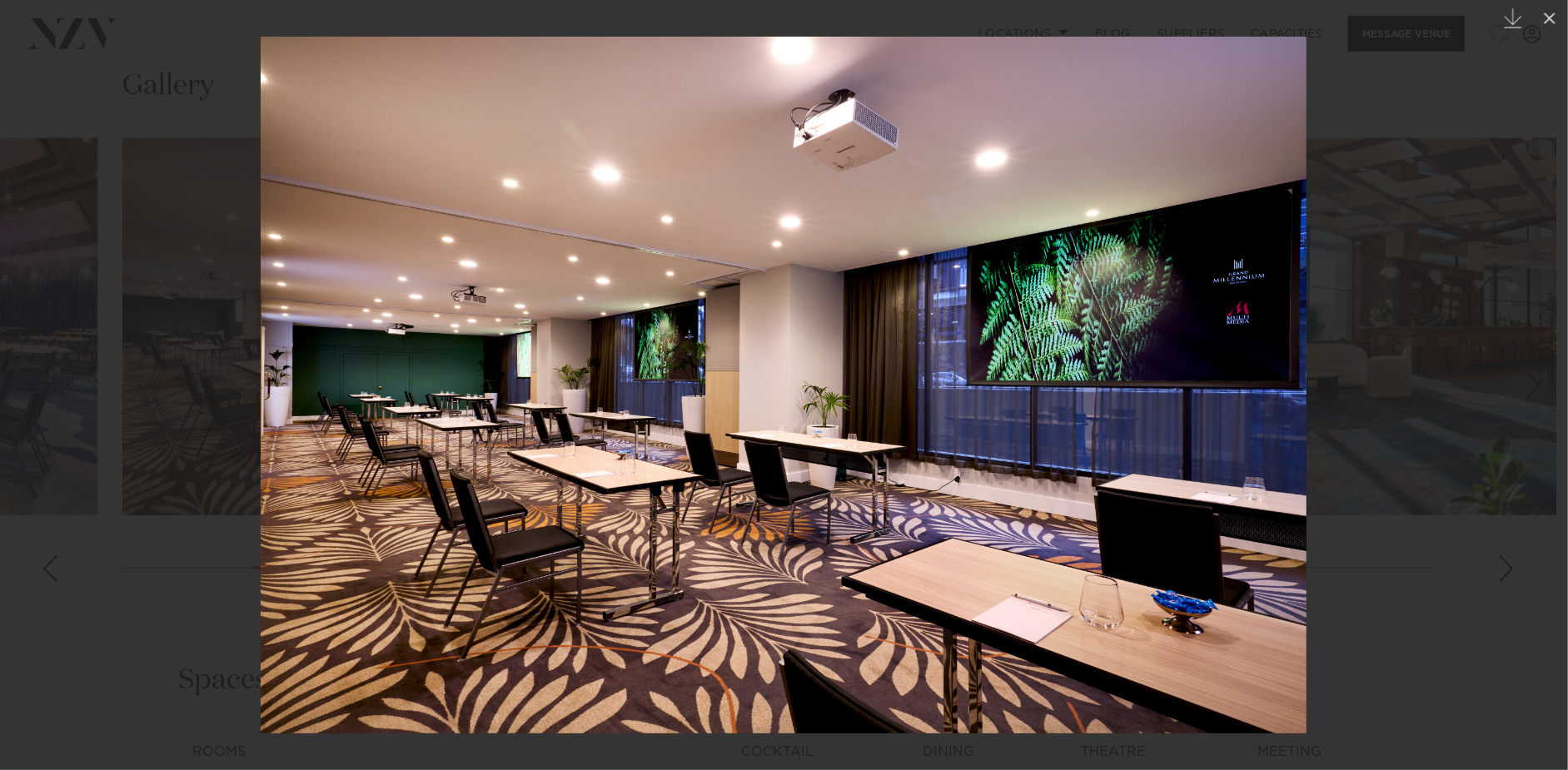
click at [1498, 221] on div at bounding box center [784, 385] width 1568 height 770
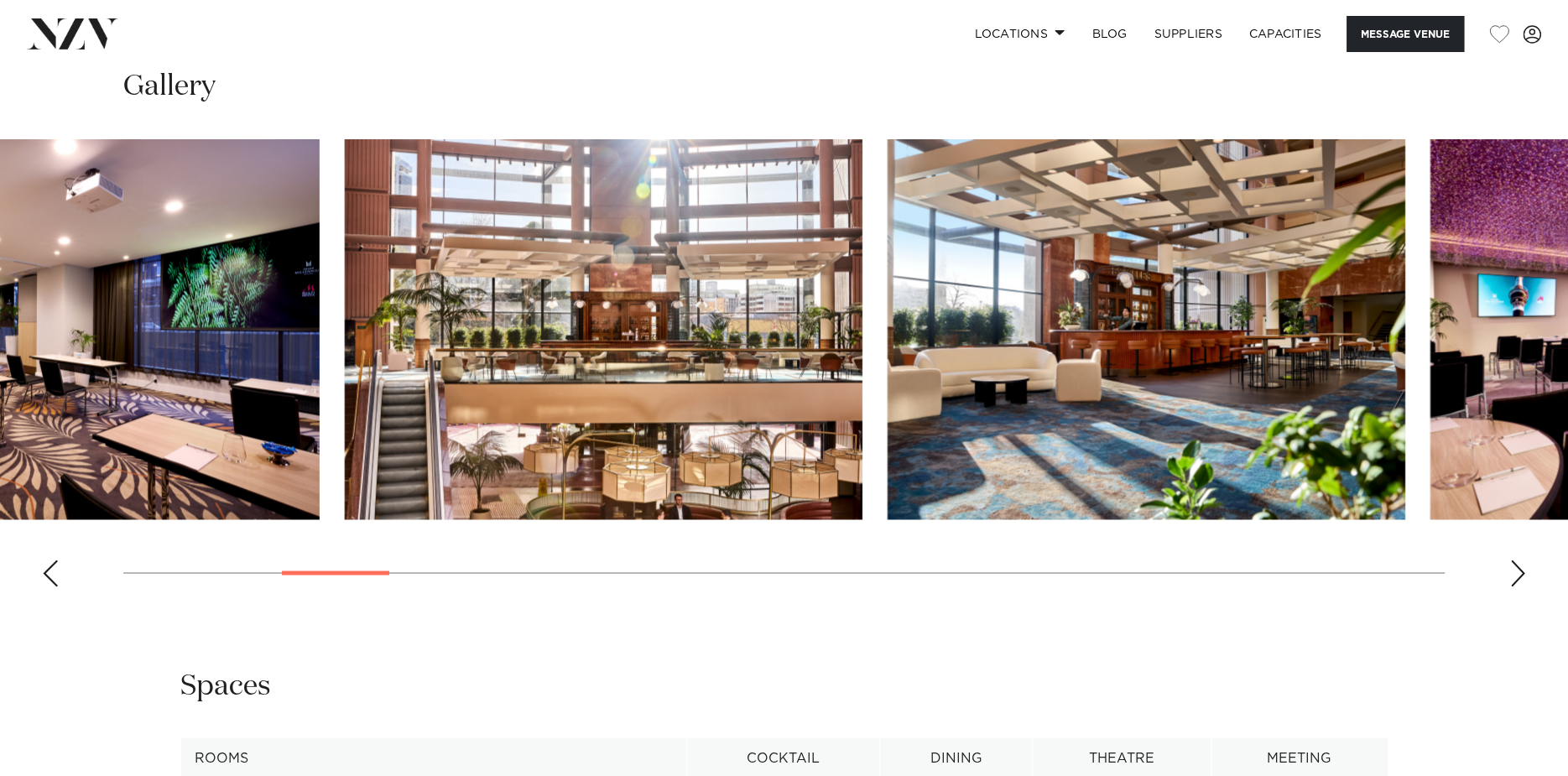
click at [6, 587] on swiper-container at bounding box center [784, 369] width 1568 height 461
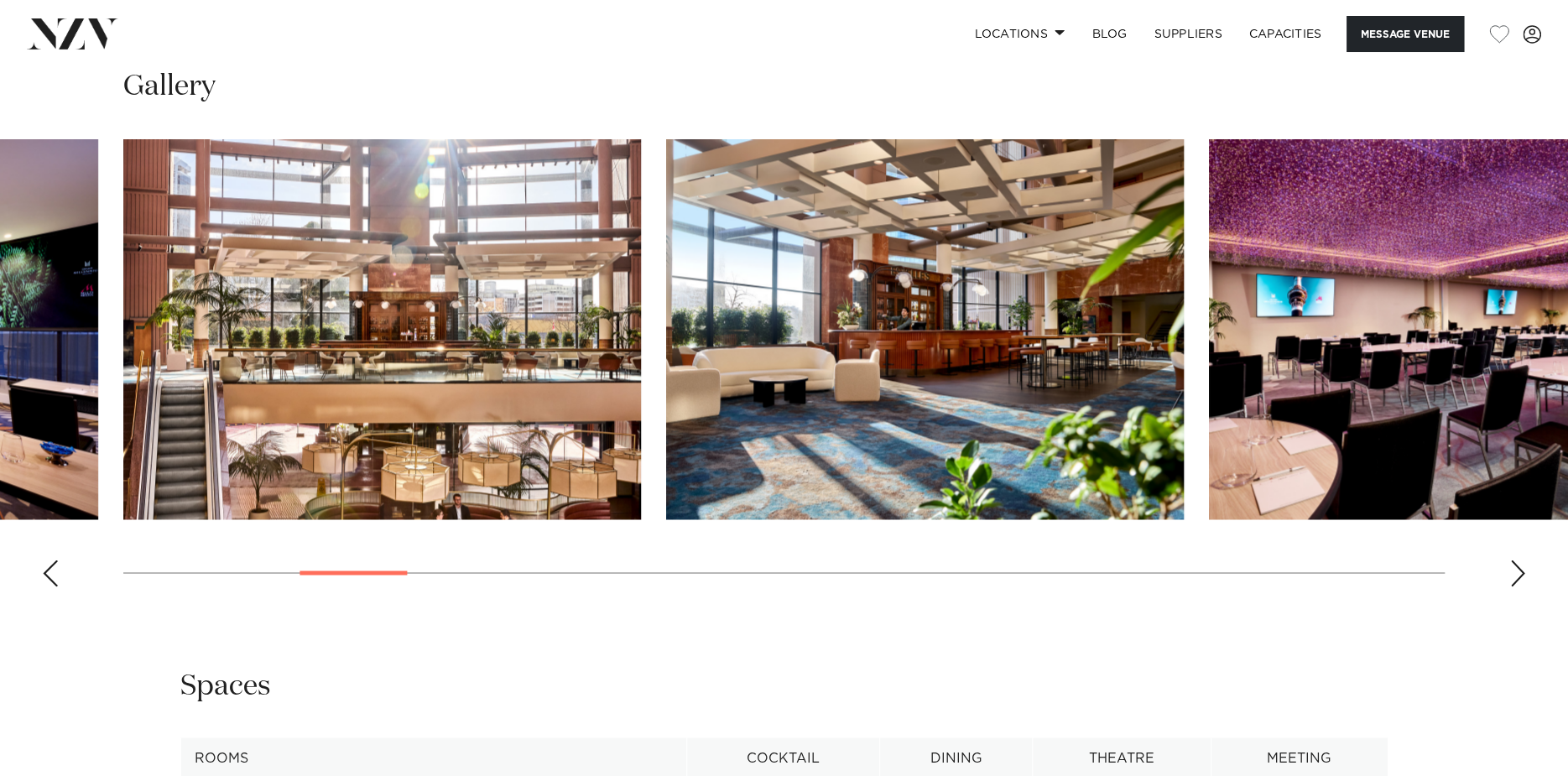
click at [1503, 567] on swiper-container at bounding box center [784, 369] width 1568 height 461
click at [1515, 578] on div "Next slide" at bounding box center [1518, 573] width 17 height 27
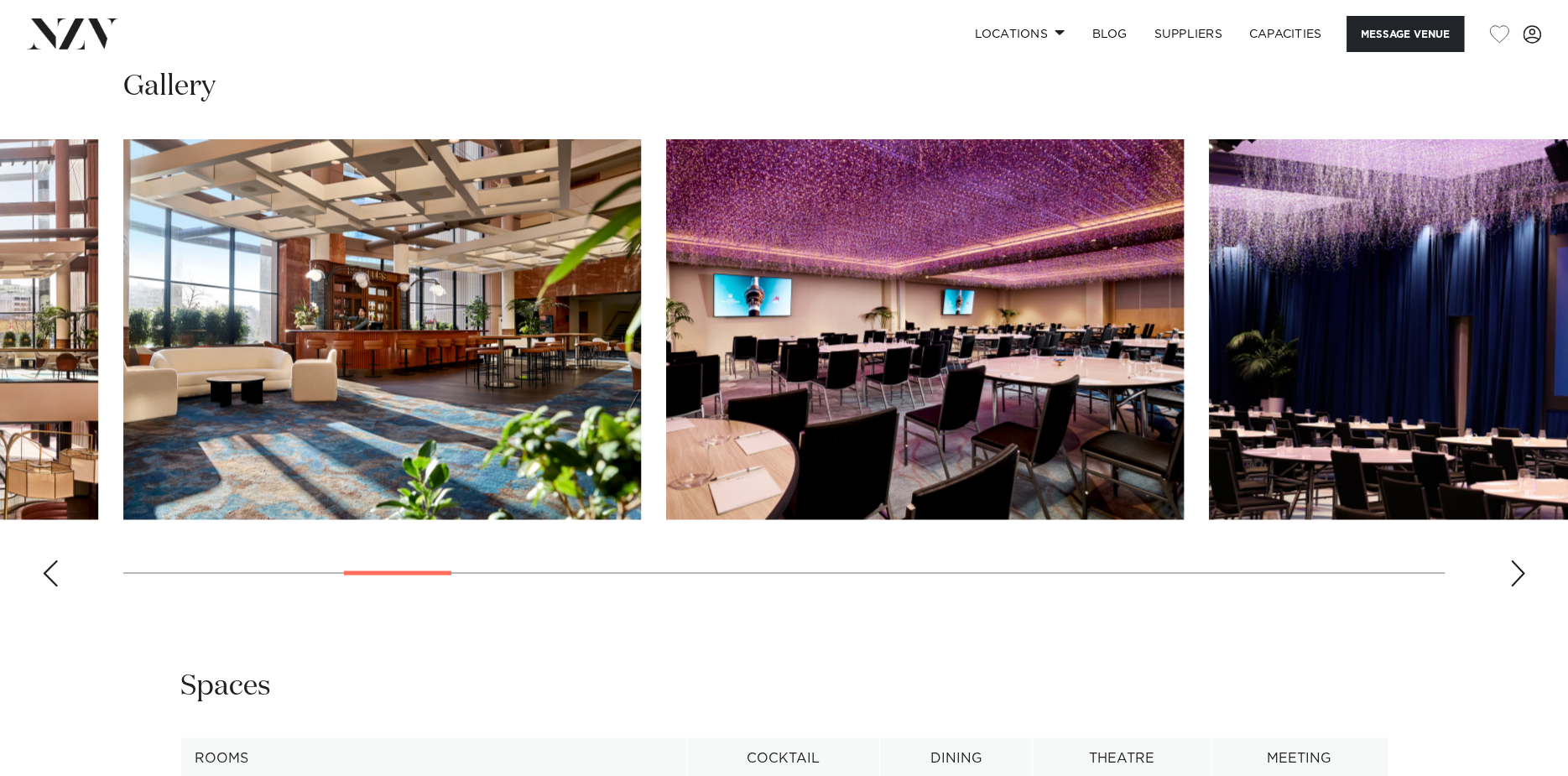
click at [1515, 578] on div "Next slide" at bounding box center [1518, 573] width 17 height 27
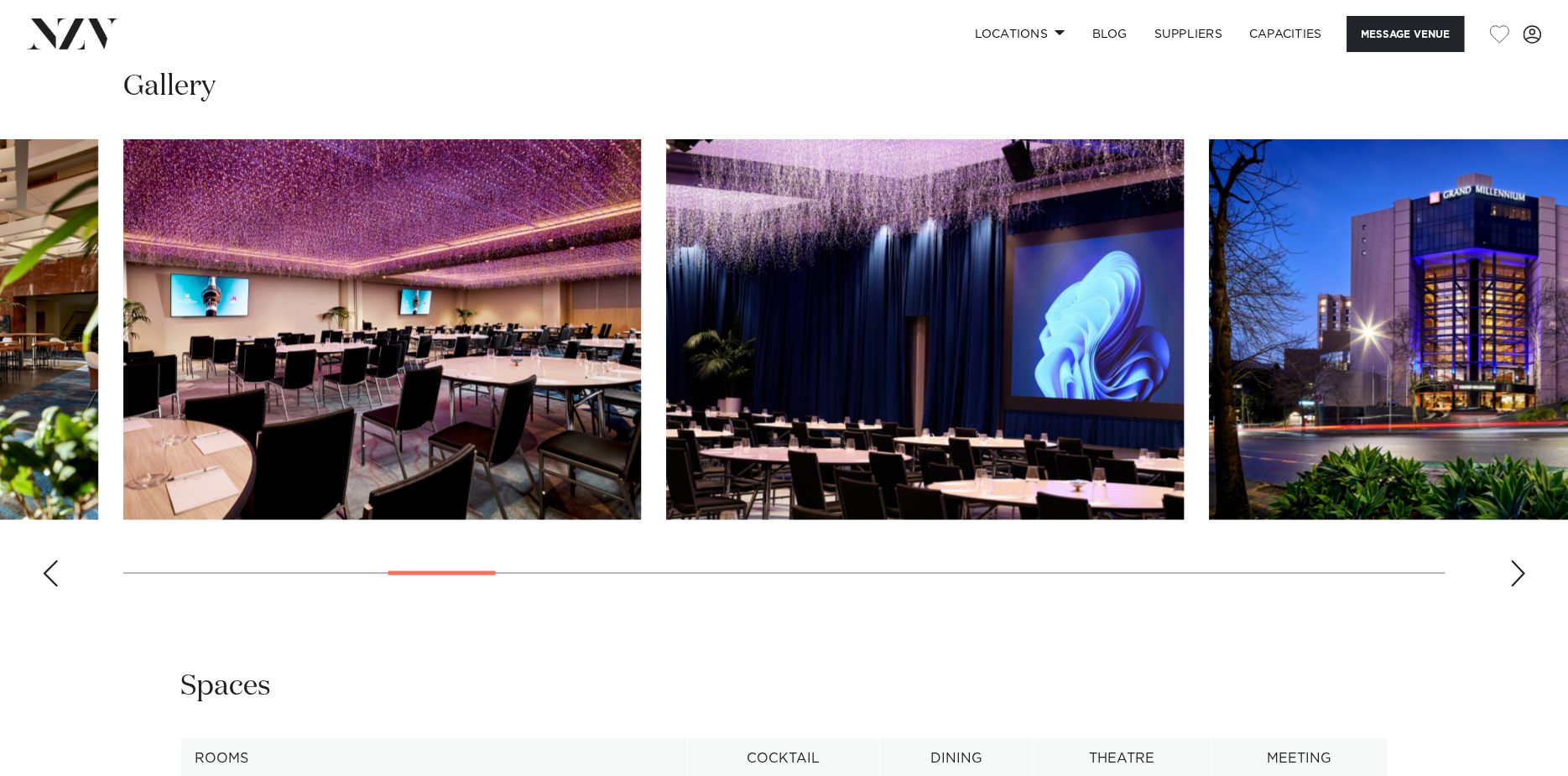
click at [1515, 578] on div "Next slide" at bounding box center [1518, 573] width 17 height 27
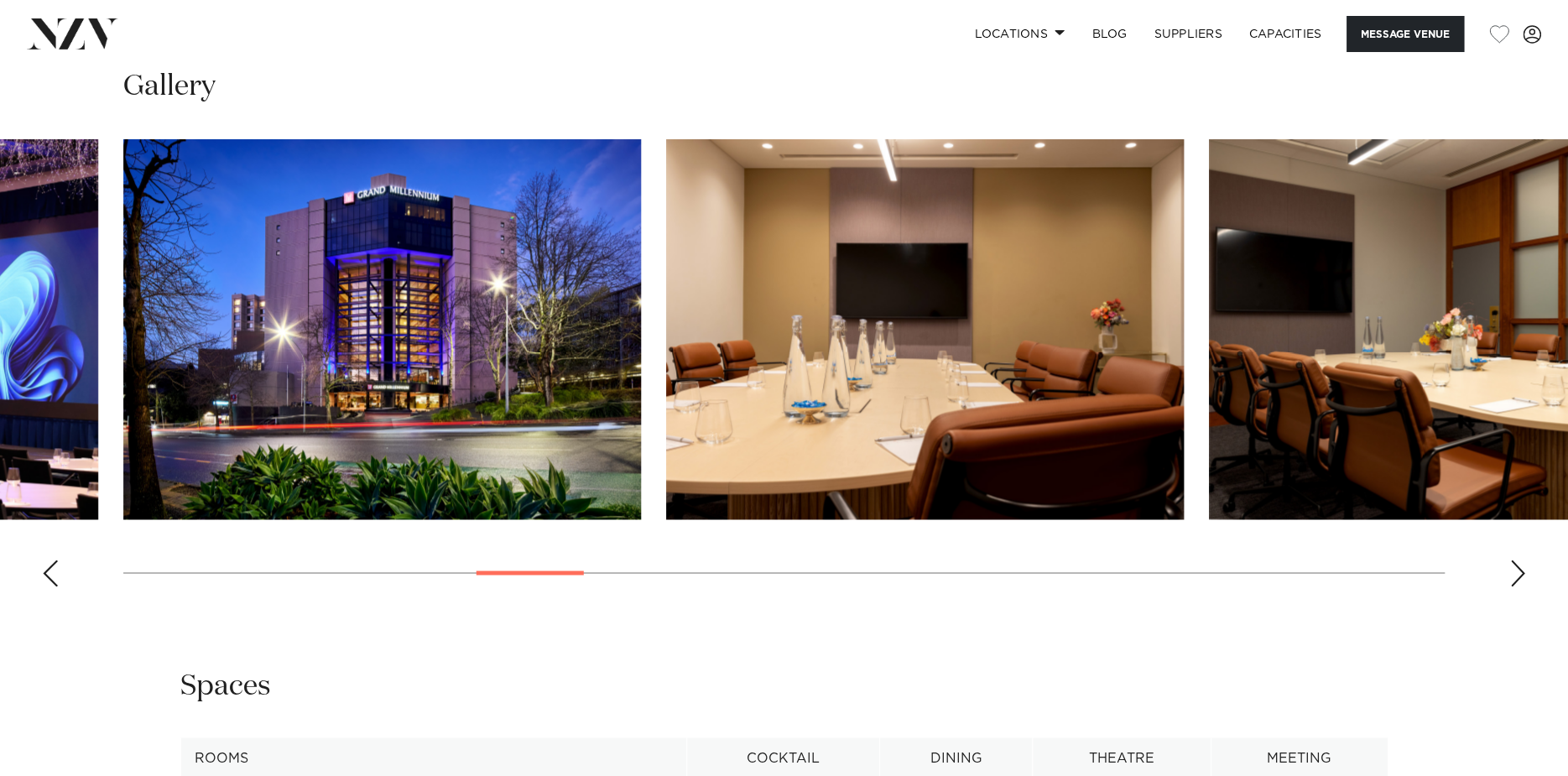
click at [1515, 578] on div "Next slide" at bounding box center [1518, 573] width 17 height 27
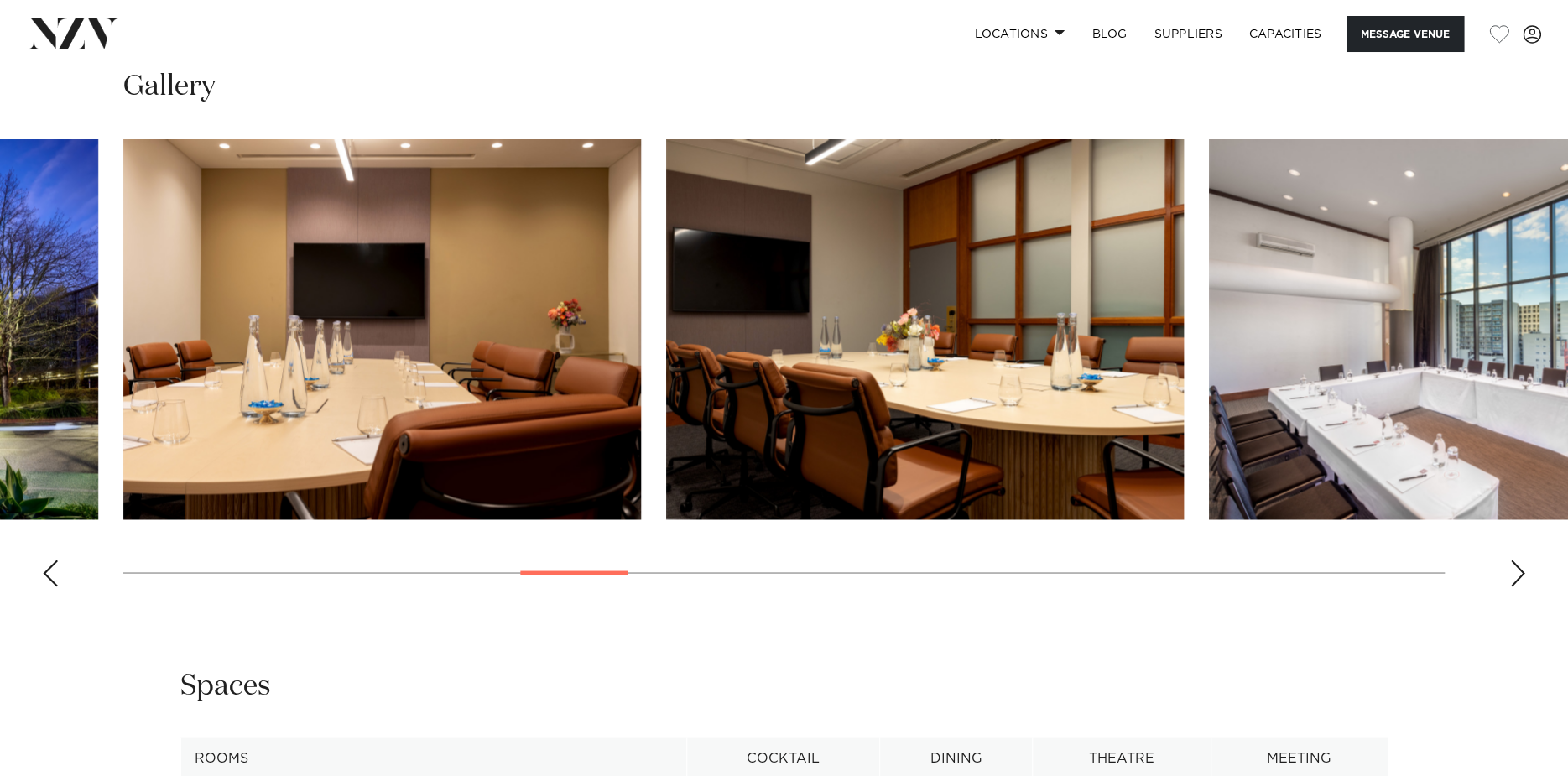
click at [1515, 578] on div "Next slide" at bounding box center [1518, 573] width 17 height 27
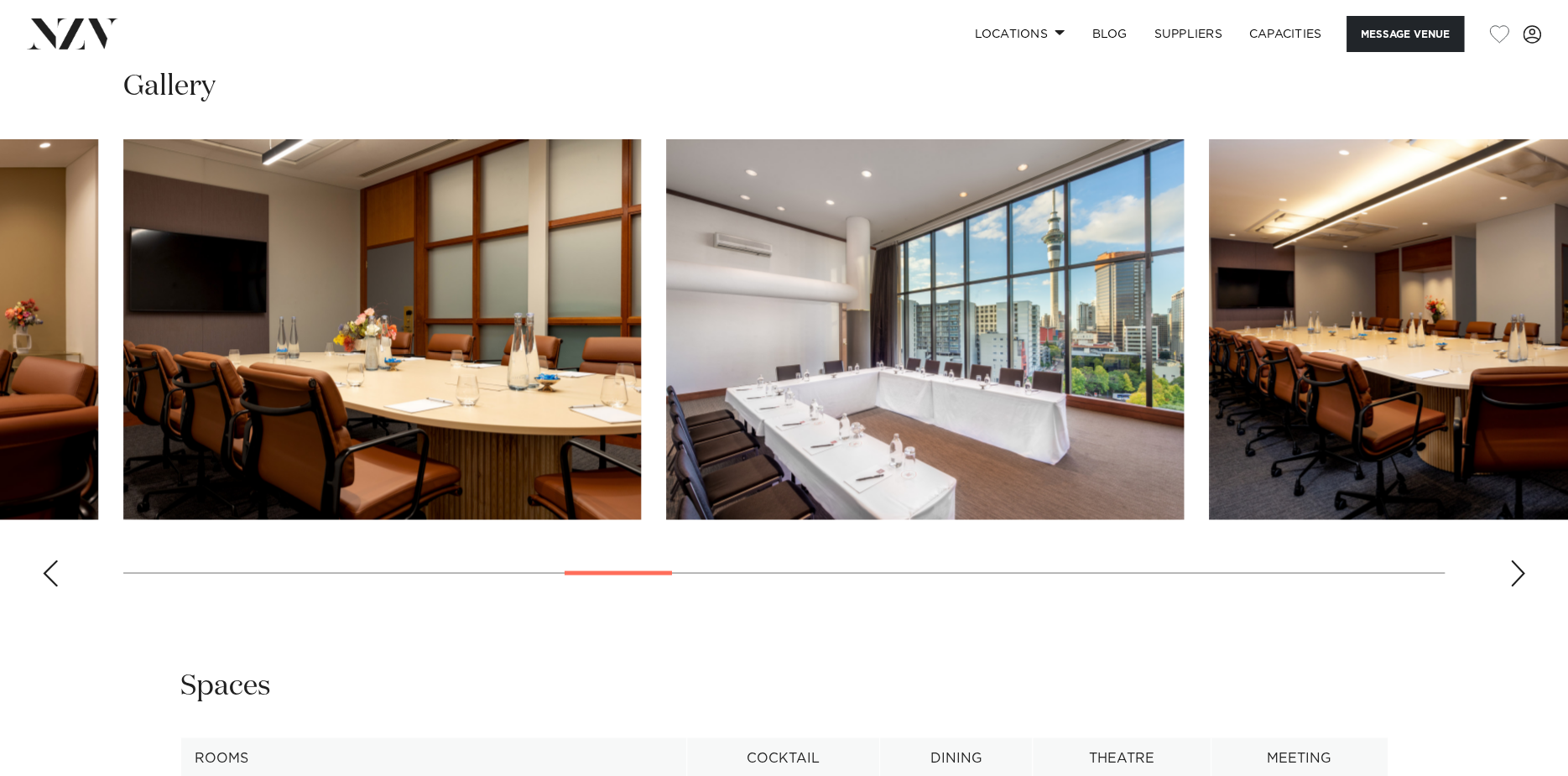
click at [1515, 578] on div "Next slide" at bounding box center [1518, 573] width 17 height 27
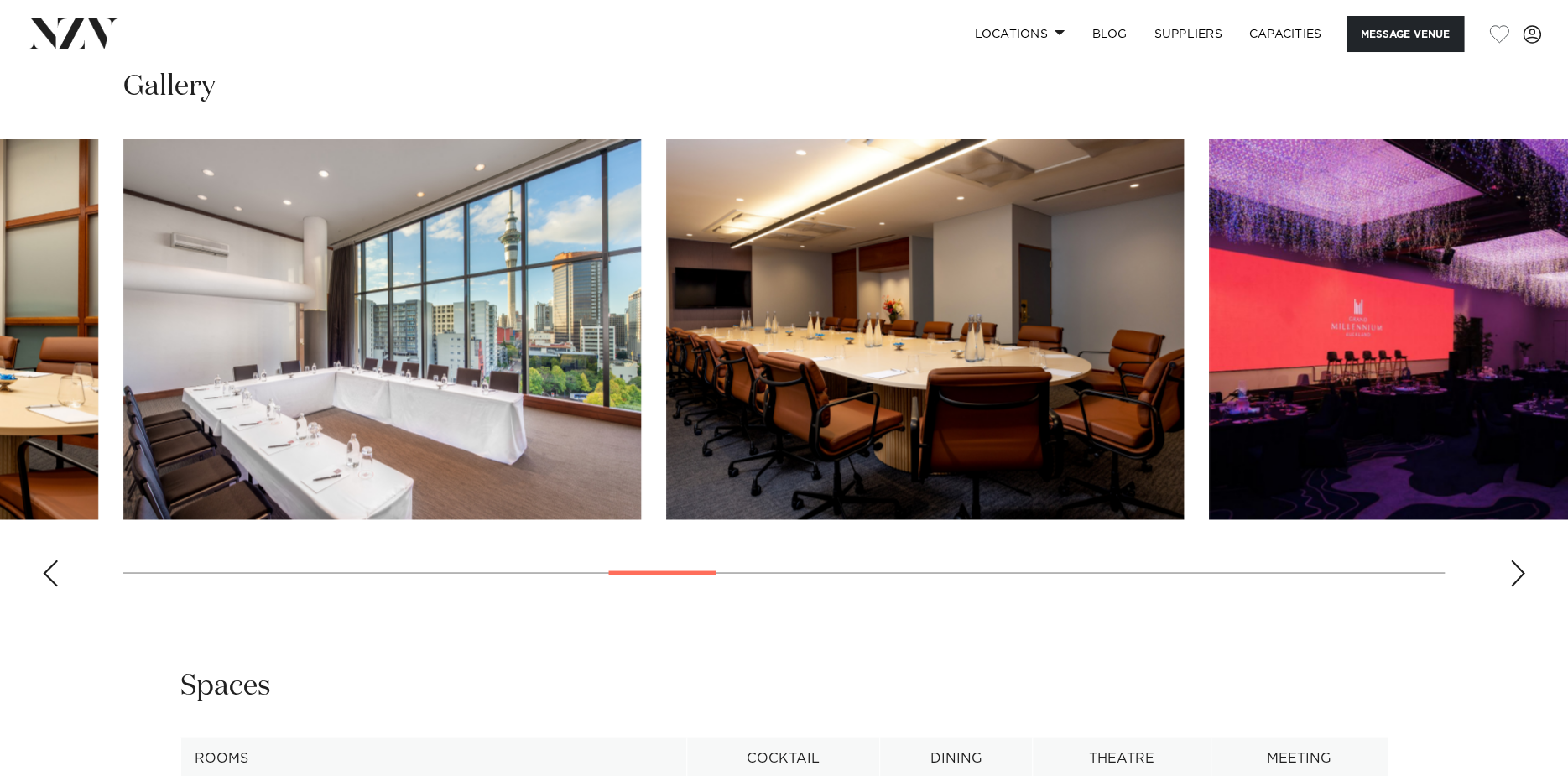
click at [1515, 578] on div "Next slide" at bounding box center [1518, 573] width 17 height 27
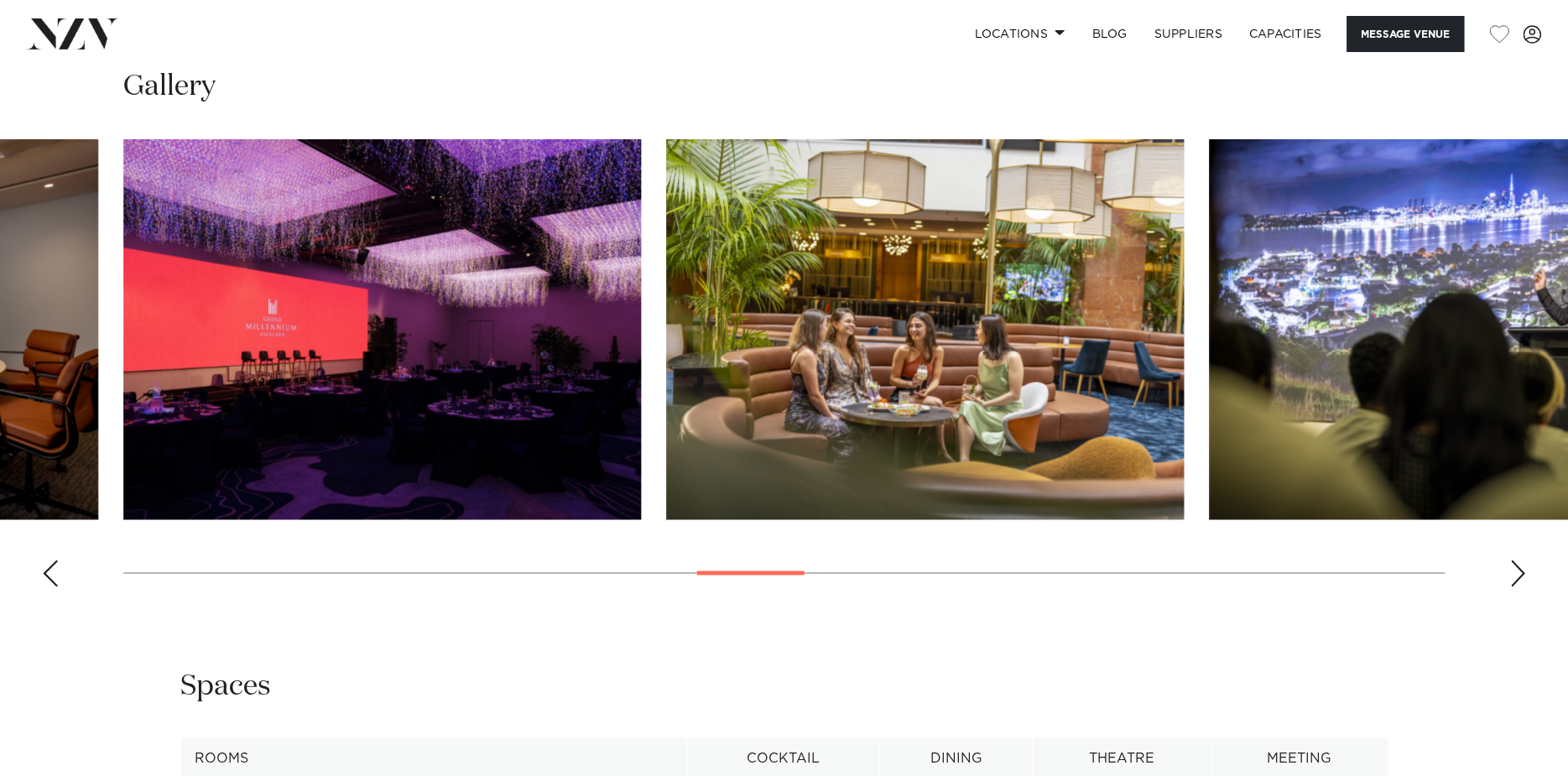
click at [1515, 578] on div "Next slide" at bounding box center [1518, 573] width 17 height 27
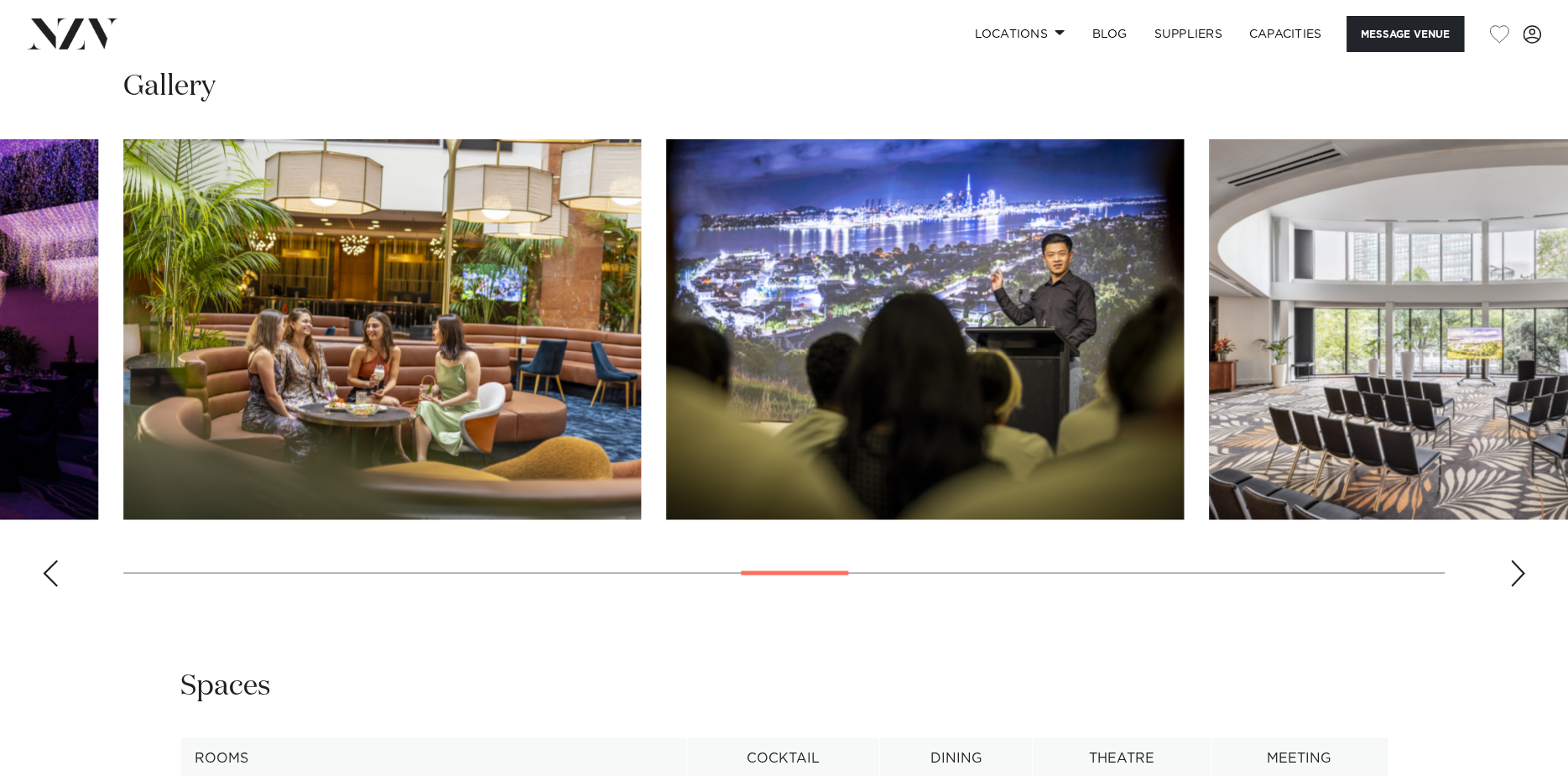
click at [1515, 578] on div "Next slide" at bounding box center [1518, 573] width 17 height 27
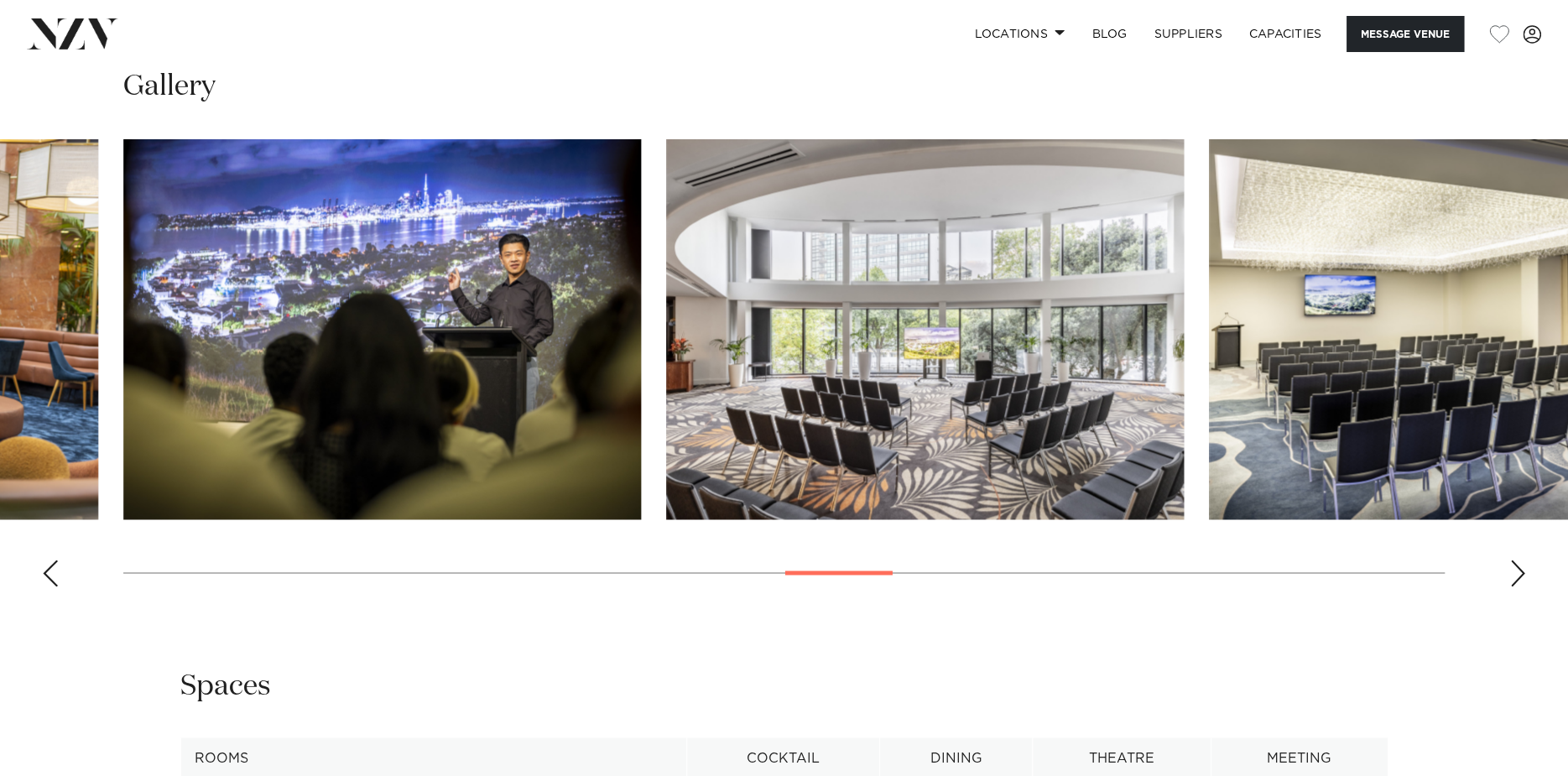
click at [1515, 578] on div "Next slide" at bounding box center [1518, 573] width 17 height 27
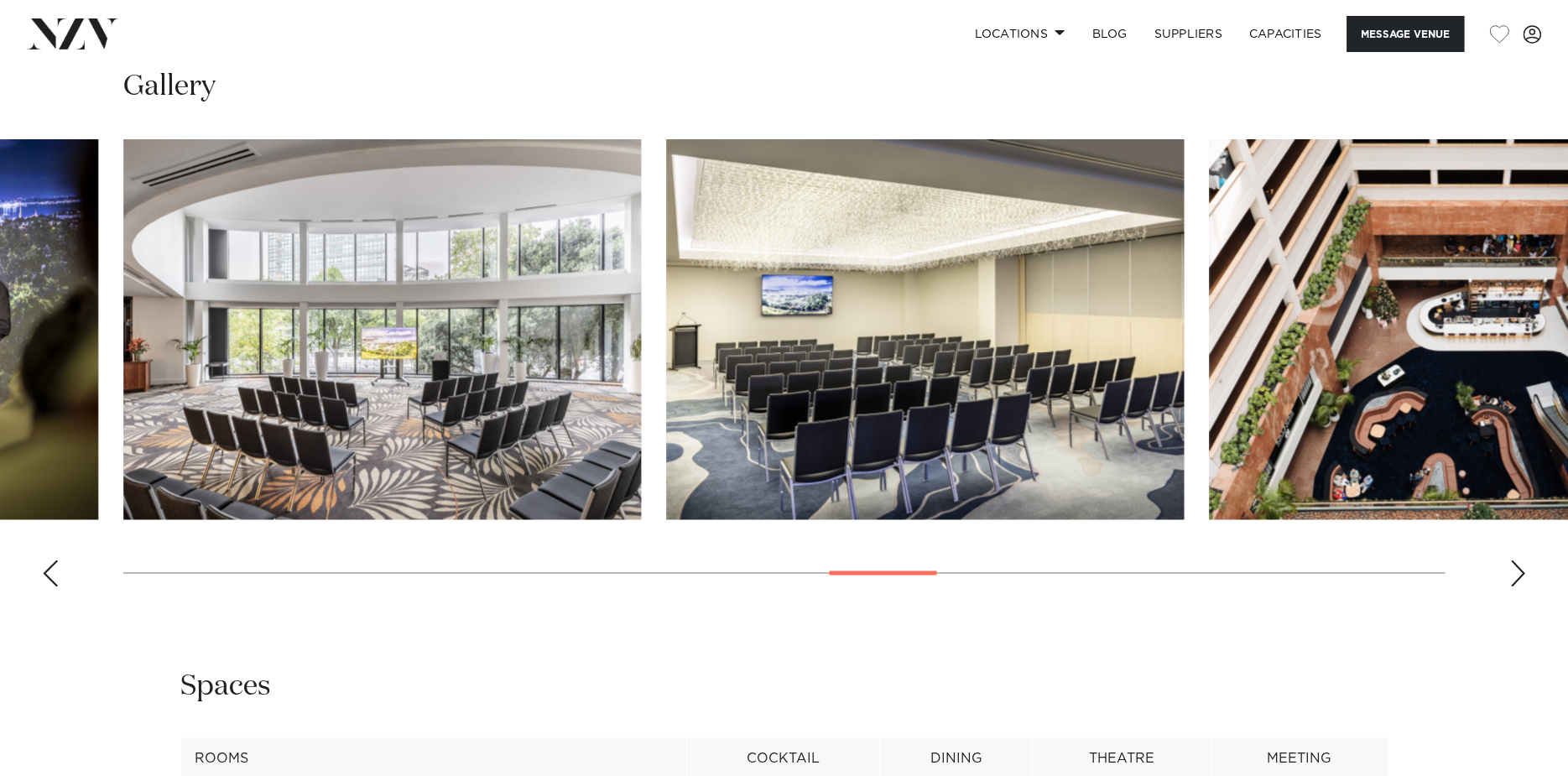
click at [1518, 576] on div "Next slide" at bounding box center [1518, 573] width 17 height 27
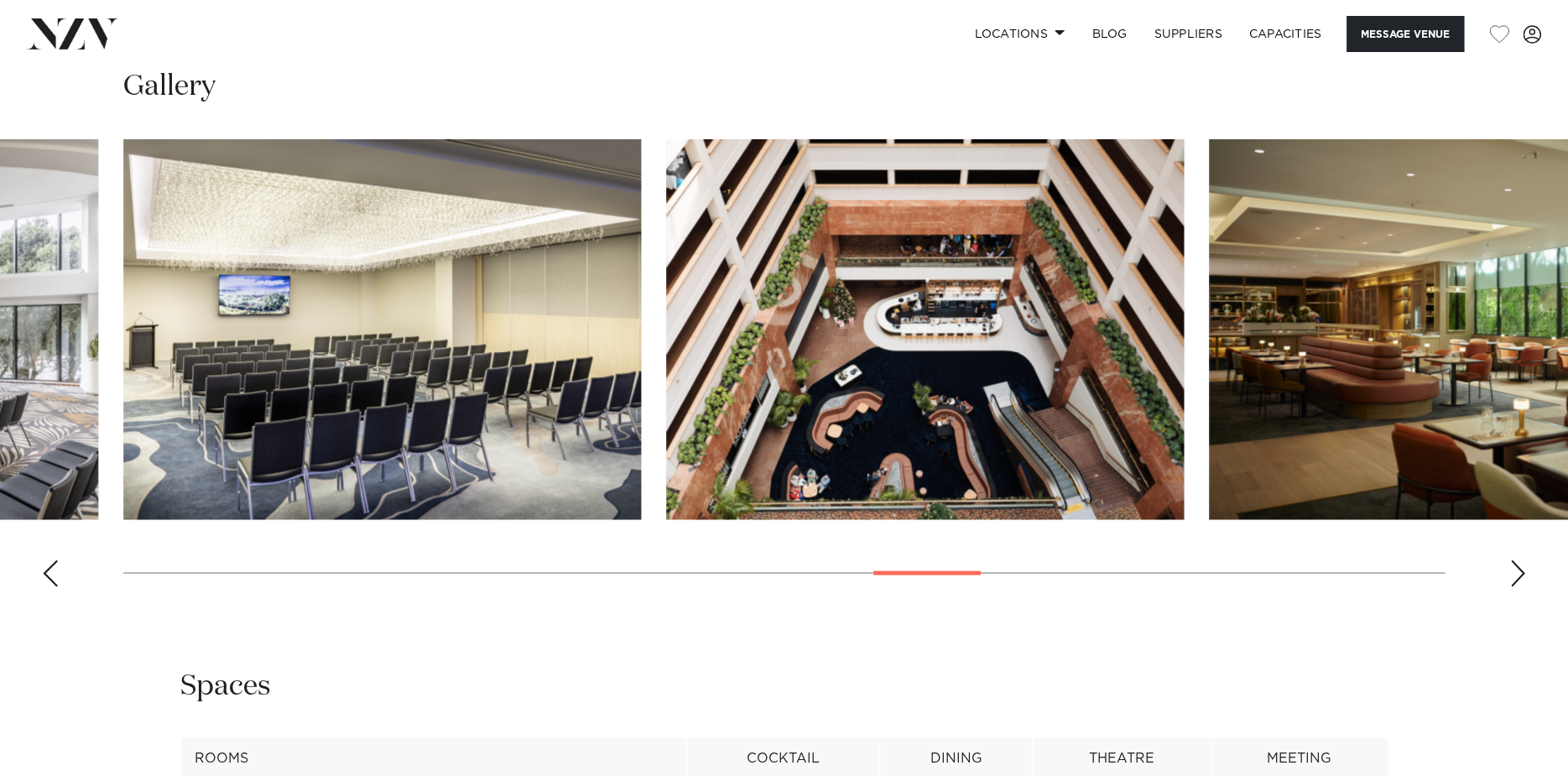
click at [1518, 576] on div "Next slide" at bounding box center [1518, 573] width 17 height 27
click at [1519, 576] on div "Next slide" at bounding box center [1518, 573] width 17 height 27
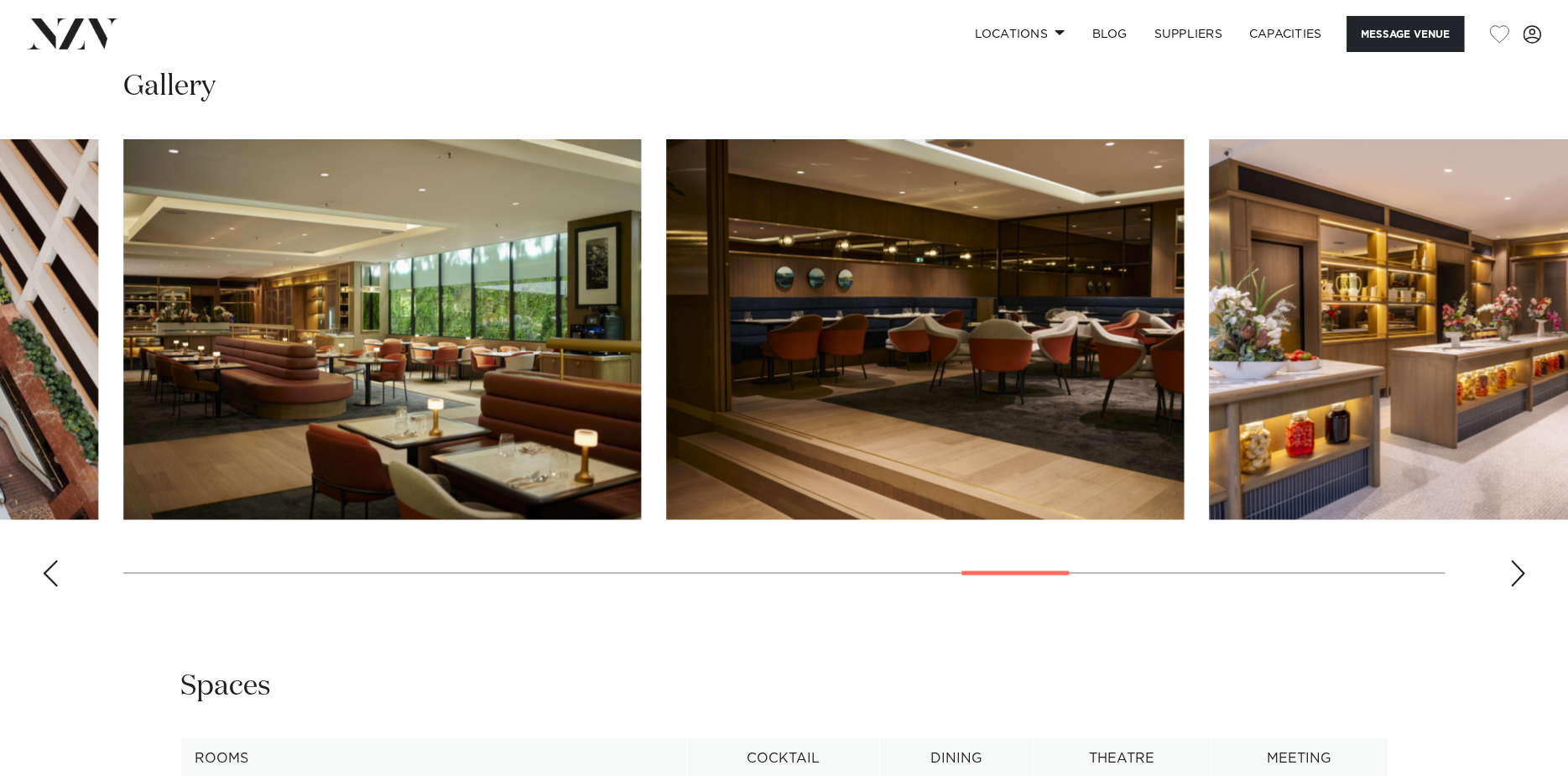
click at [1519, 577] on div "Next slide" at bounding box center [1518, 573] width 17 height 27
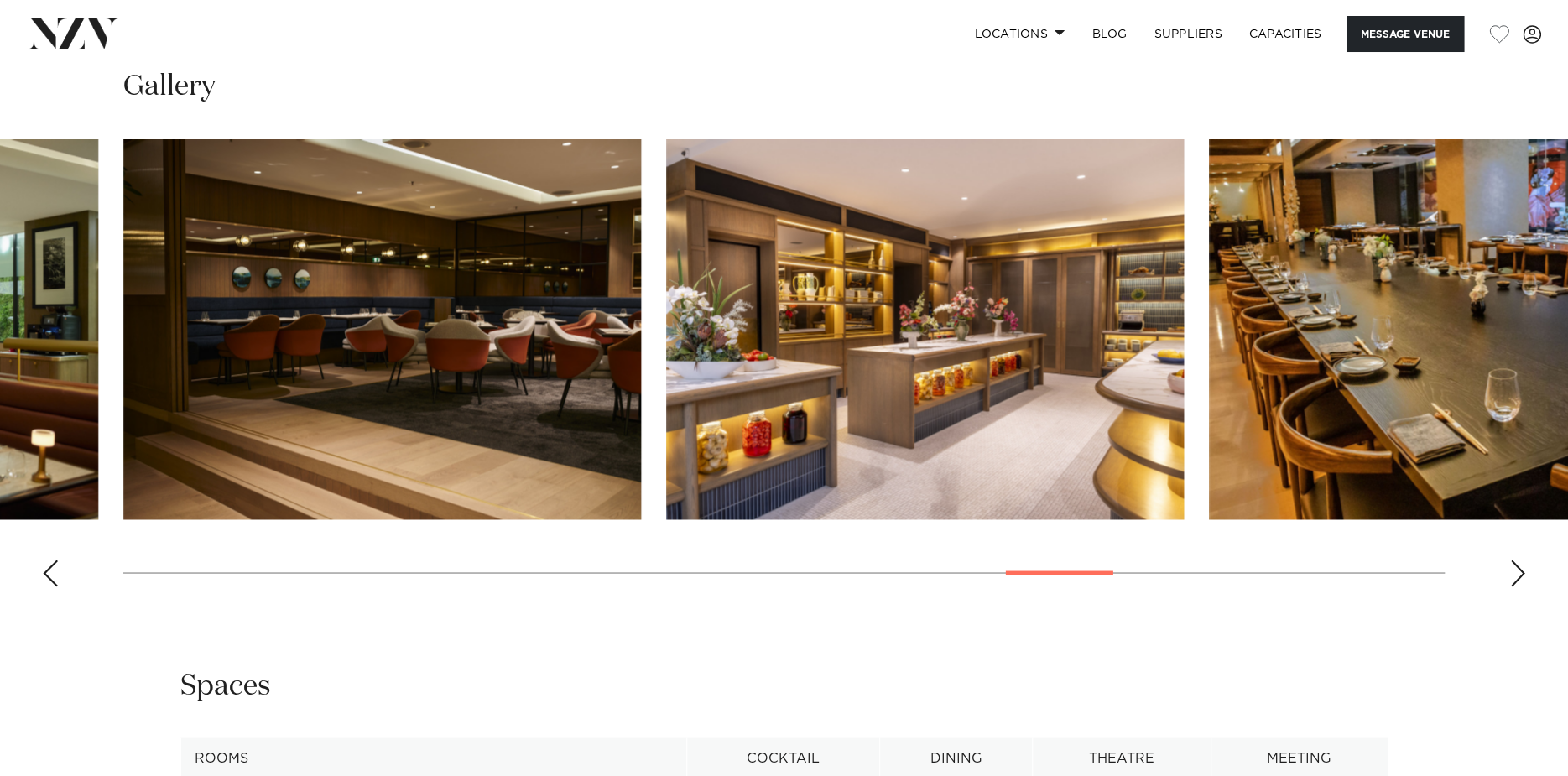
click at [1519, 577] on div "Next slide" at bounding box center [1518, 573] width 17 height 27
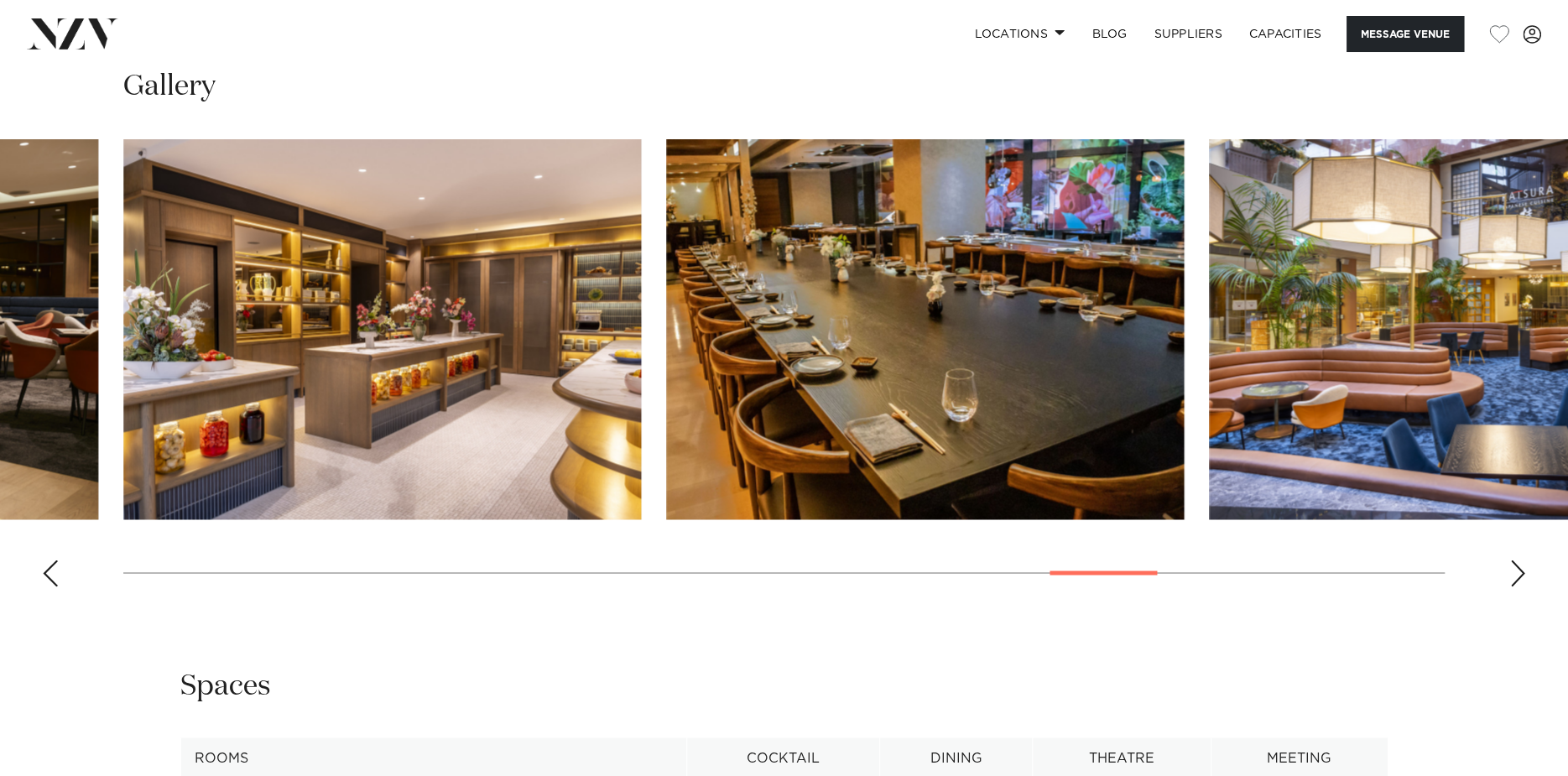
click at [1519, 577] on div "Next slide" at bounding box center [1518, 573] width 17 height 27
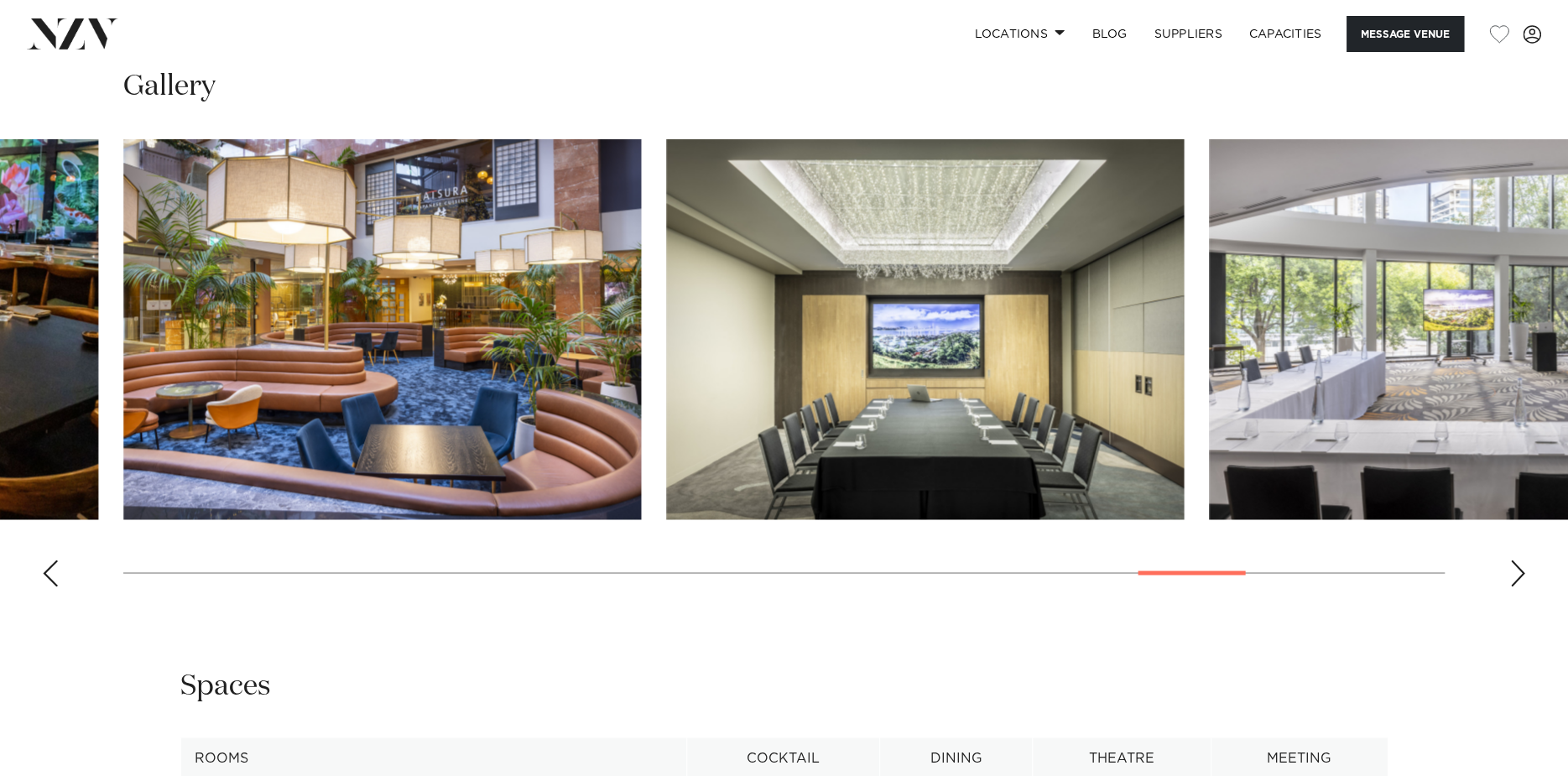
click at [1519, 577] on div "Next slide" at bounding box center [1518, 573] width 17 height 27
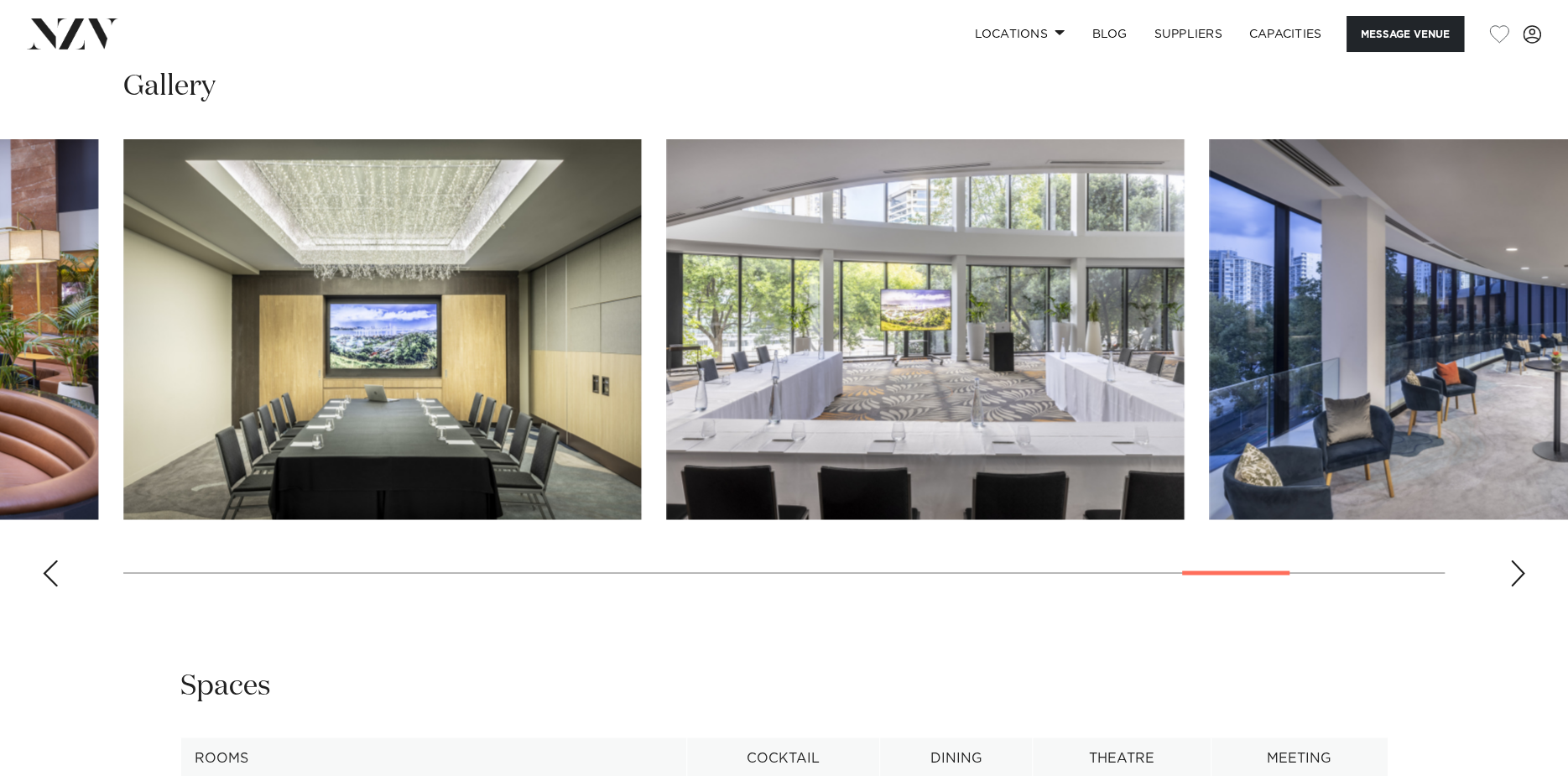
click at [54, 582] on div "Previous slide" at bounding box center [50, 573] width 17 height 27
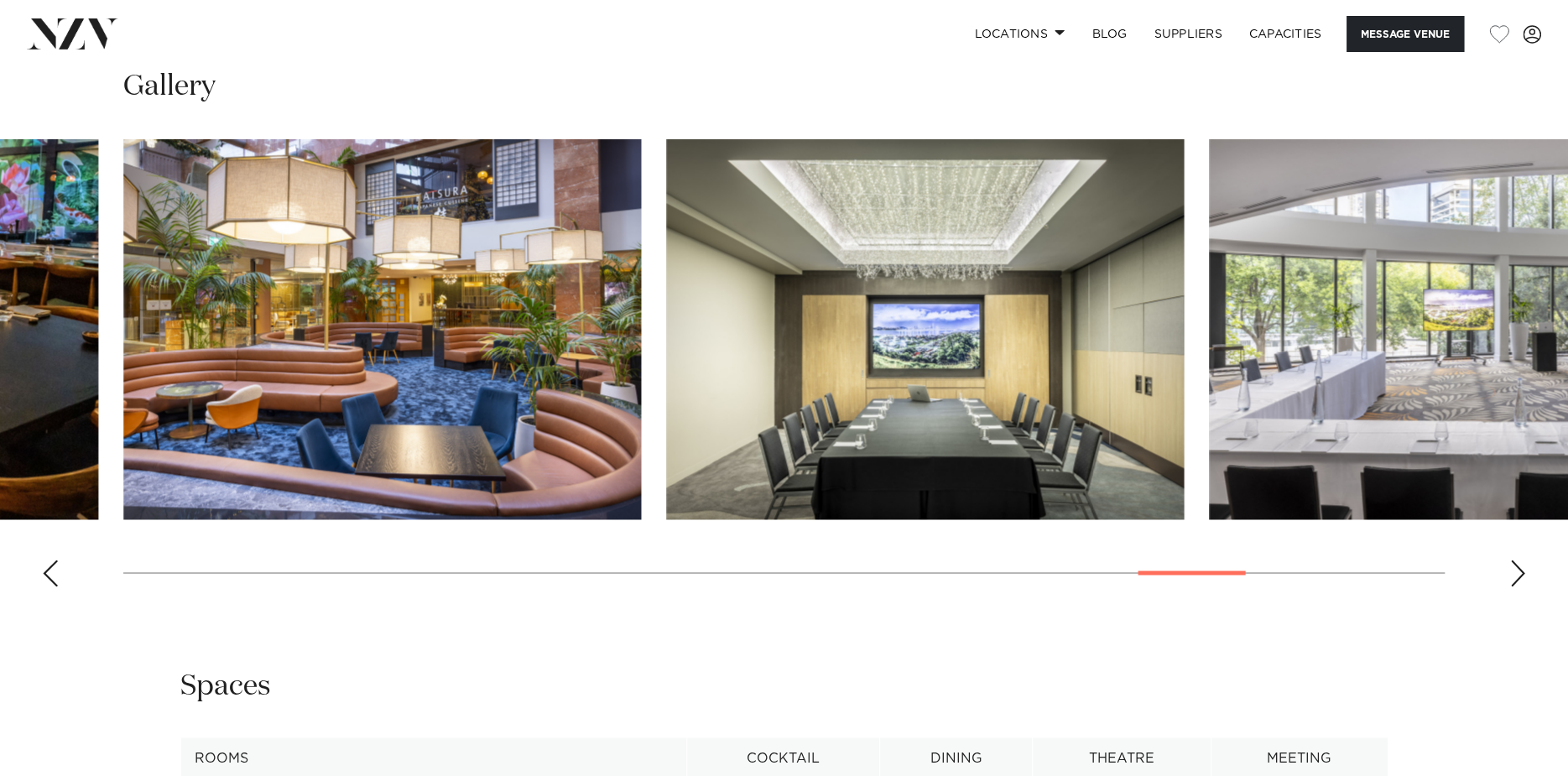
click at [54, 582] on div "Previous slide" at bounding box center [50, 573] width 17 height 27
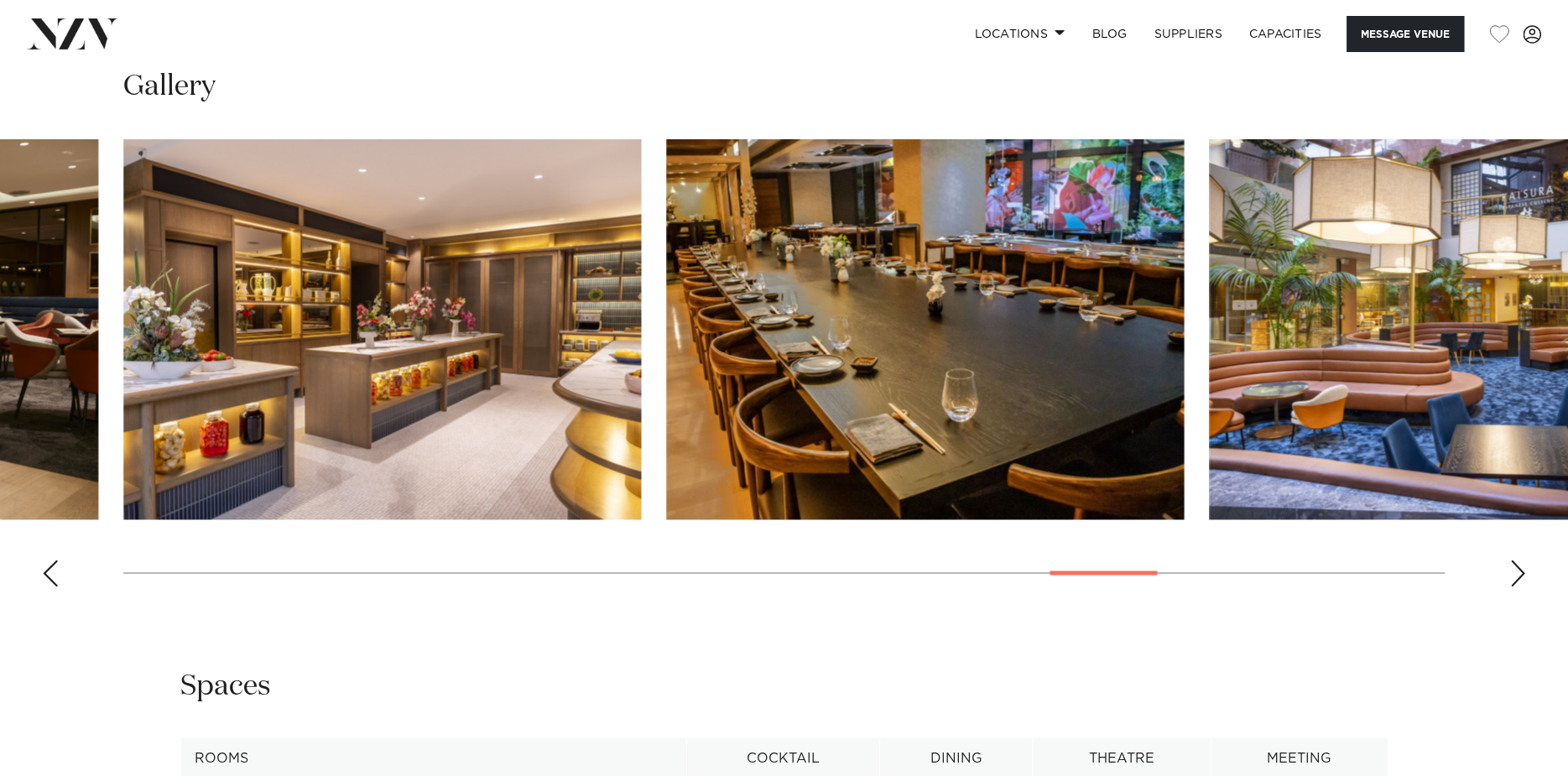
click at [54, 582] on div "Previous slide" at bounding box center [50, 573] width 17 height 27
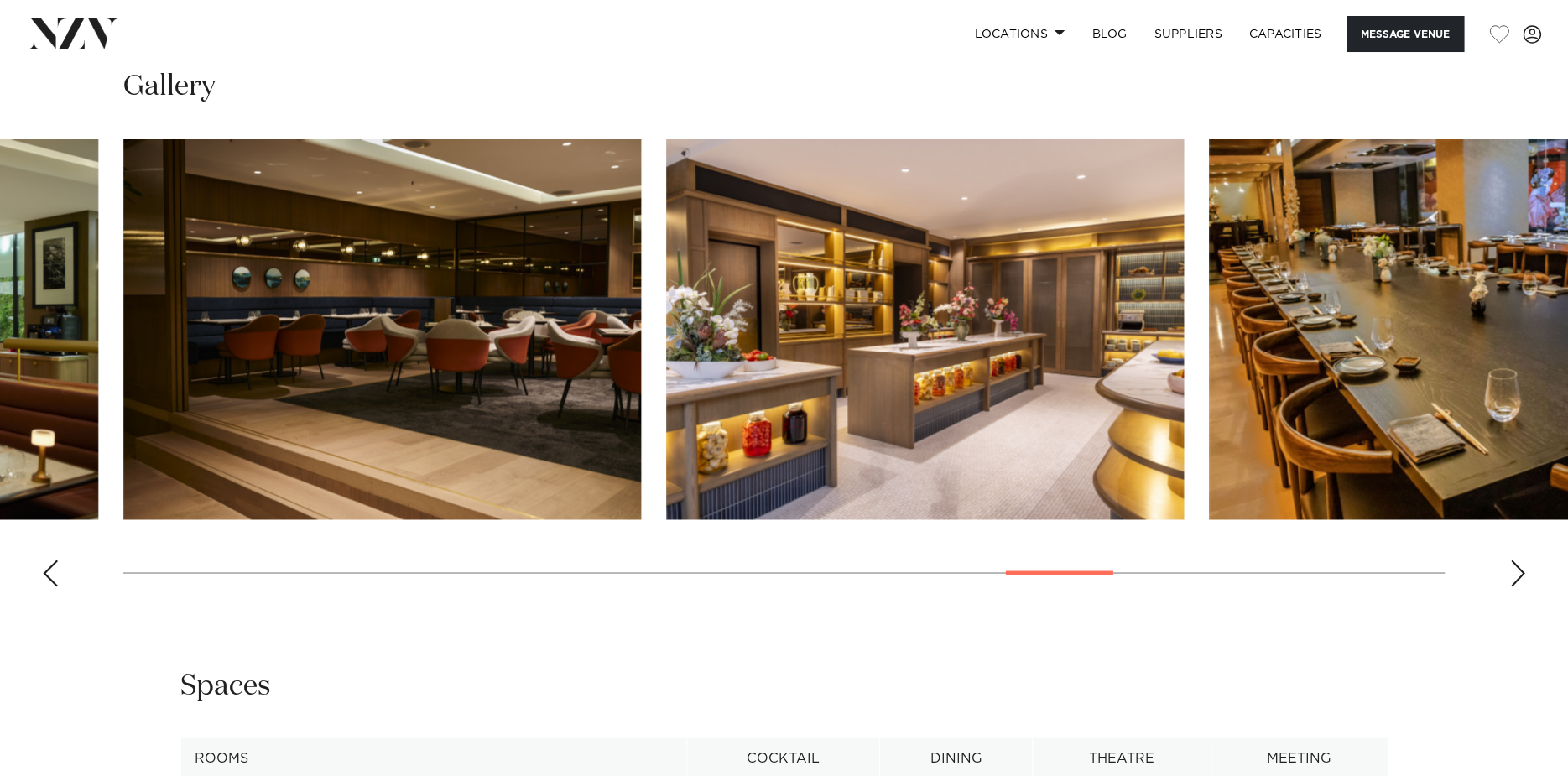
click at [54, 582] on div "Previous slide" at bounding box center [50, 573] width 17 height 27
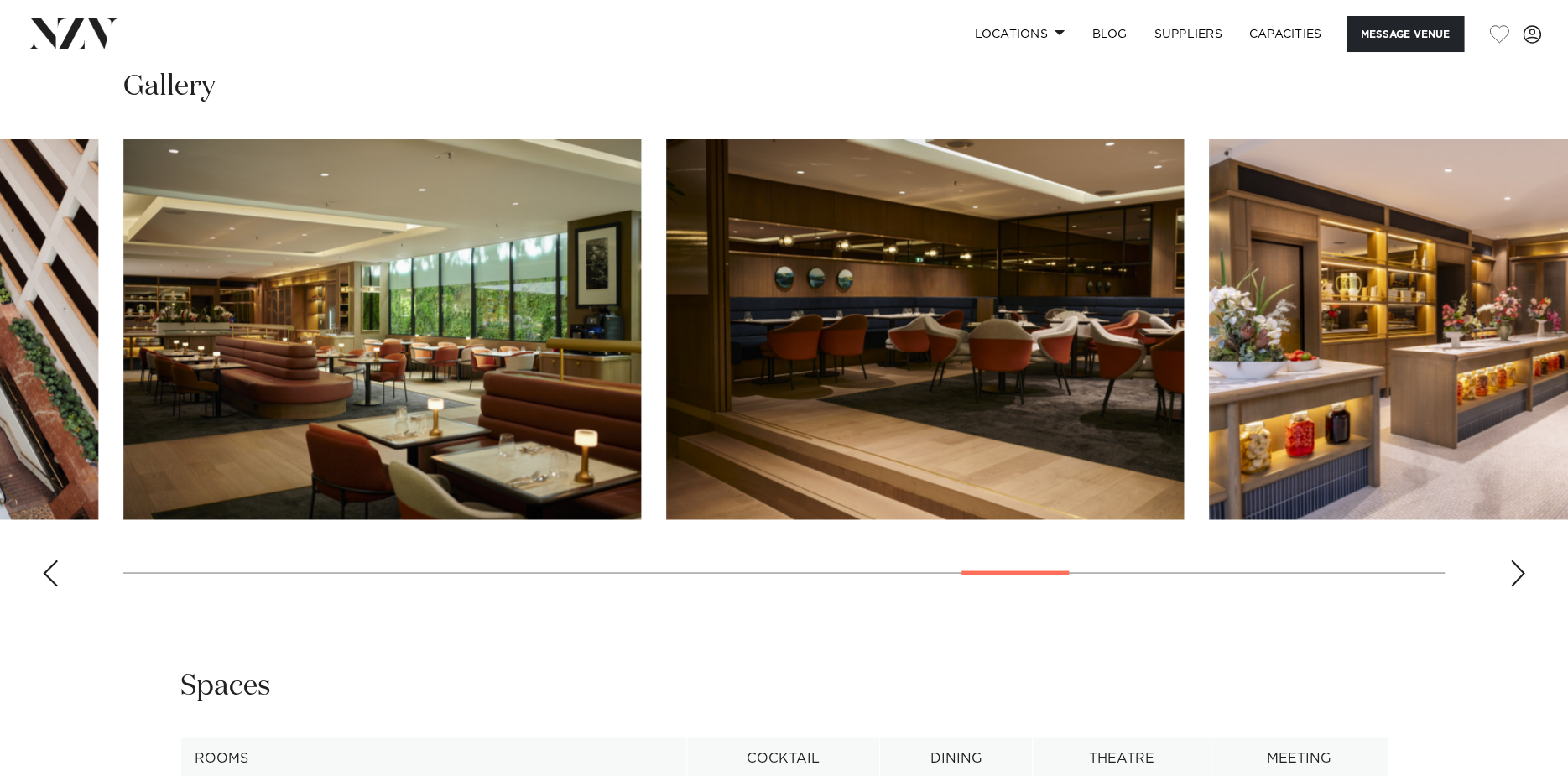
click at [54, 582] on div "Previous slide" at bounding box center [50, 573] width 17 height 27
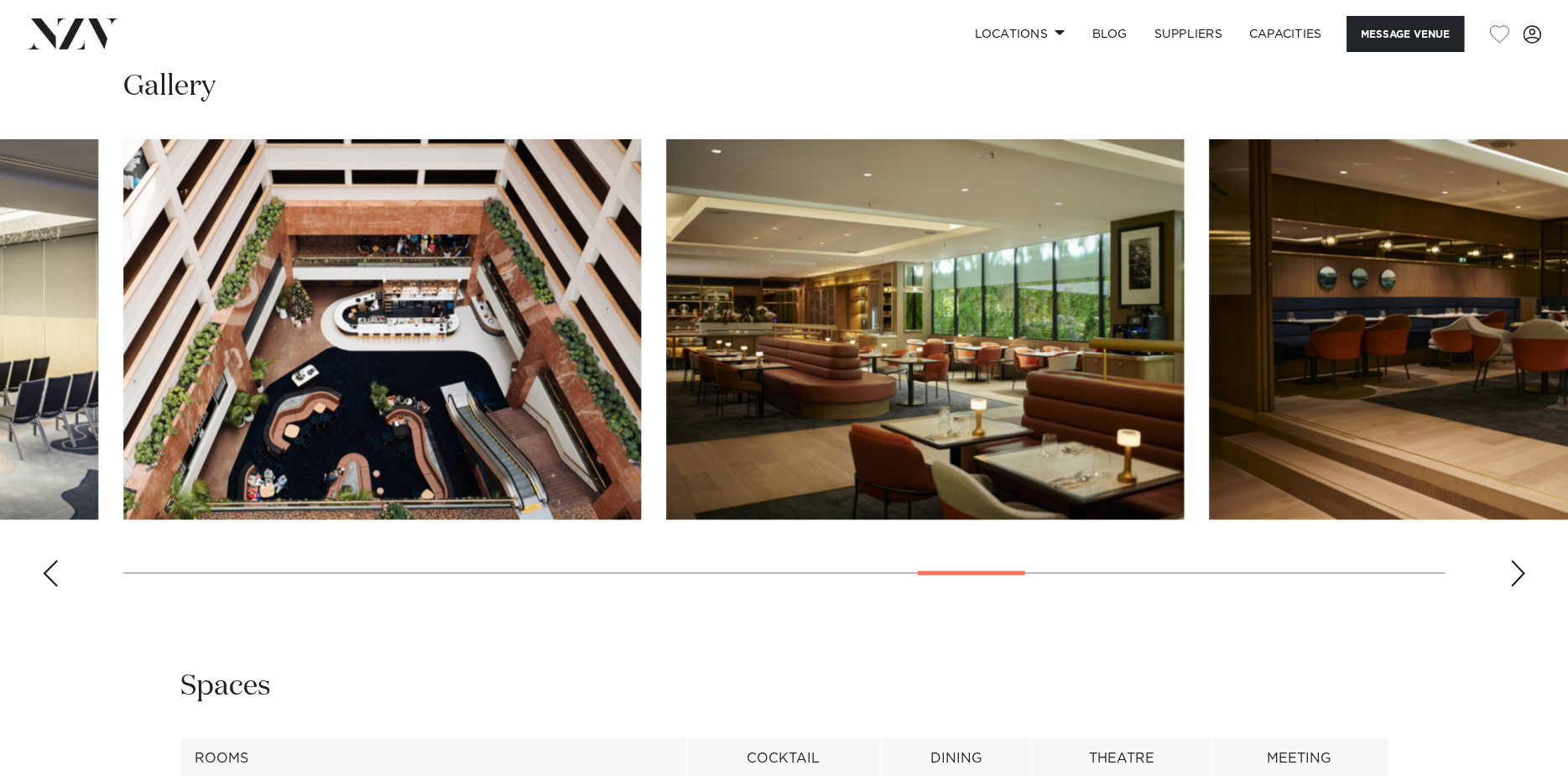
click at [54, 582] on div "Previous slide" at bounding box center [50, 573] width 17 height 27
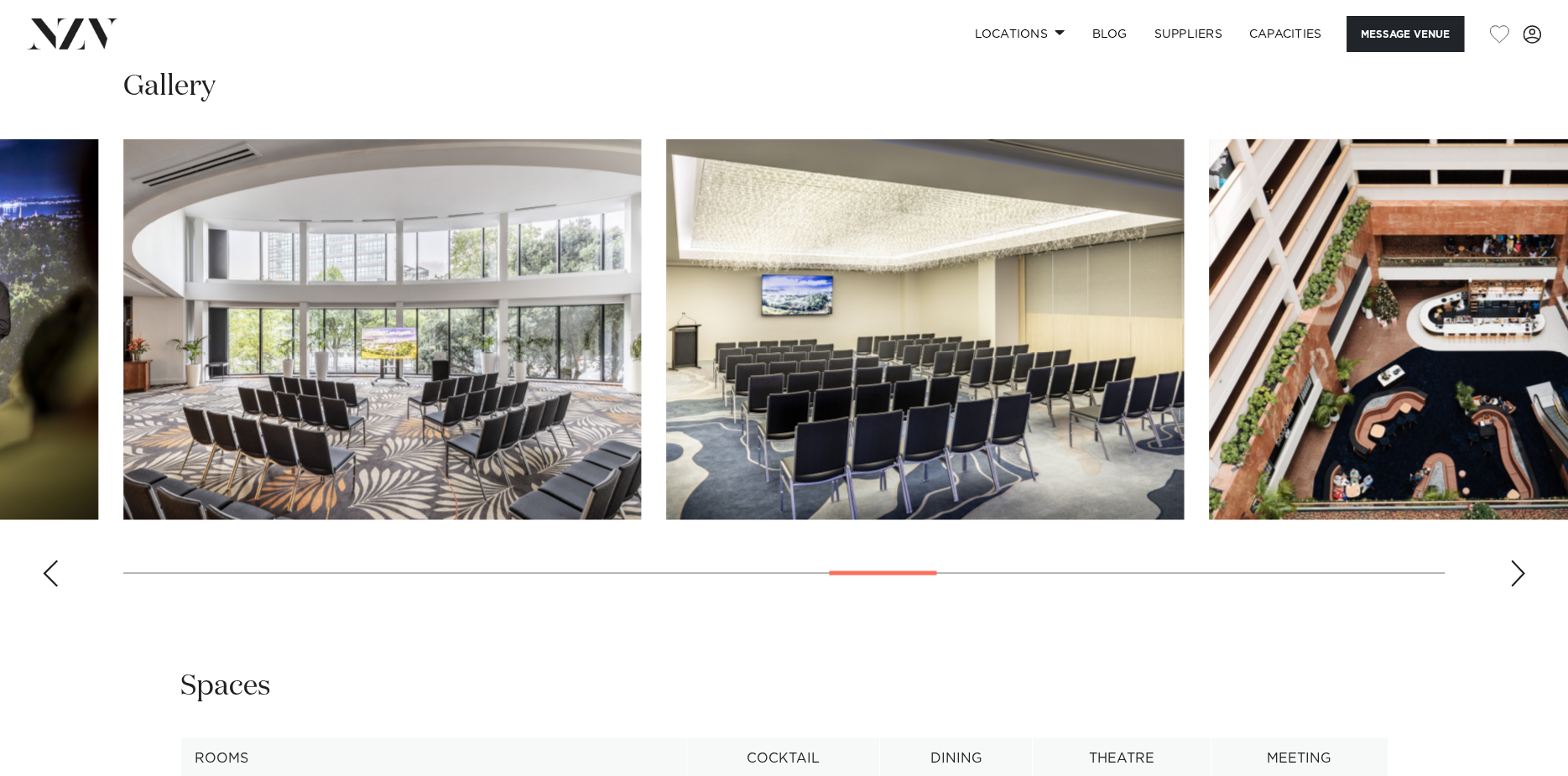
click at [54, 582] on div "Previous slide" at bounding box center [50, 573] width 17 height 27
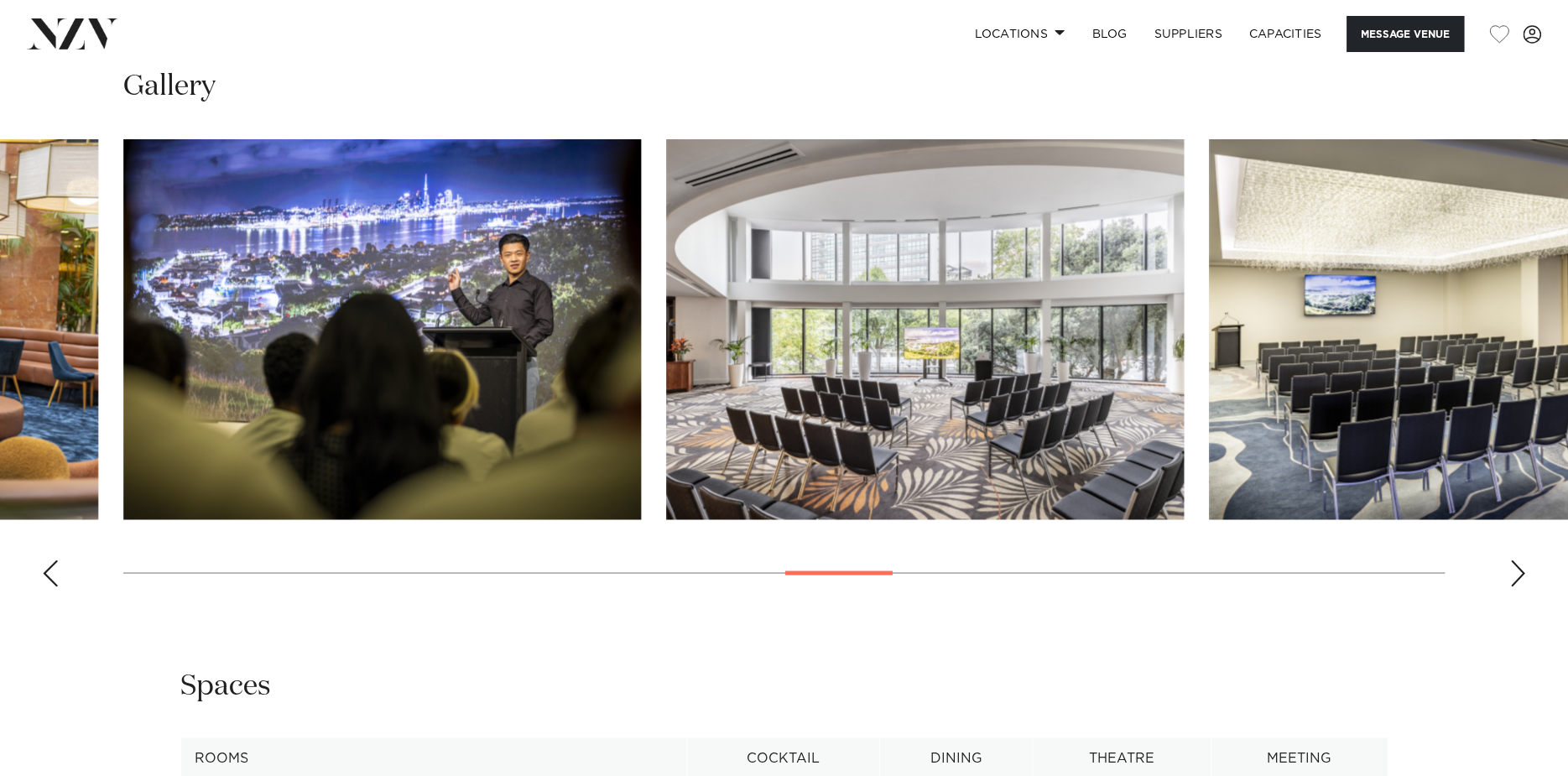
click at [54, 582] on div "Previous slide" at bounding box center [50, 573] width 17 height 27
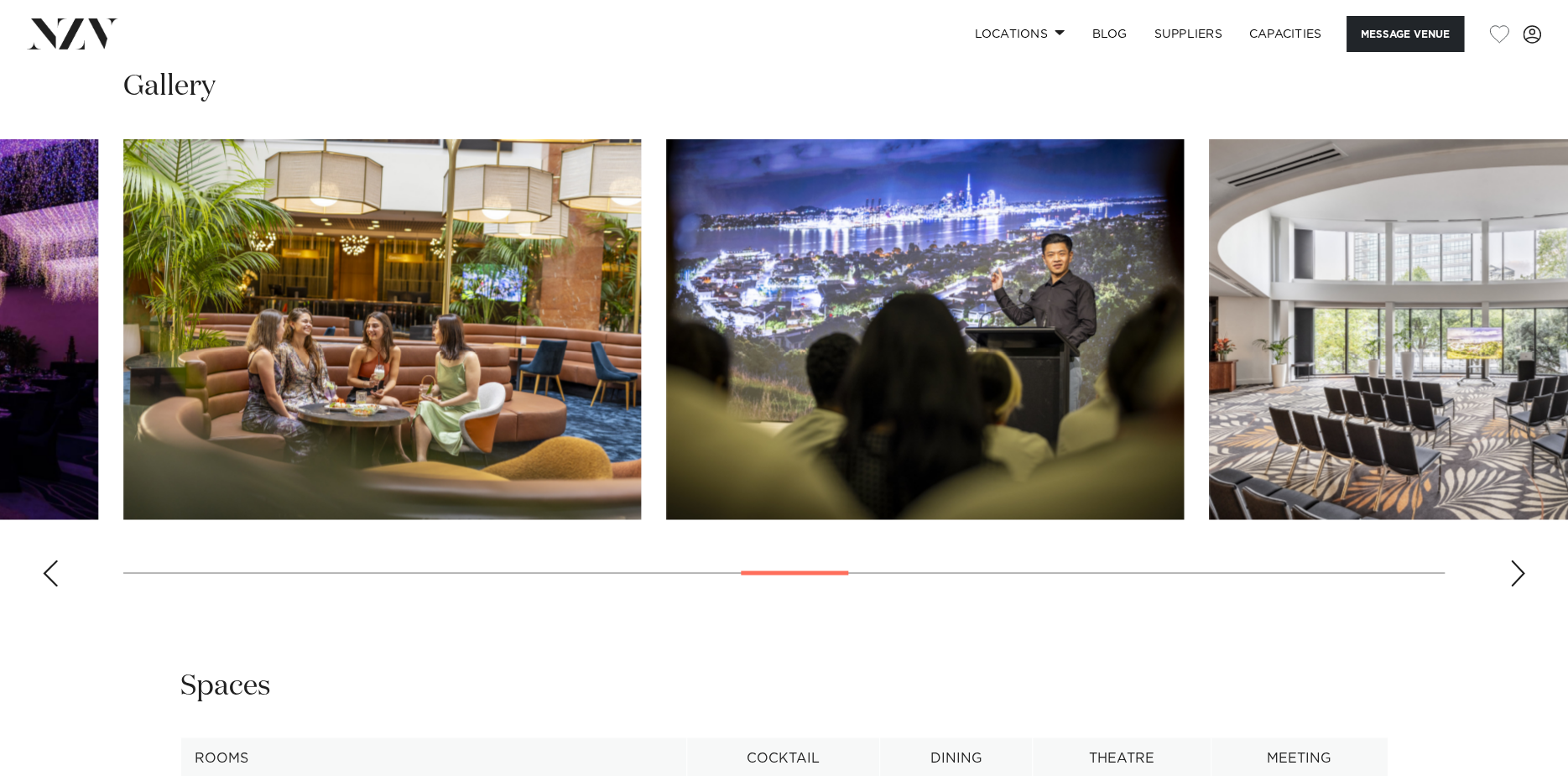
click at [54, 582] on div "Previous slide" at bounding box center [50, 573] width 17 height 27
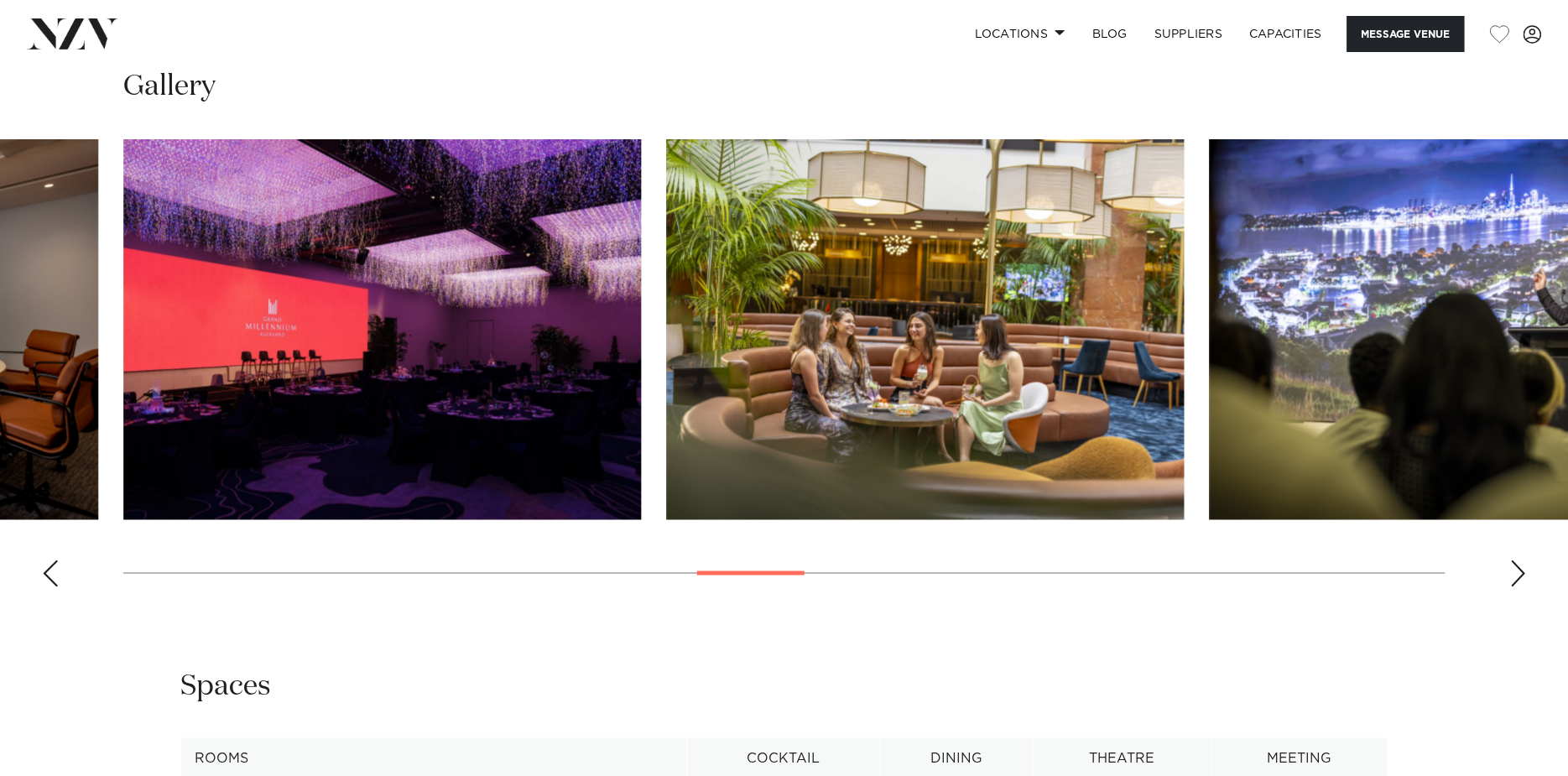
click at [54, 582] on div "Previous slide" at bounding box center [50, 573] width 17 height 27
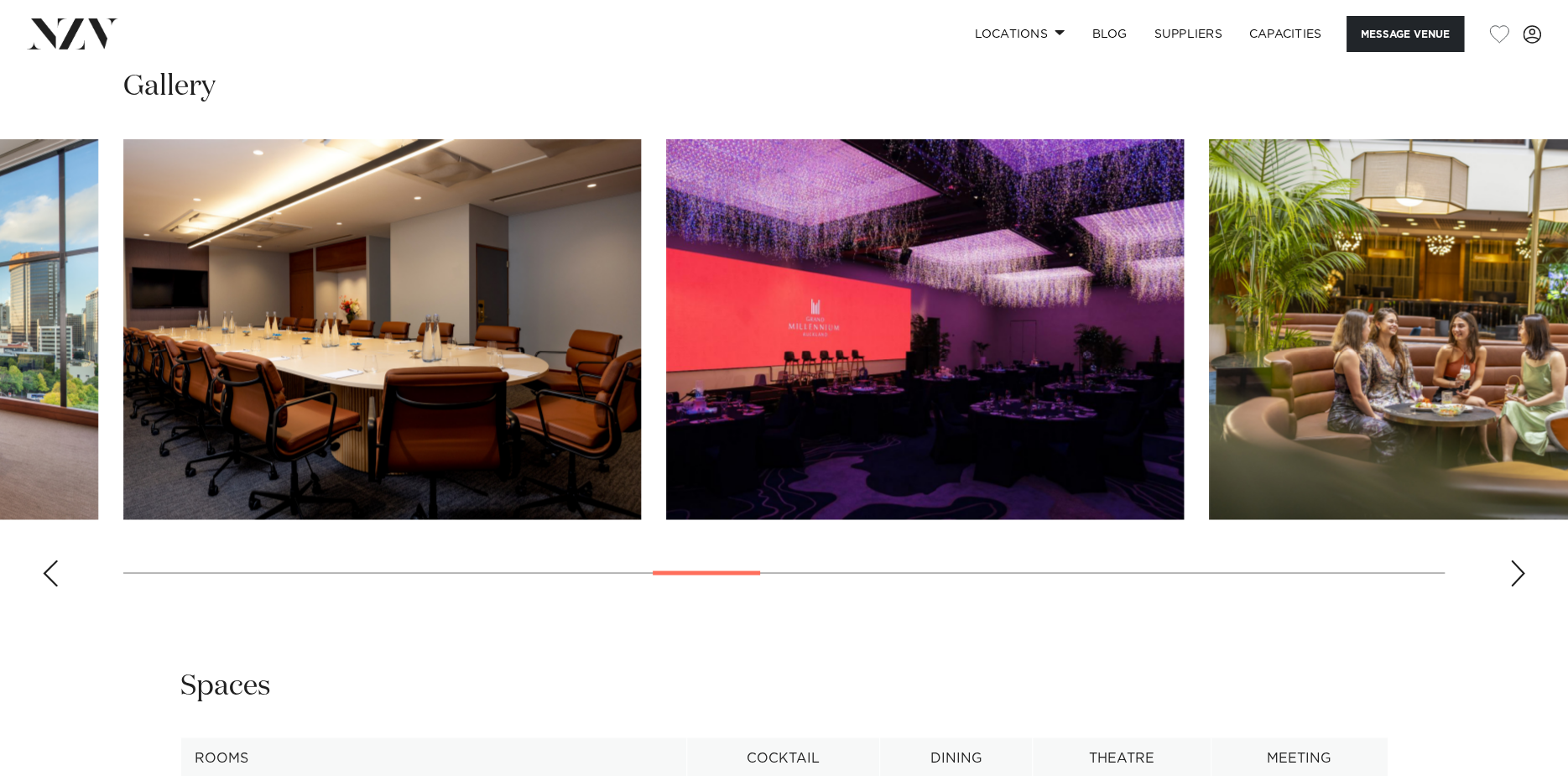
click at [54, 582] on div "Previous slide" at bounding box center [50, 573] width 17 height 27
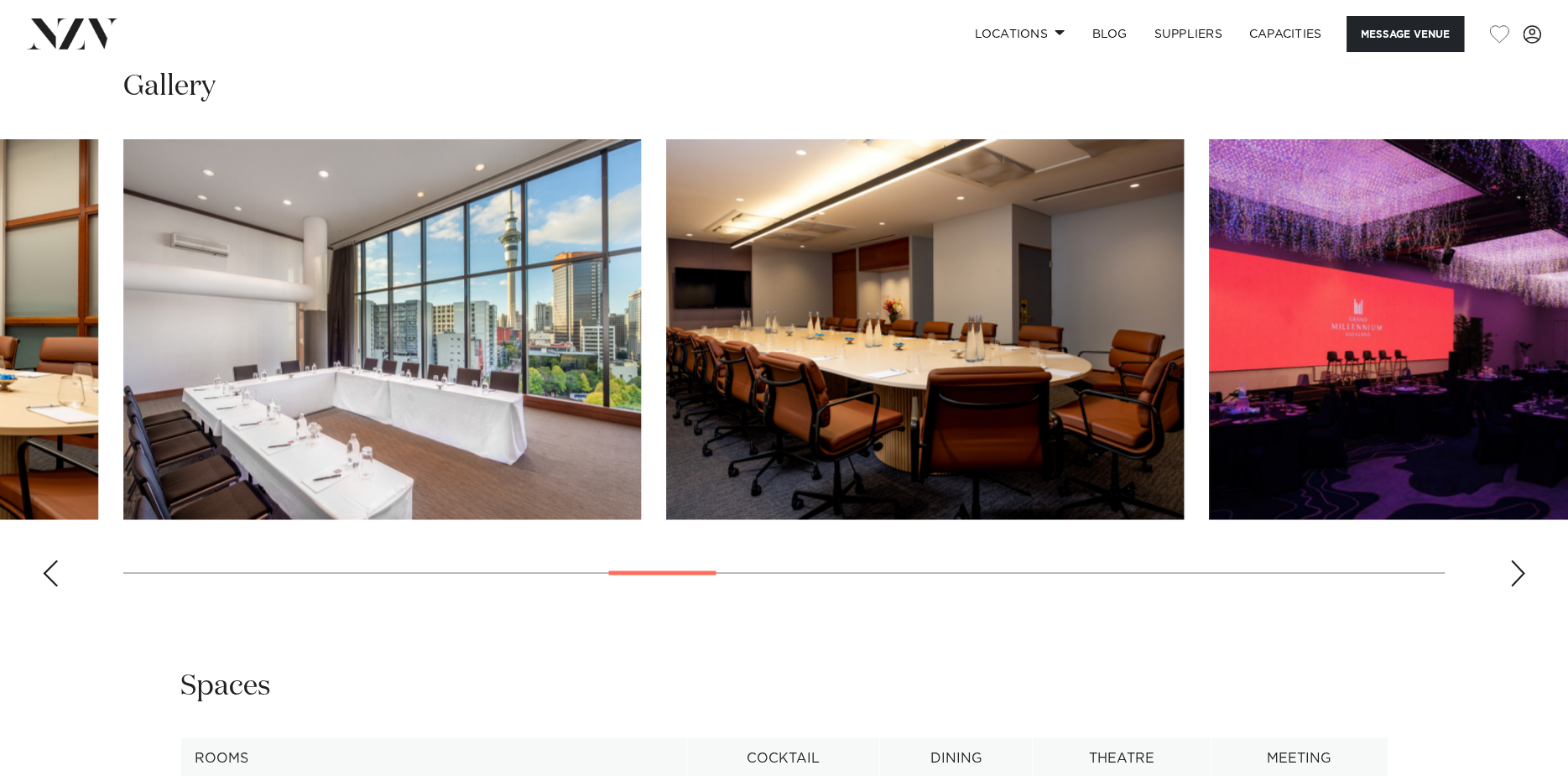
click at [54, 582] on div "Previous slide" at bounding box center [50, 573] width 17 height 27
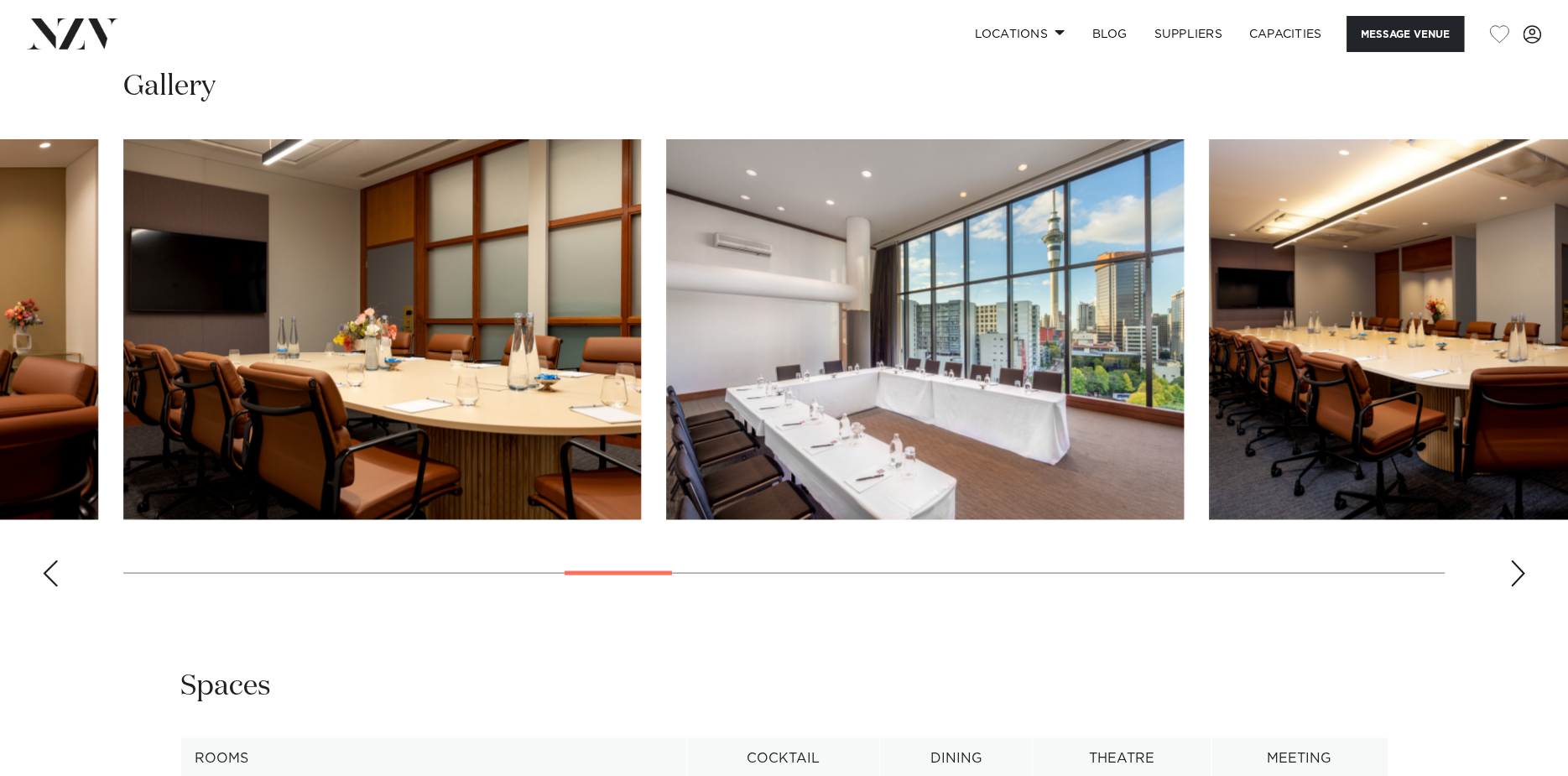
click at [54, 582] on div "Previous slide" at bounding box center [50, 573] width 17 height 27
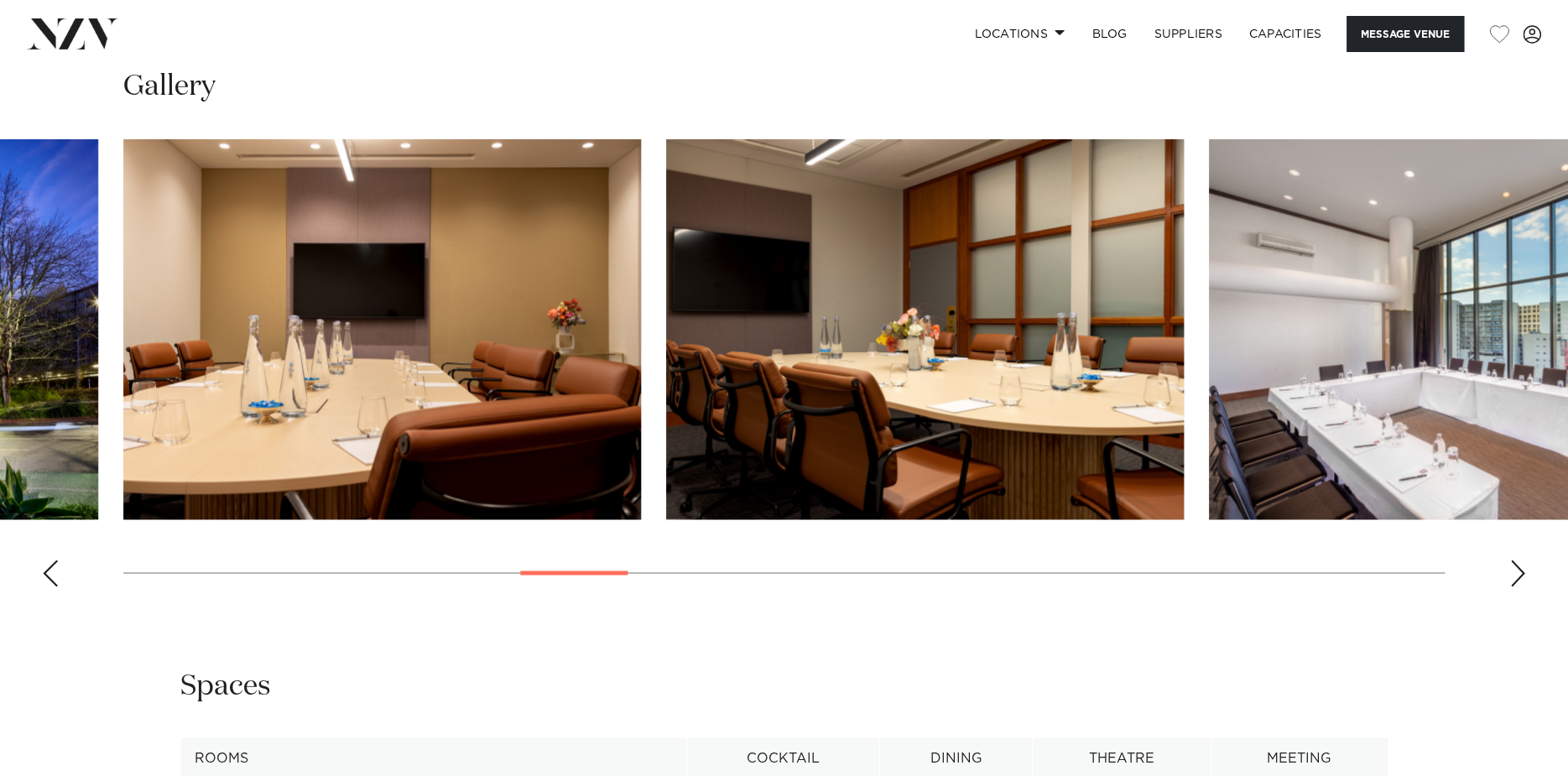
click at [54, 582] on div "Previous slide" at bounding box center [50, 573] width 17 height 27
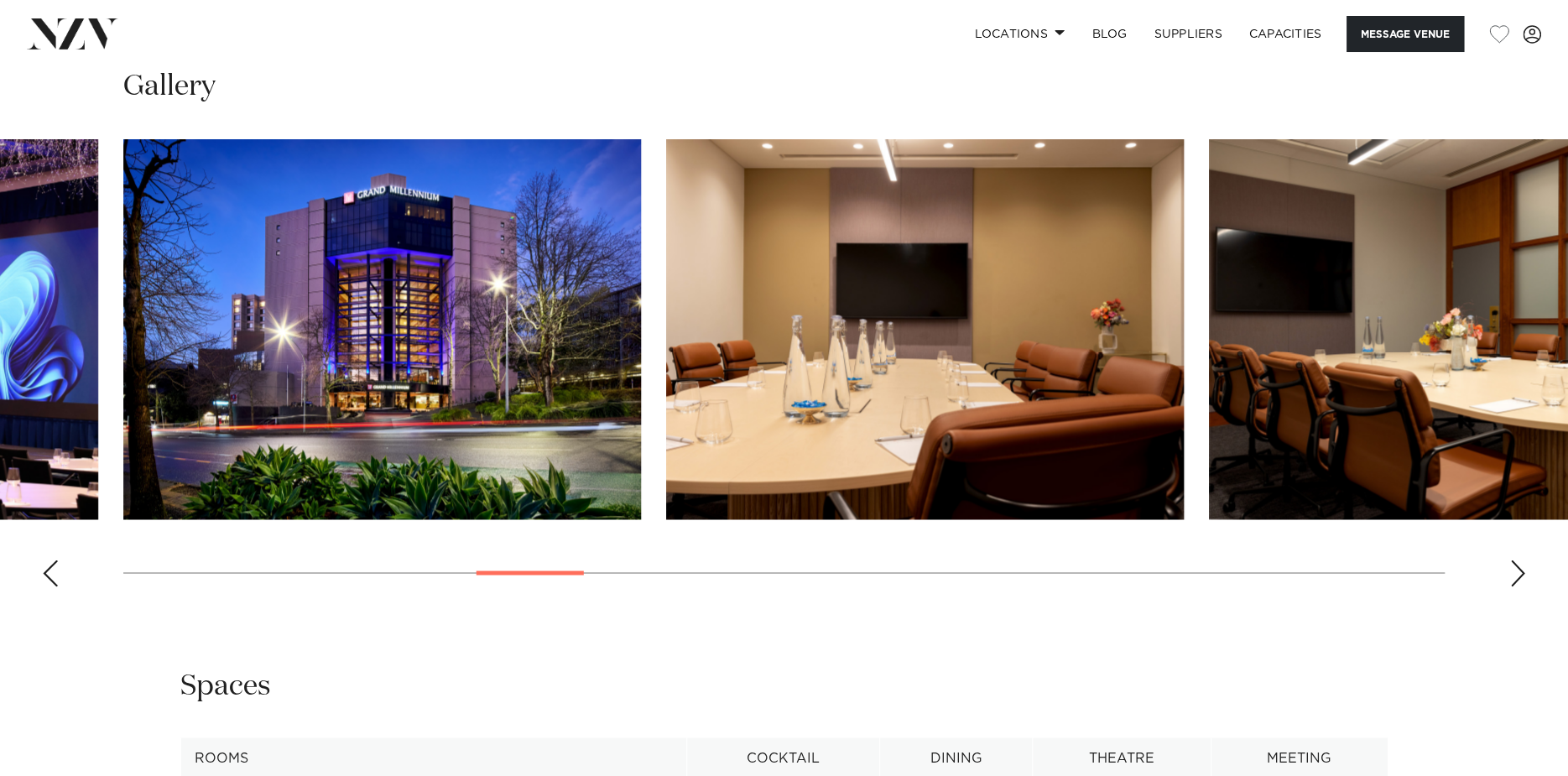
click at [54, 582] on div "Previous slide" at bounding box center [50, 573] width 17 height 27
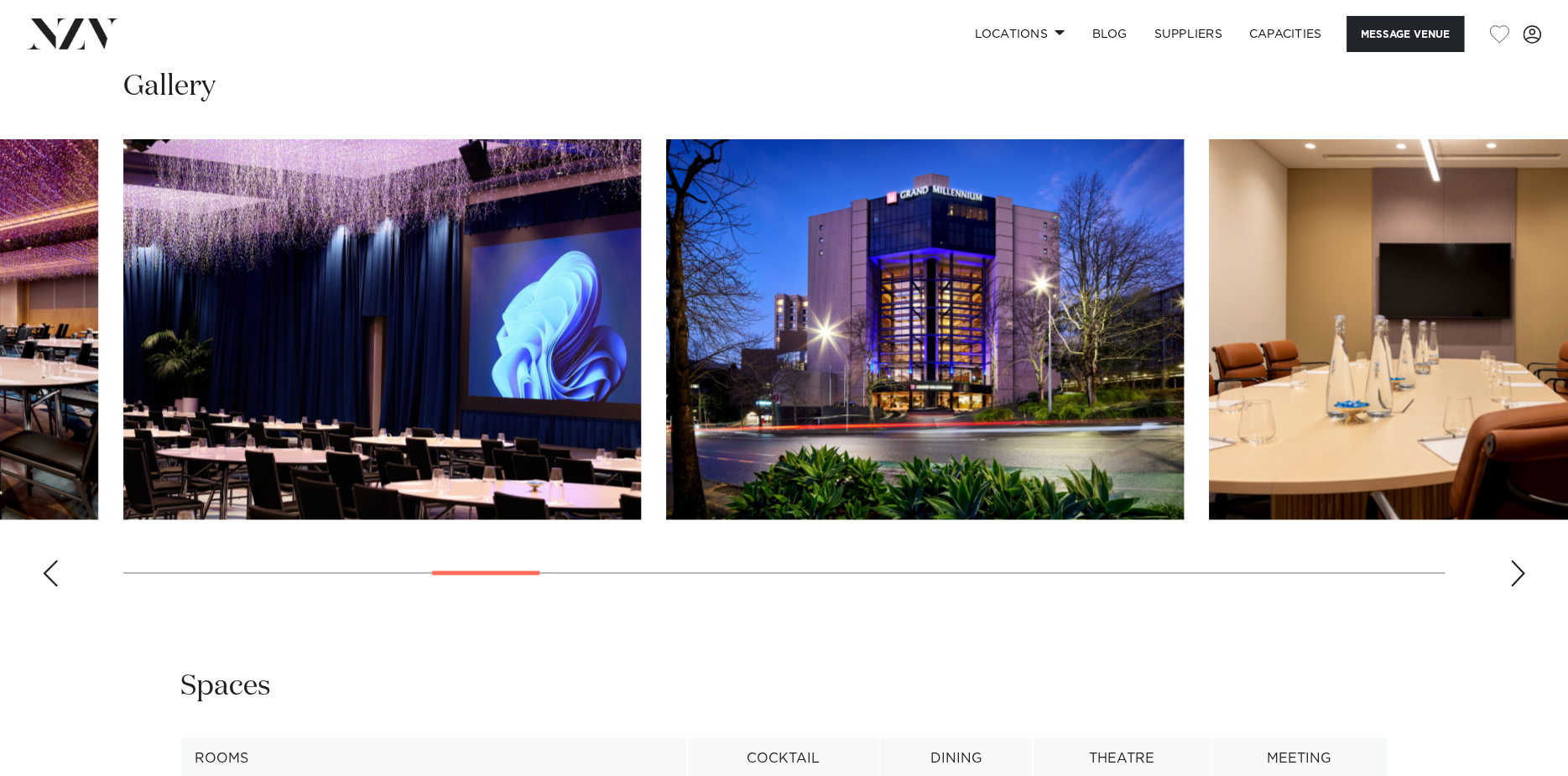
click at [1516, 575] on div "Next slide" at bounding box center [1518, 573] width 17 height 27
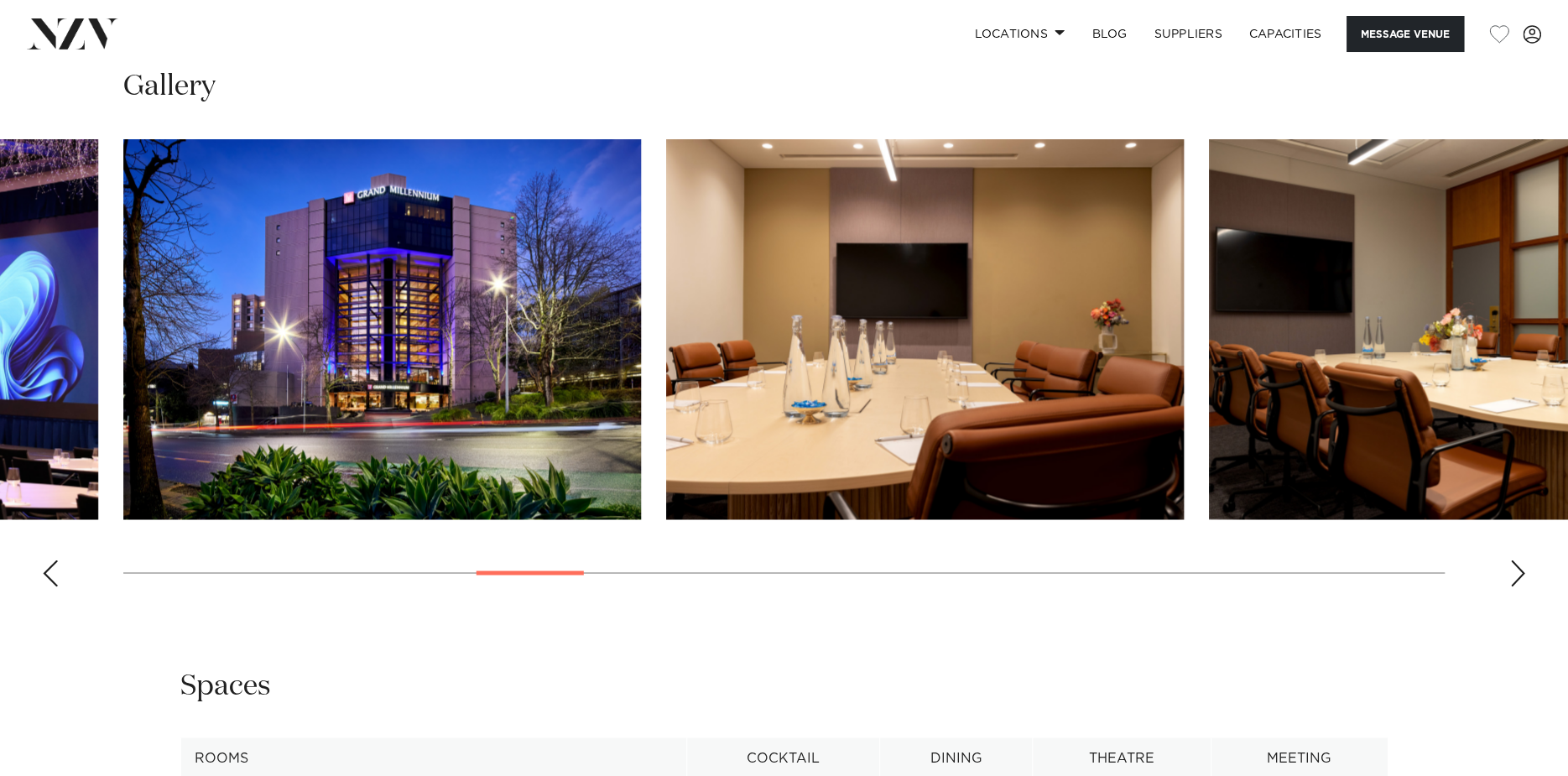
click at [1516, 575] on div "Next slide" at bounding box center [1518, 573] width 17 height 27
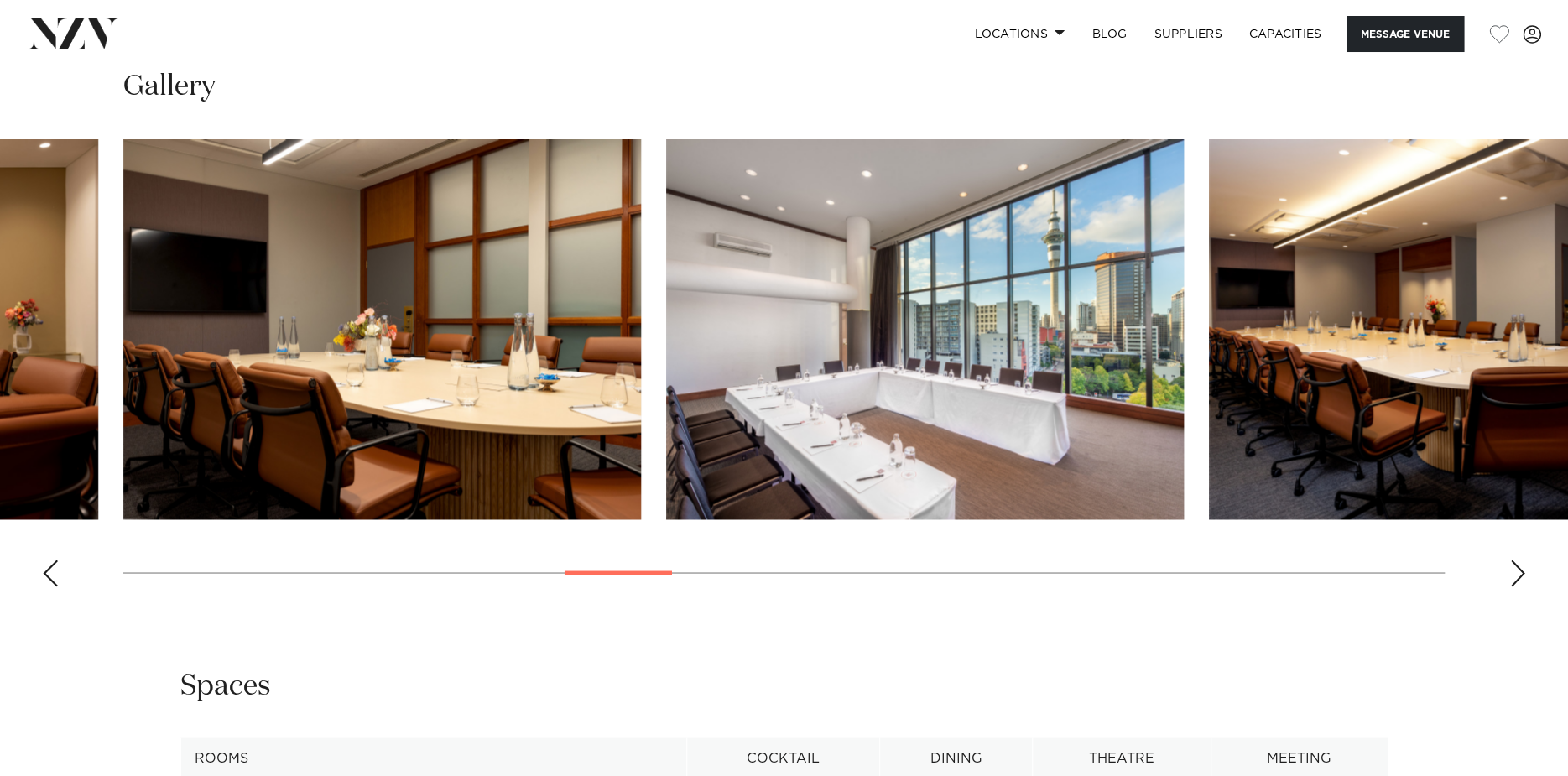
click at [1516, 575] on div "Next slide" at bounding box center [1518, 573] width 17 height 27
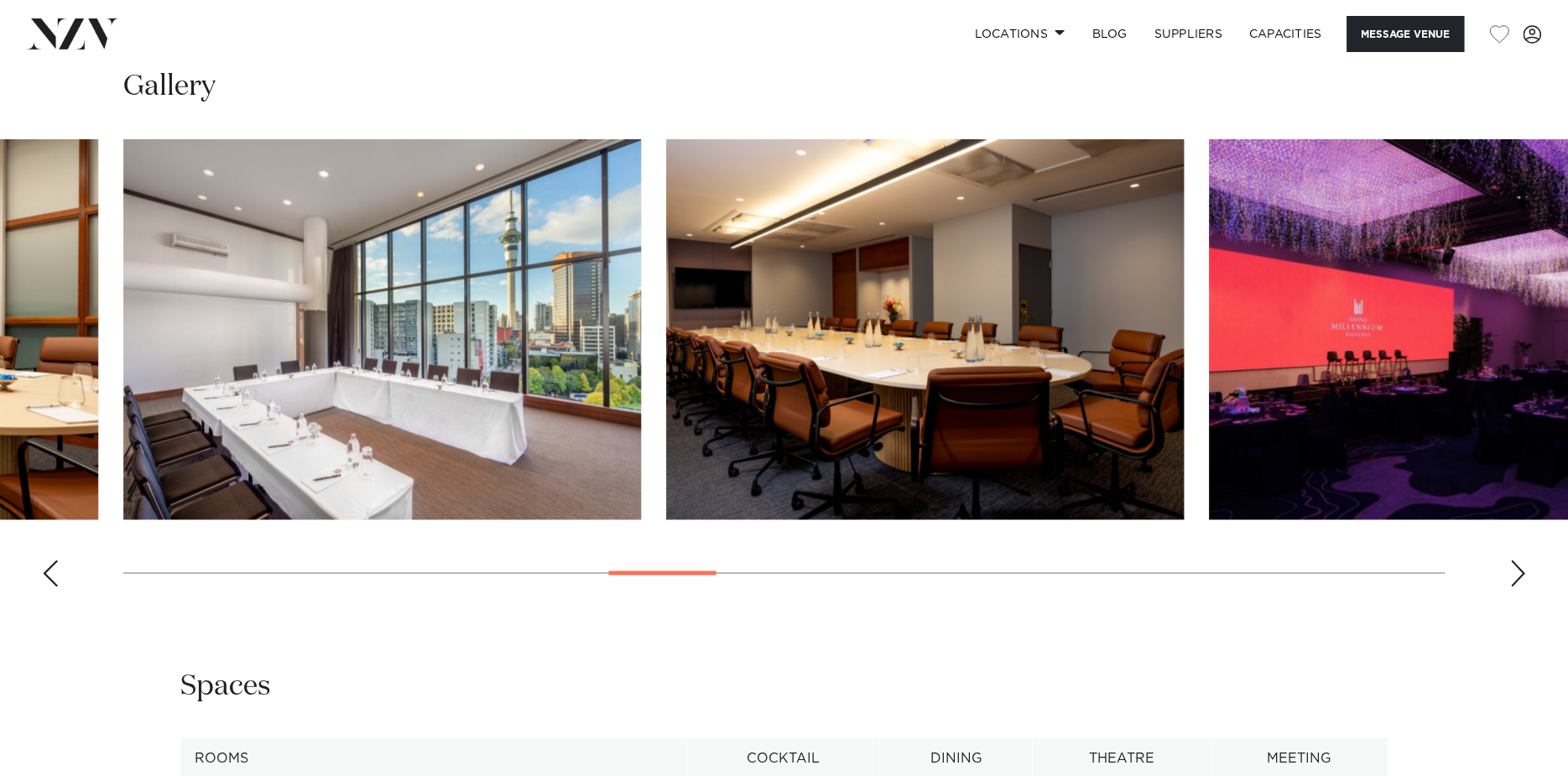
click at [1516, 575] on div "Next slide" at bounding box center [1518, 573] width 17 height 27
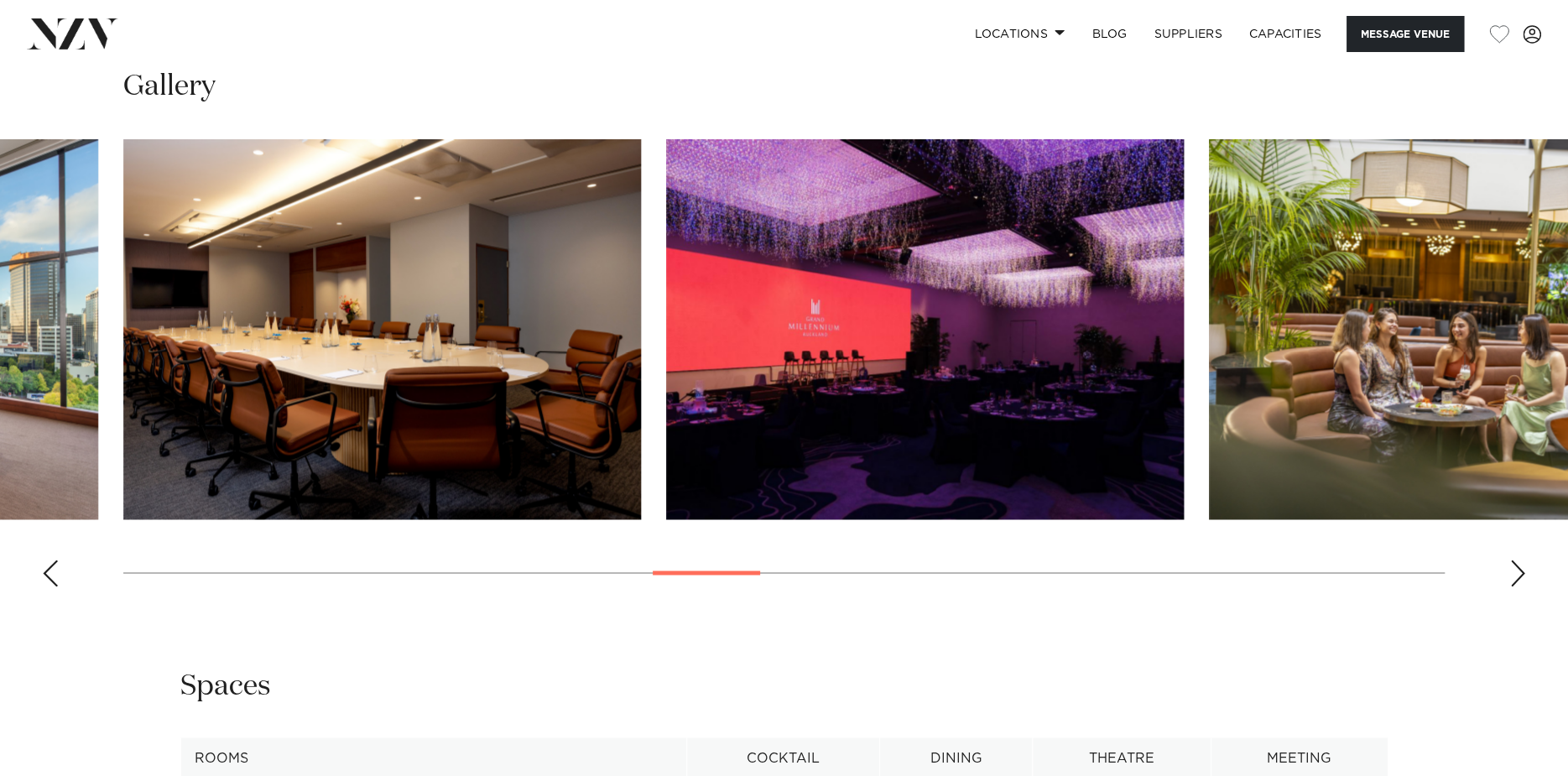
click at [1516, 575] on div "Next slide" at bounding box center [1518, 573] width 17 height 27
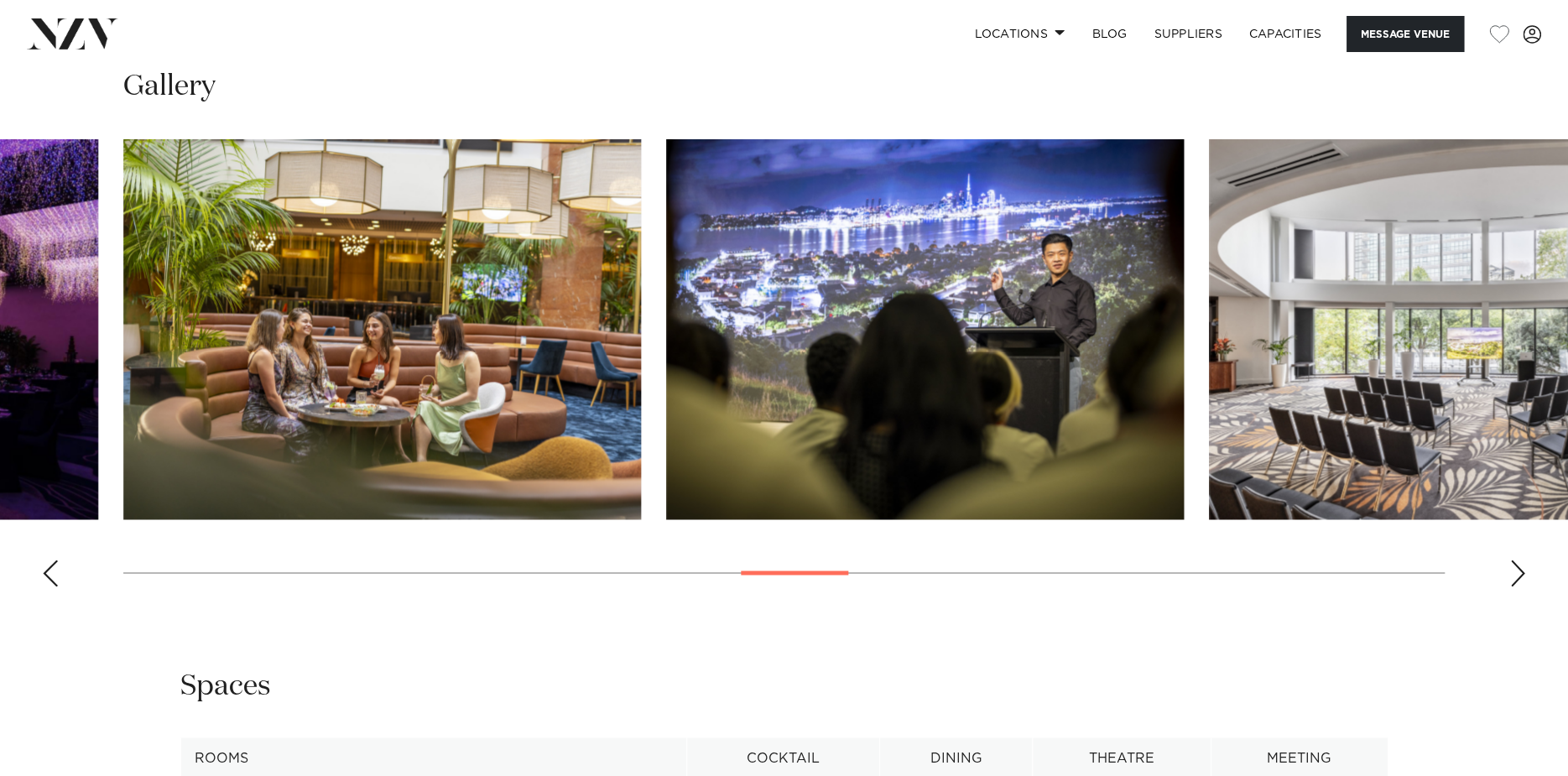
click at [798, 565] on swiper-container at bounding box center [784, 369] width 1568 height 461
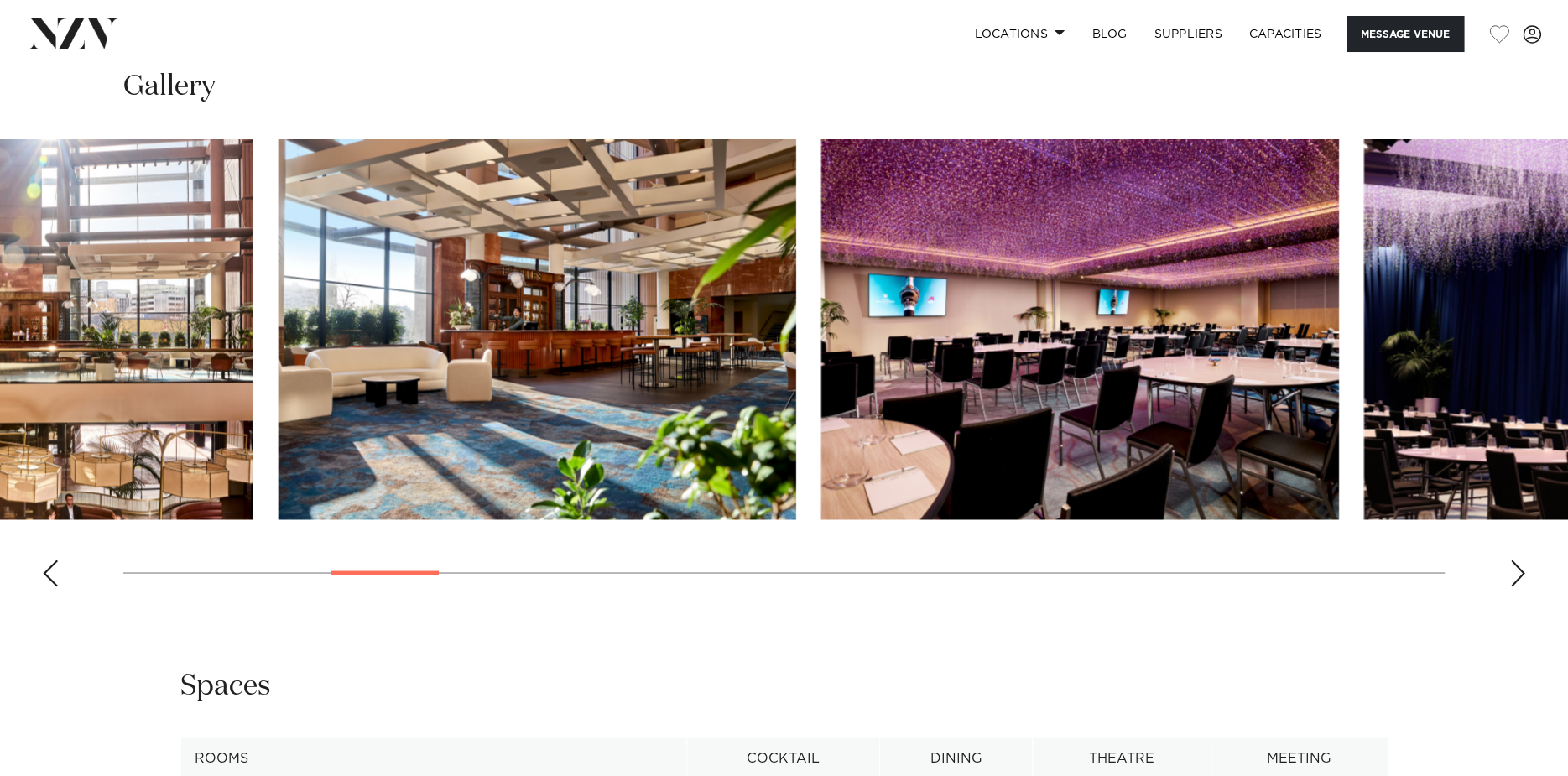
click at [380, 581] on swiper-container at bounding box center [784, 369] width 1568 height 461
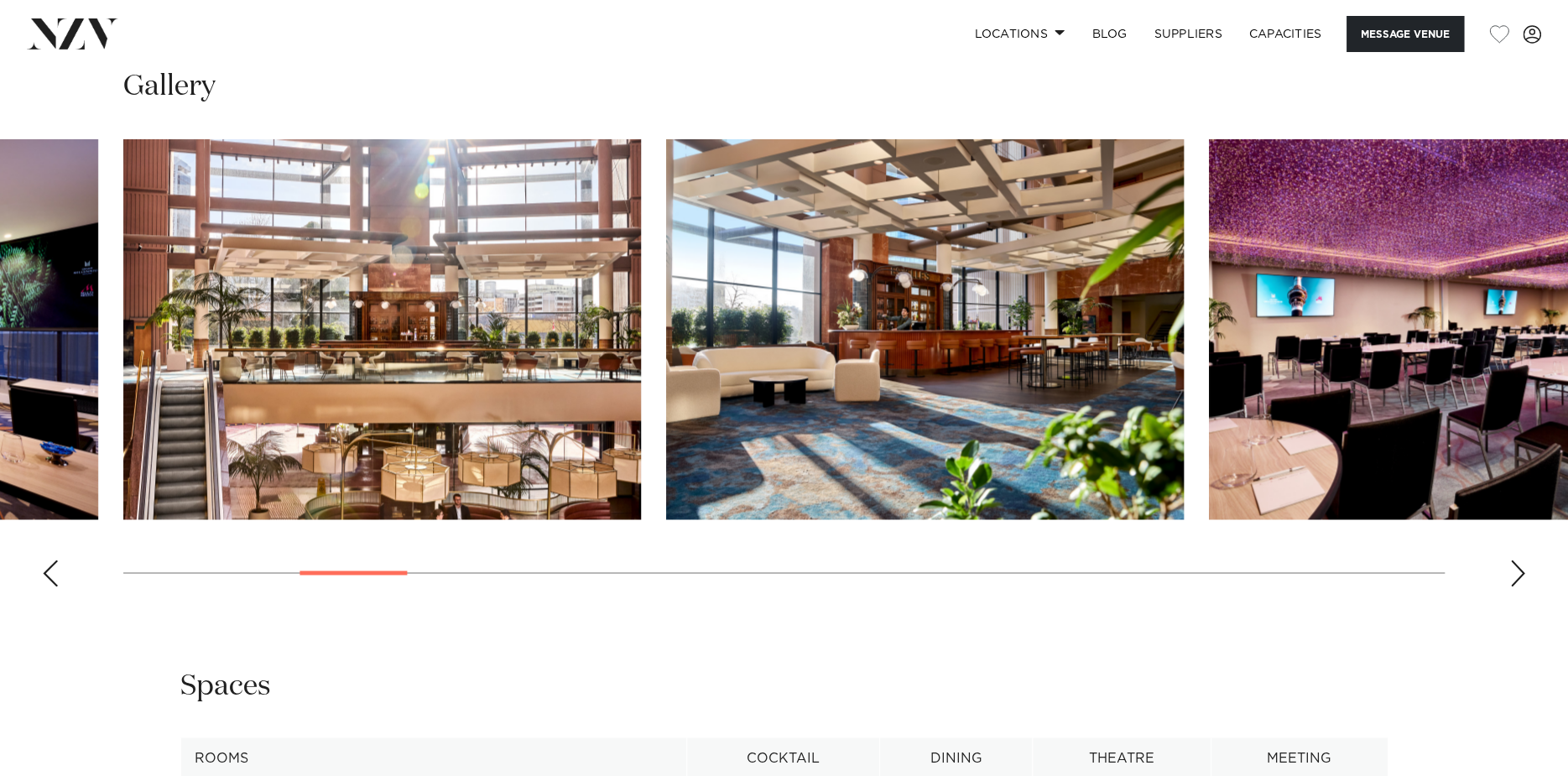
click at [564, 342] on img "5 / 30" at bounding box center [383, 328] width 518 height 380
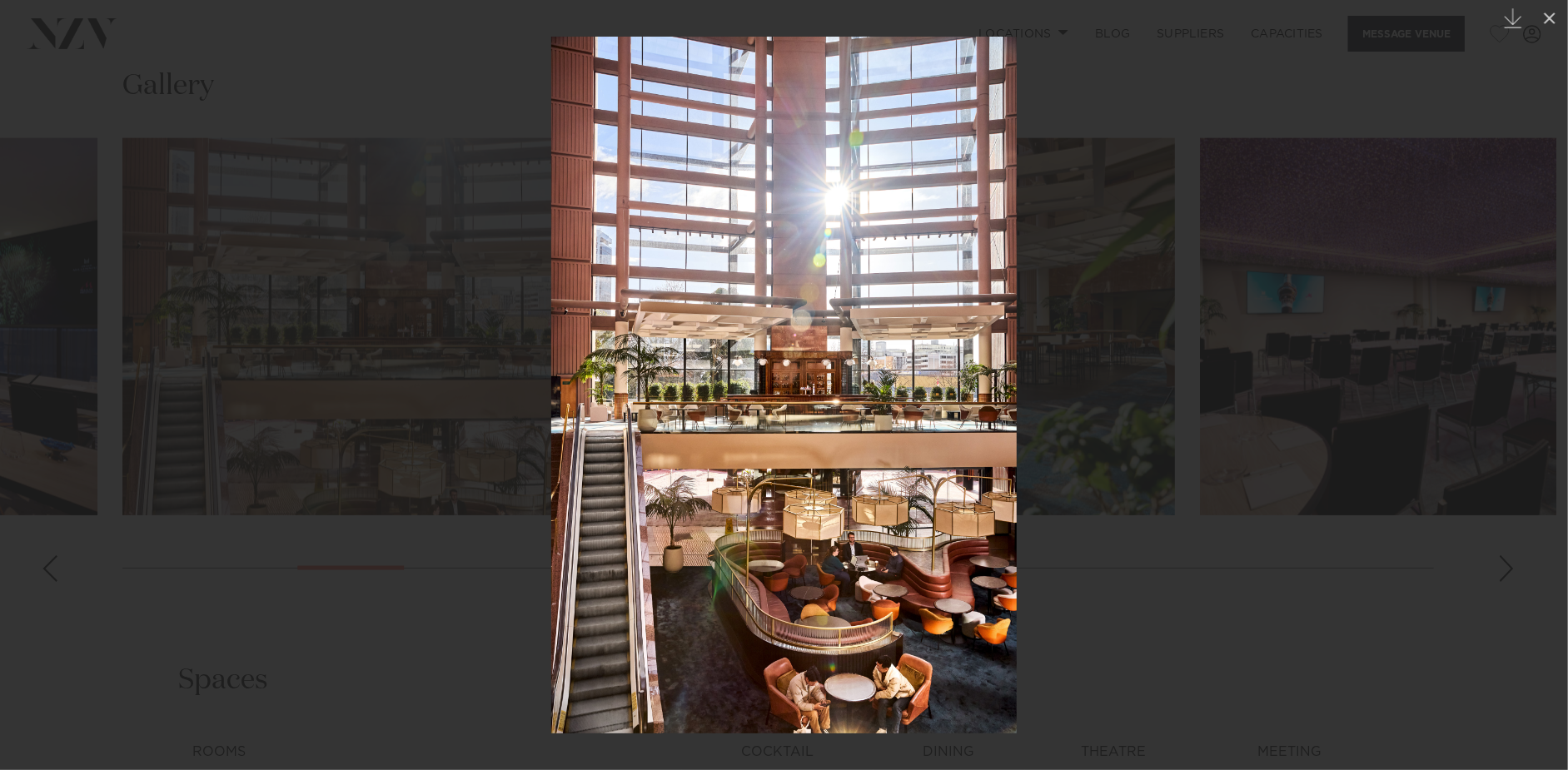
click at [1314, 590] on div at bounding box center [784, 385] width 1568 height 770
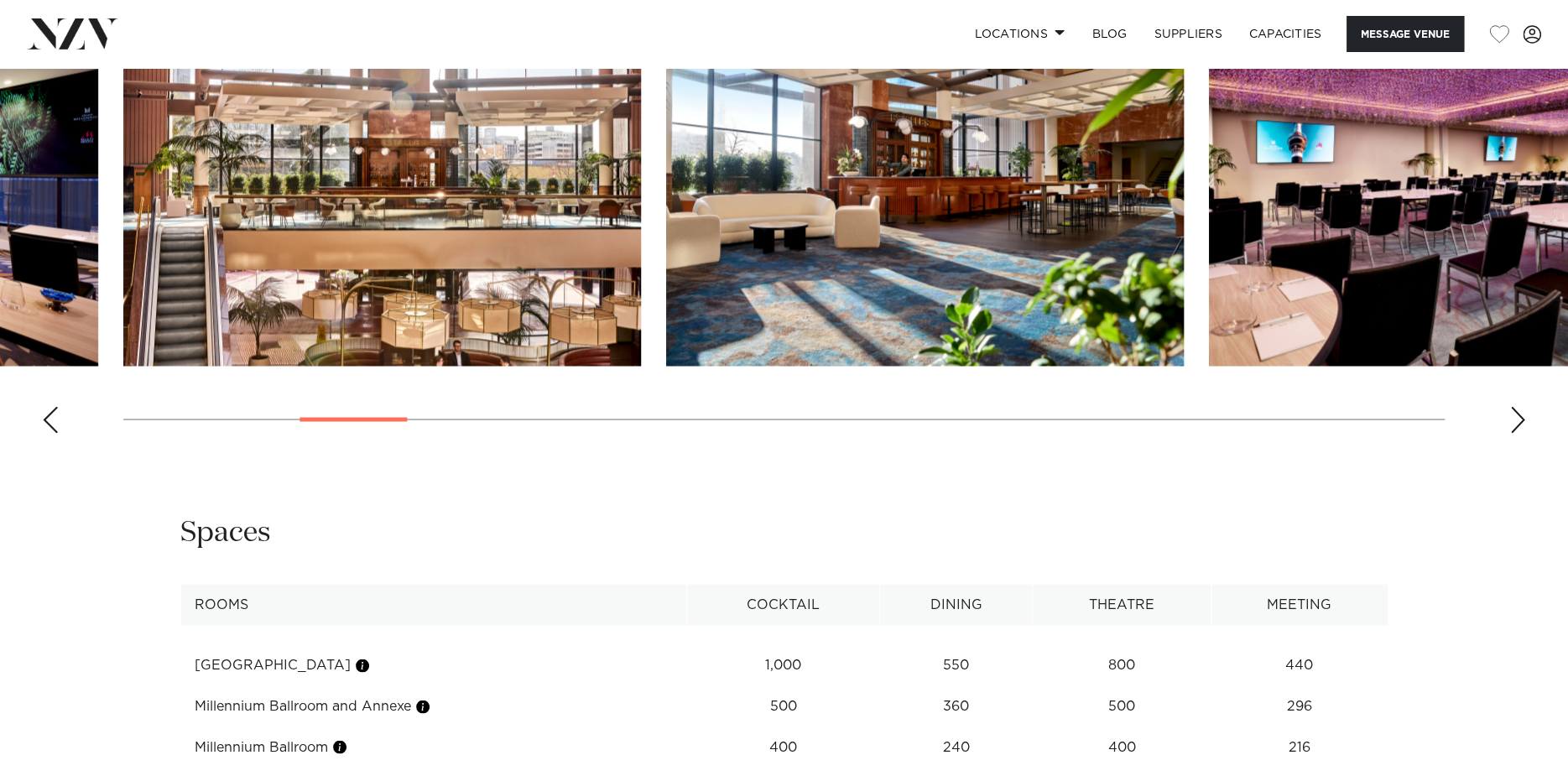
scroll to position [1845, 0]
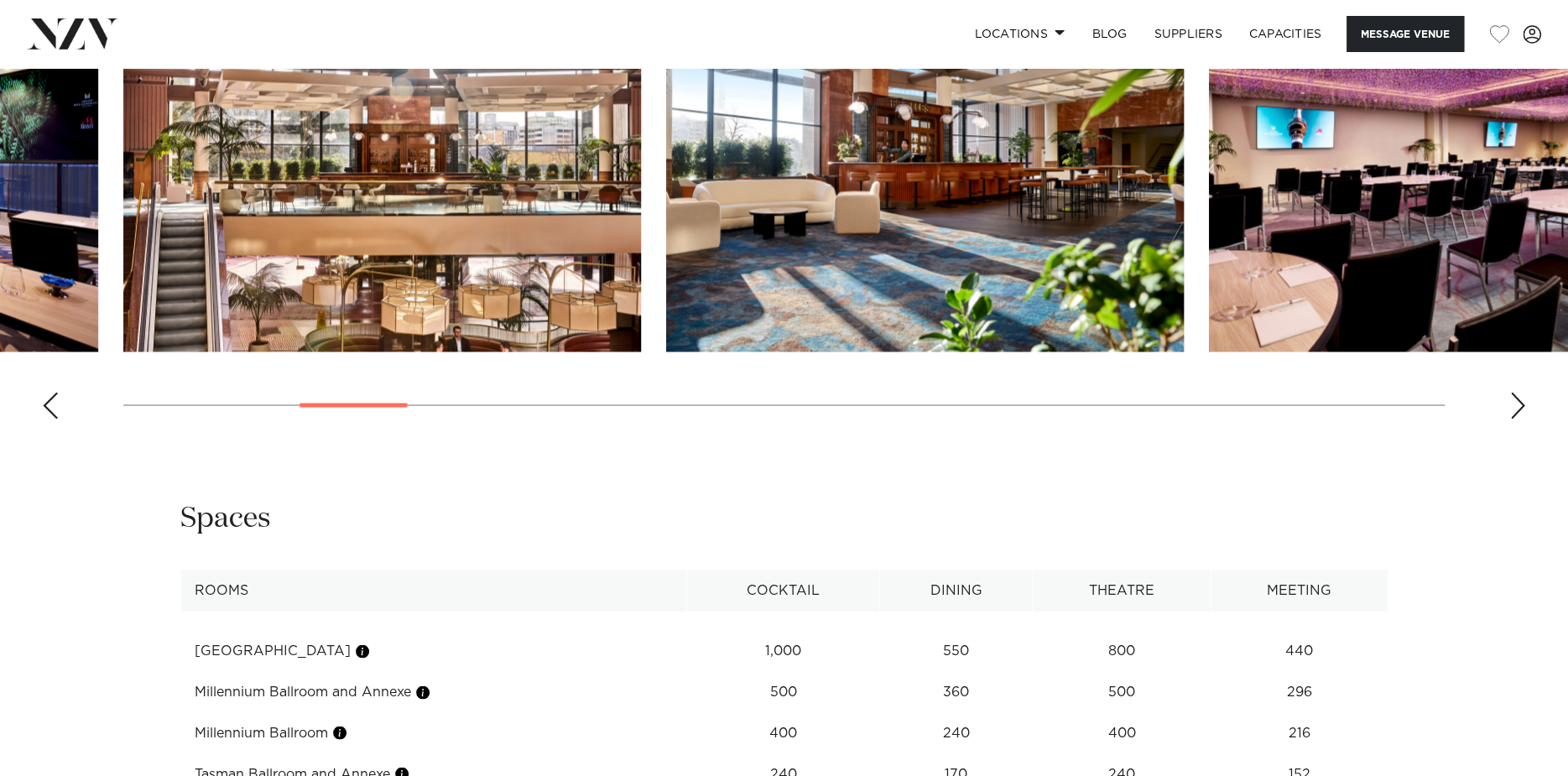
click at [370, 397] on swiper-container at bounding box center [784, 202] width 1568 height 461
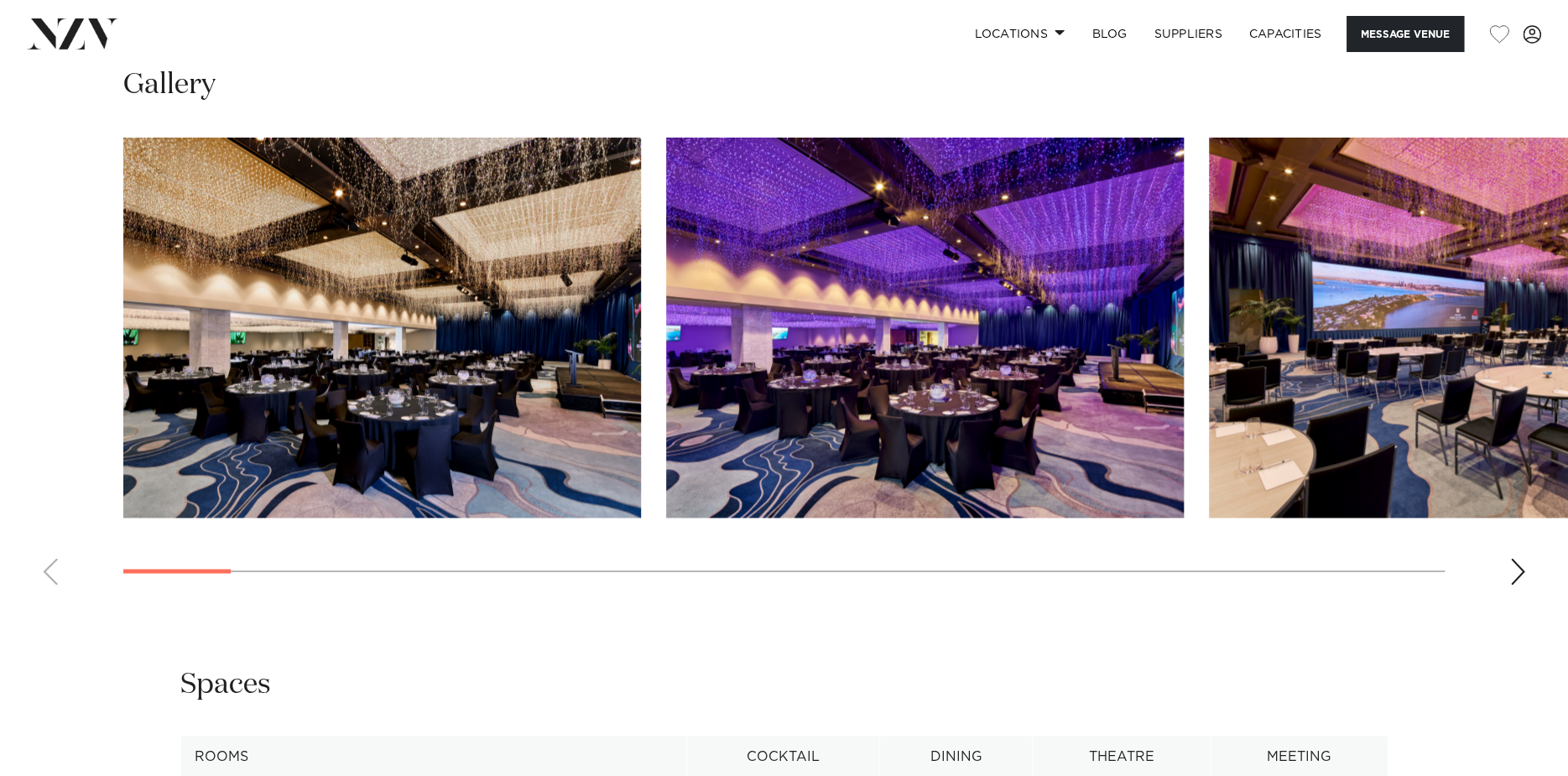
scroll to position [1678, 0]
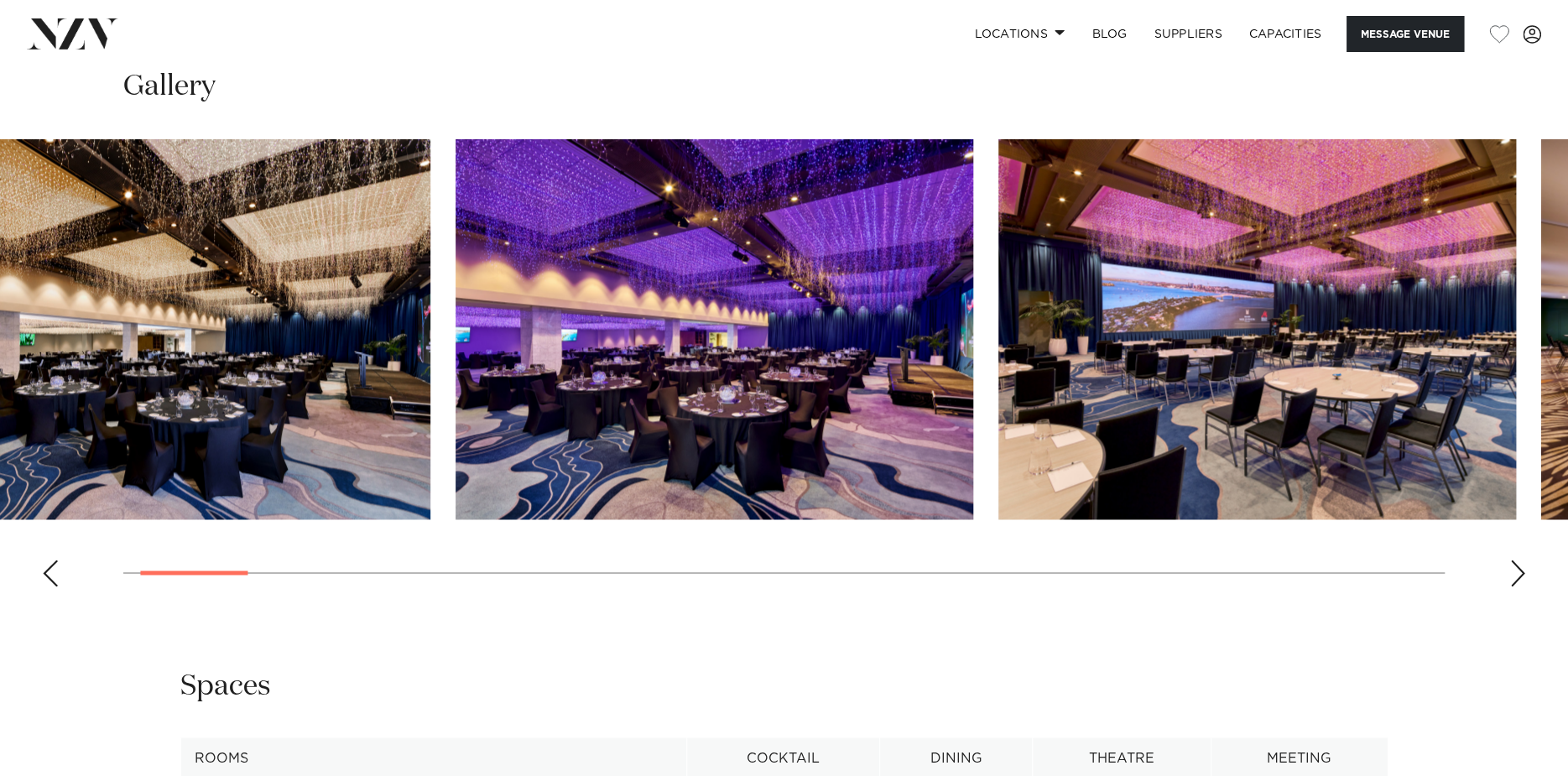
click at [0, 586] on swiper-container at bounding box center [784, 369] width 1568 height 461
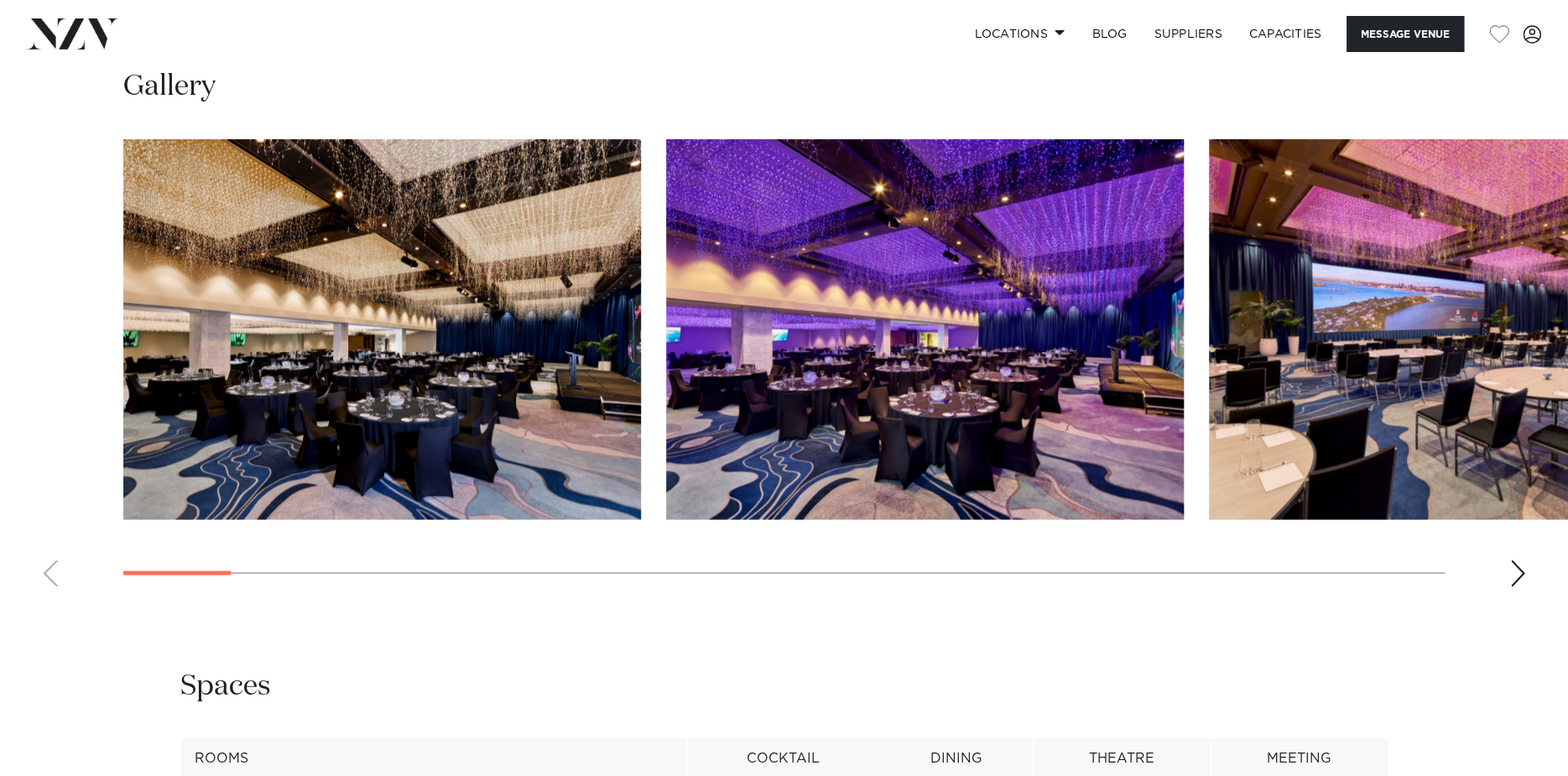
click at [1519, 588] on swiper-container at bounding box center [784, 369] width 1568 height 461
click at [1502, 567] on swiper-container at bounding box center [784, 369] width 1568 height 461
click at [1511, 561] on div "Next slide" at bounding box center [1518, 573] width 17 height 27
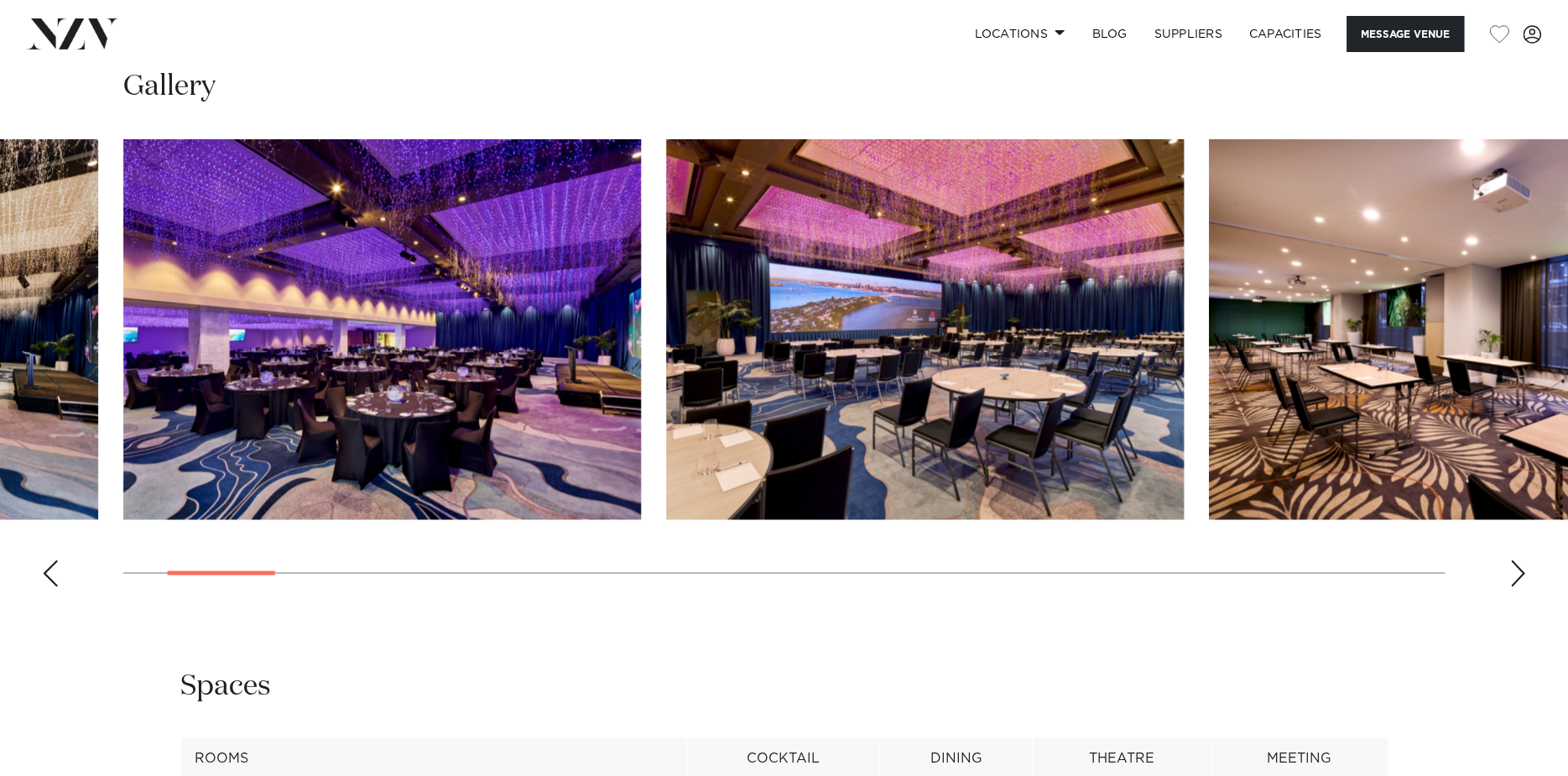
click at [1511, 564] on div "Next slide" at bounding box center [1518, 573] width 17 height 27
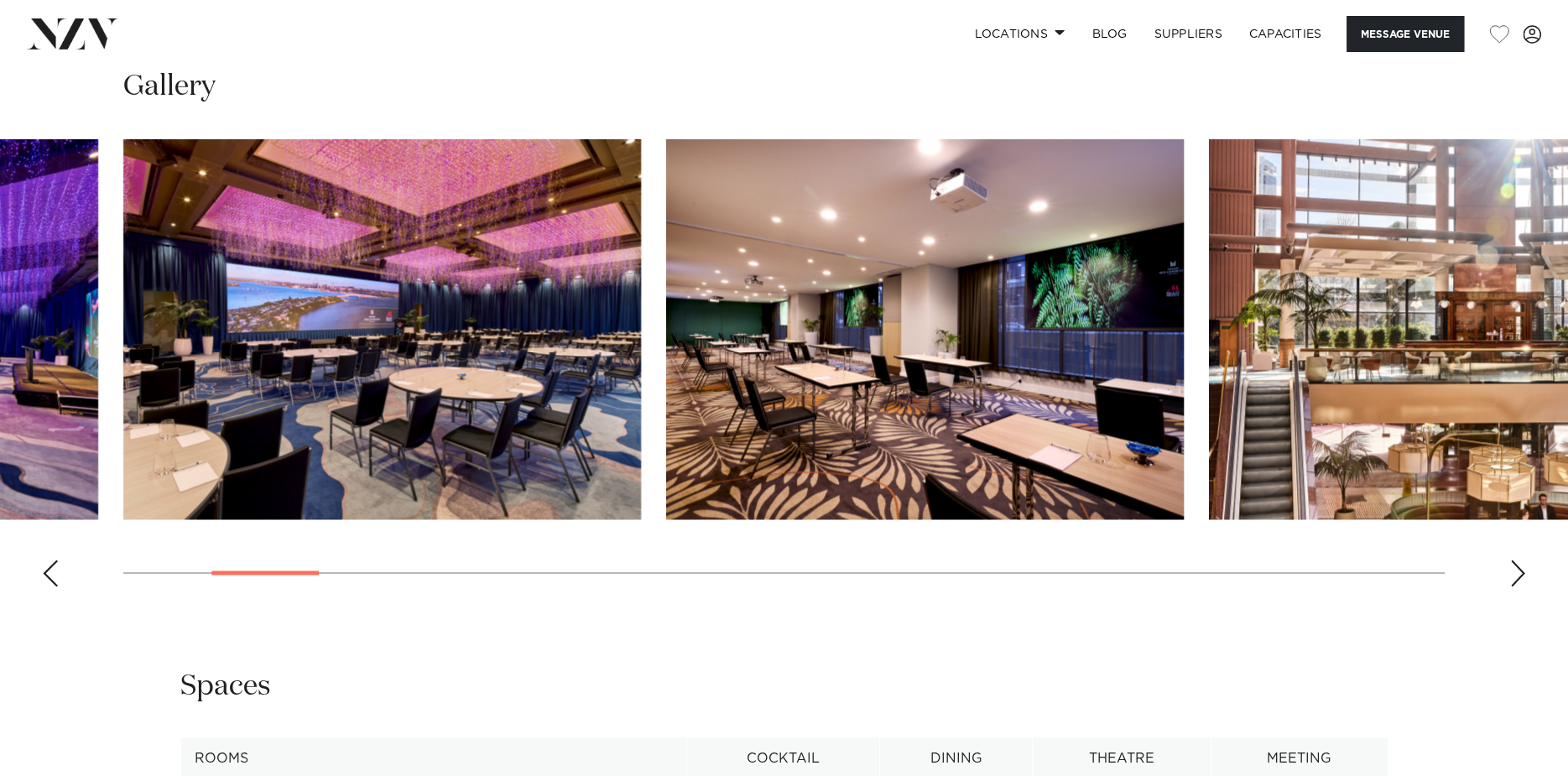
click at [935, 338] on img "4 / 30" at bounding box center [925, 328] width 518 height 380
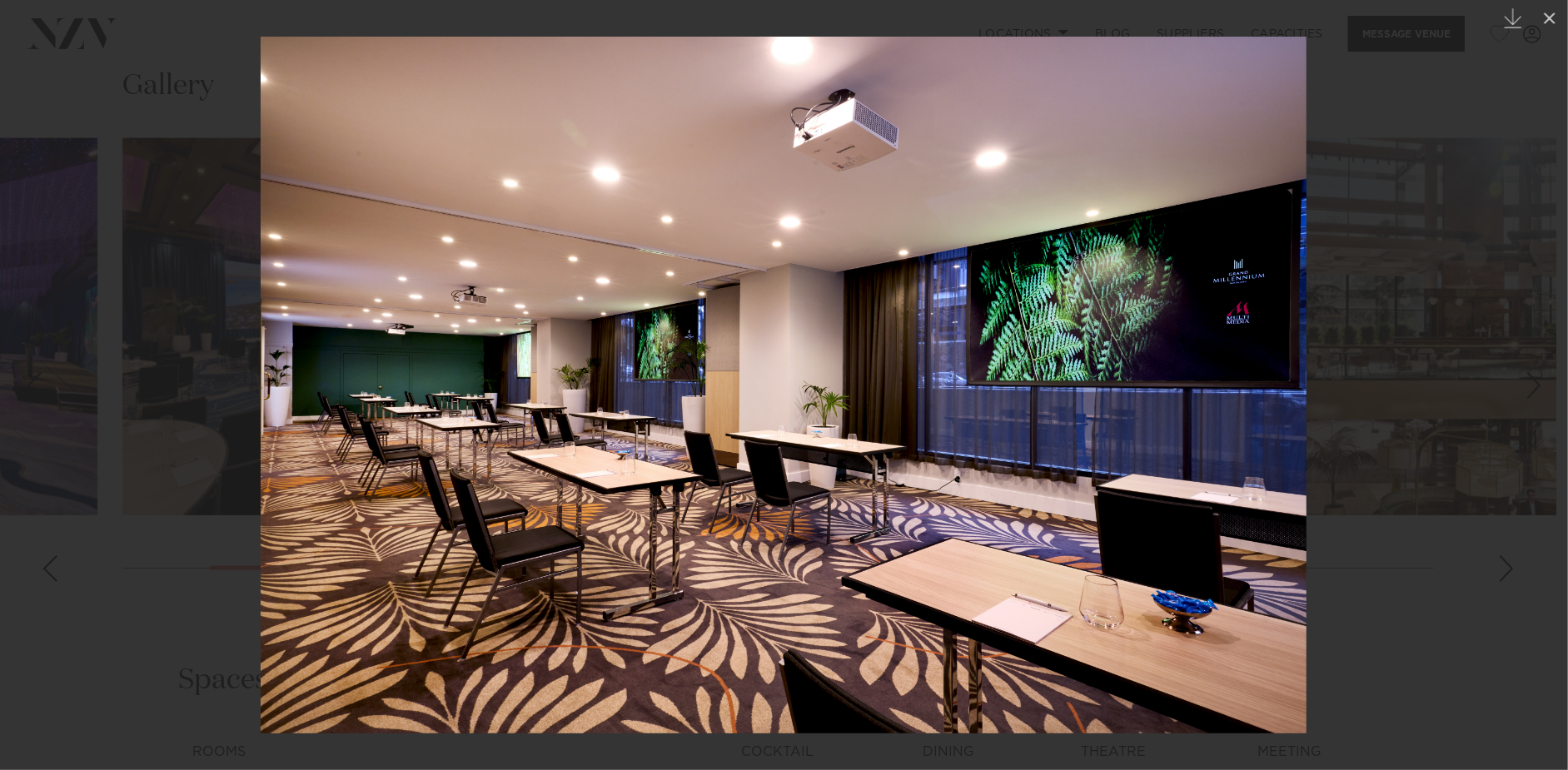
click at [1439, 423] on div at bounding box center [784, 385] width 1568 height 770
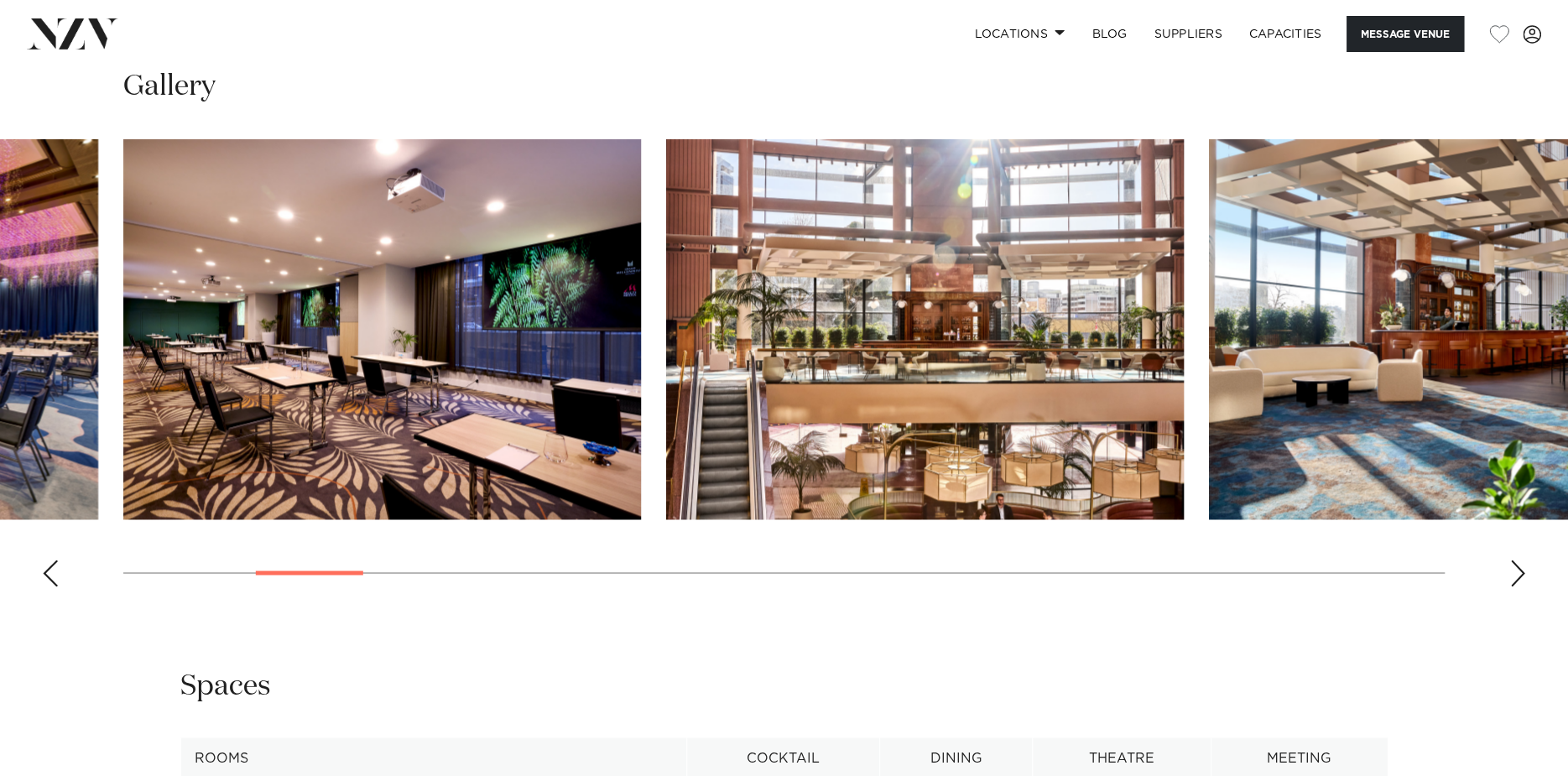
click at [1511, 571] on div "Next slide" at bounding box center [1518, 573] width 17 height 27
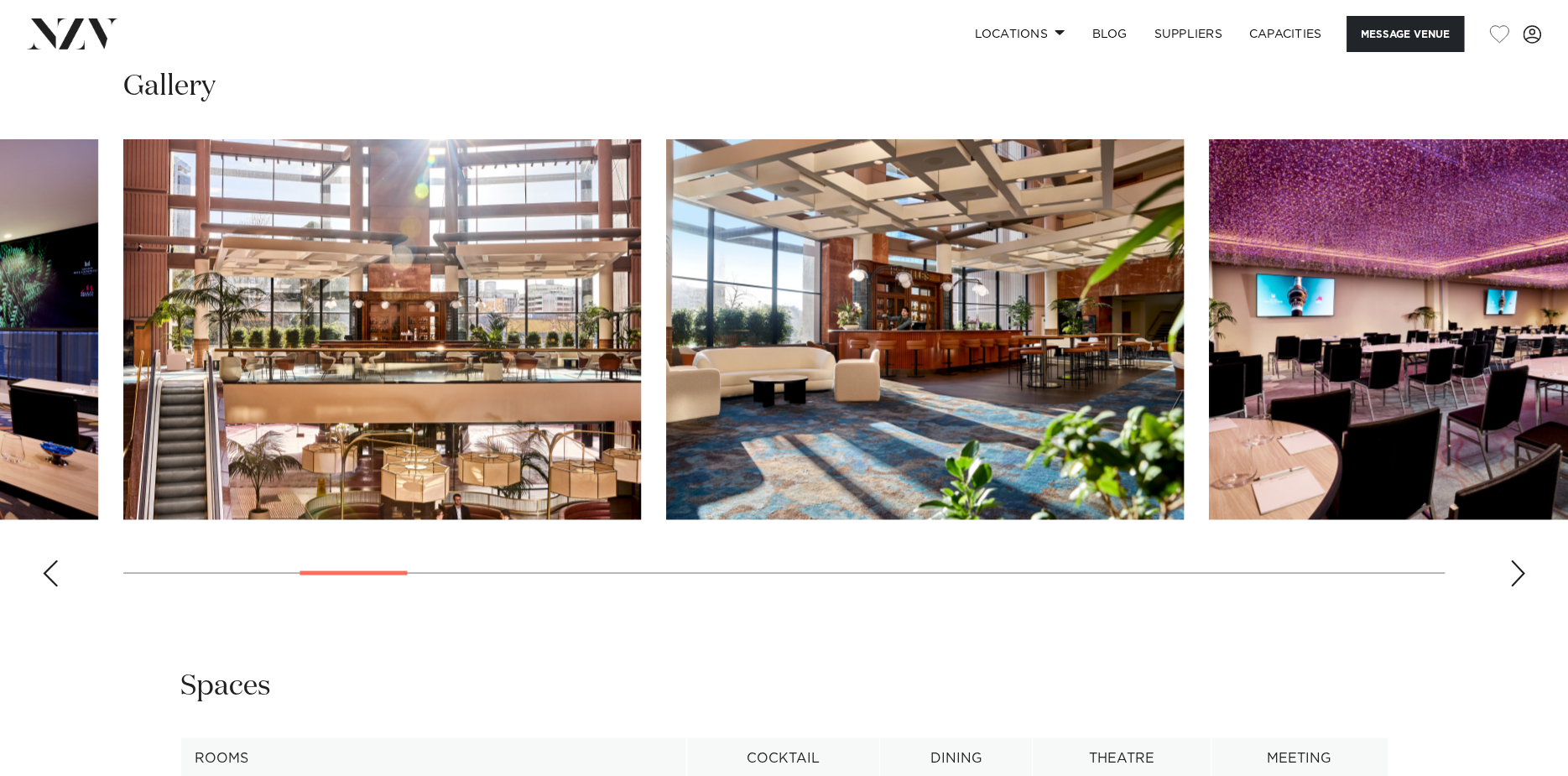
click at [1513, 570] on div "Next slide" at bounding box center [1518, 573] width 17 height 27
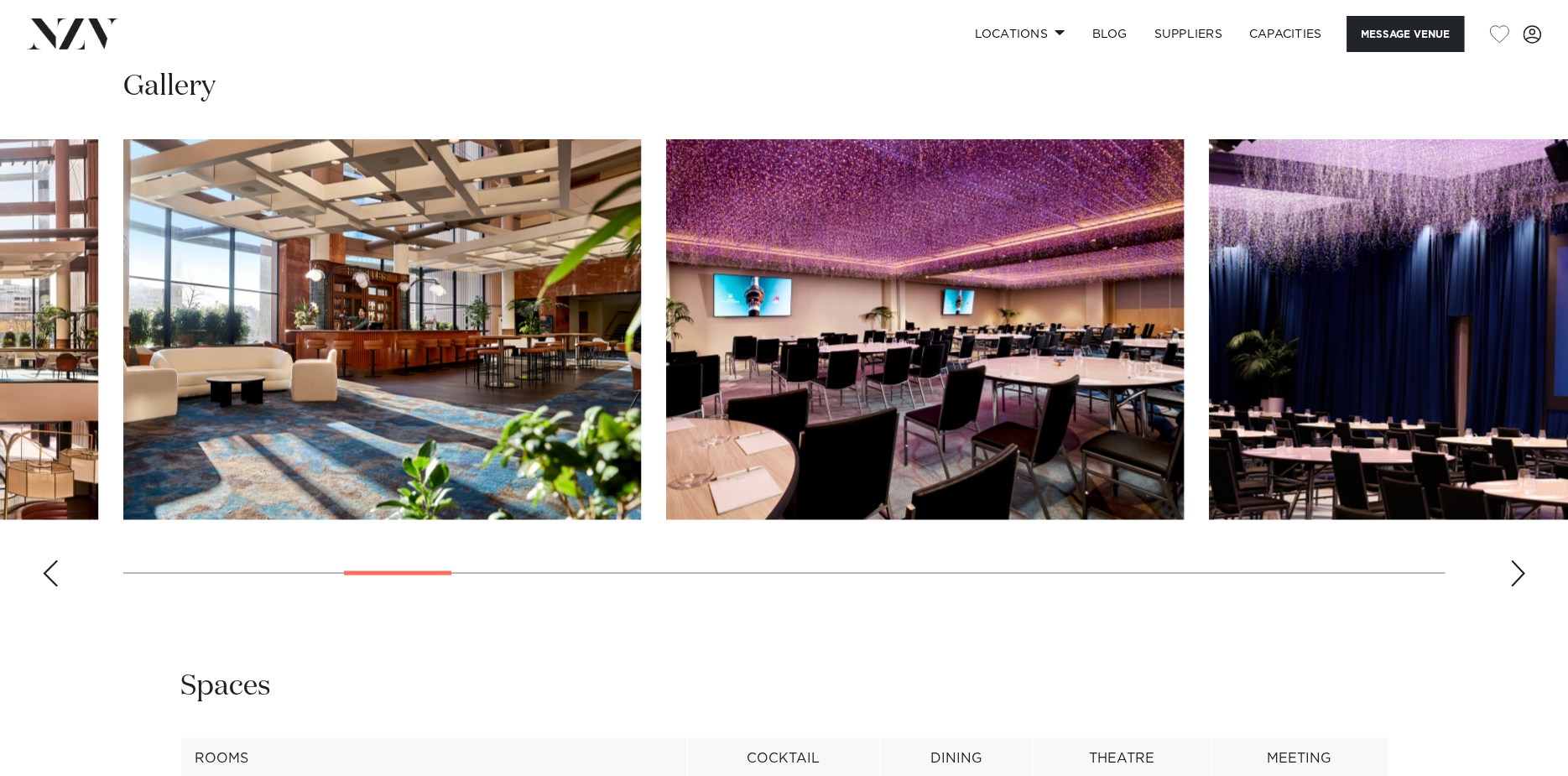
click at [1523, 576] on div "Next slide" at bounding box center [1518, 573] width 17 height 27
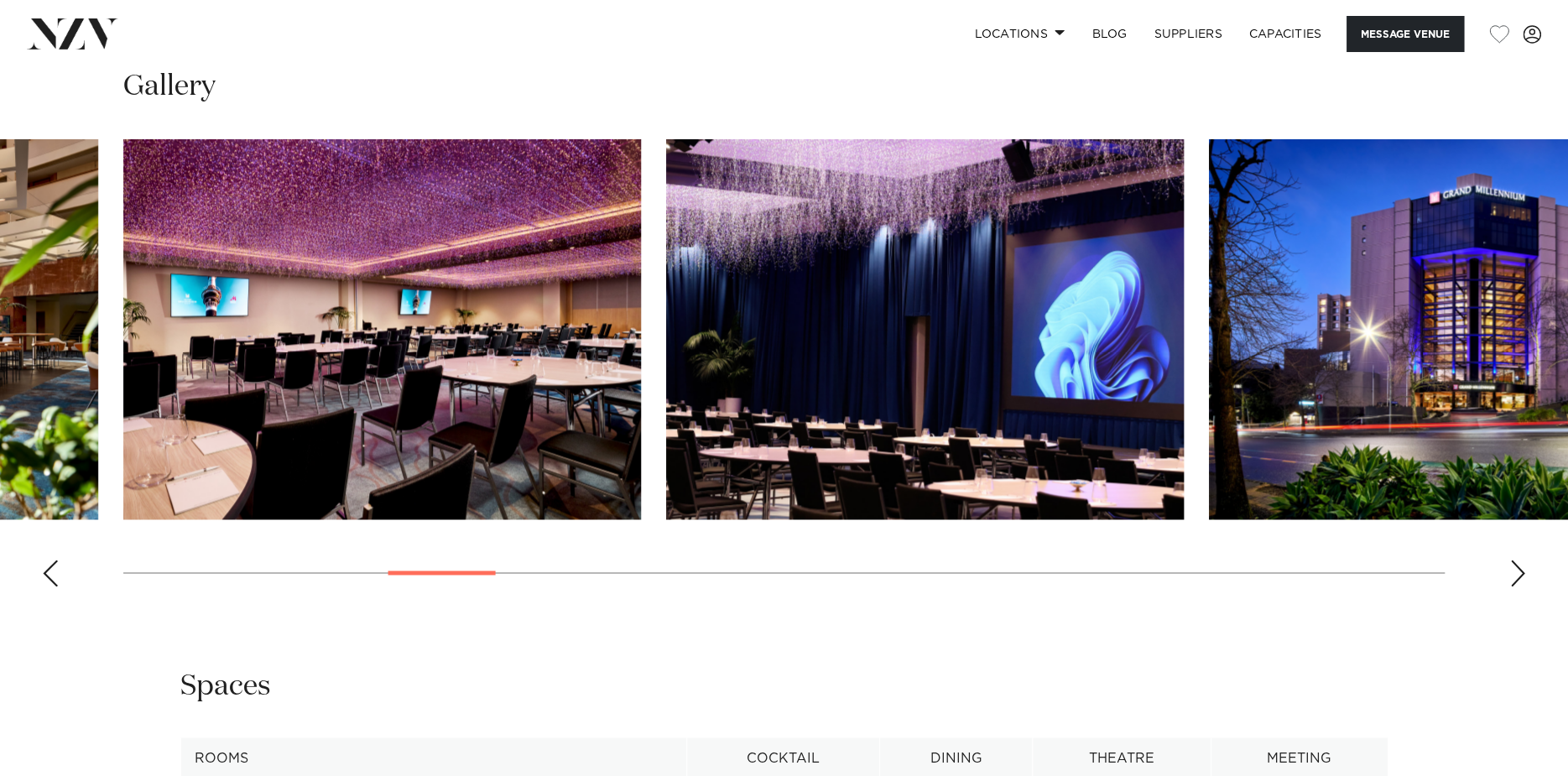
click at [42, 561] on div "Previous slide" at bounding box center [50, 573] width 17 height 27
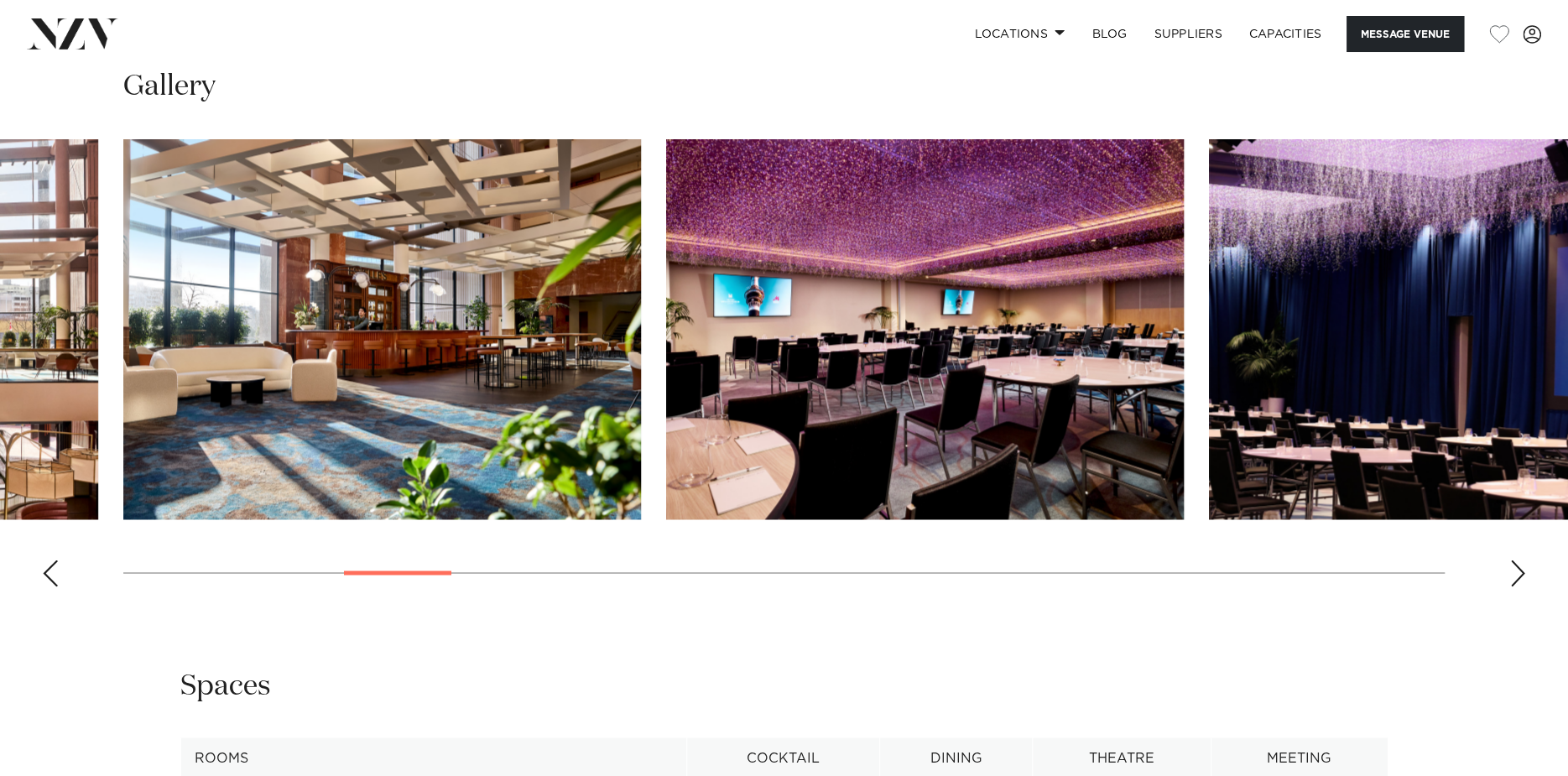
click at [44, 561] on div "Previous slide" at bounding box center [50, 573] width 17 height 27
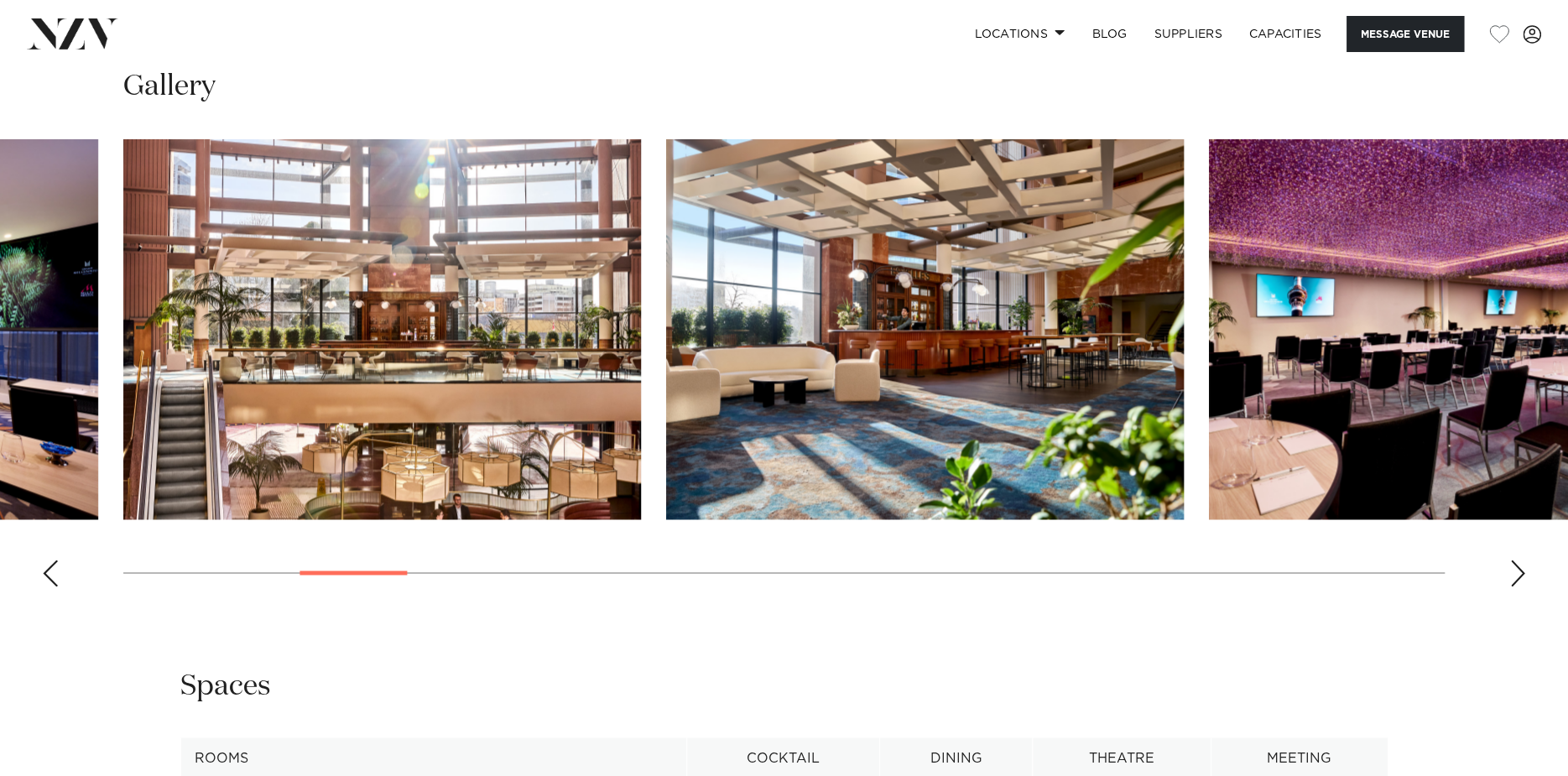
click at [49, 561] on div "Previous slide" at bounding box center [50, 573] width 17 height 27
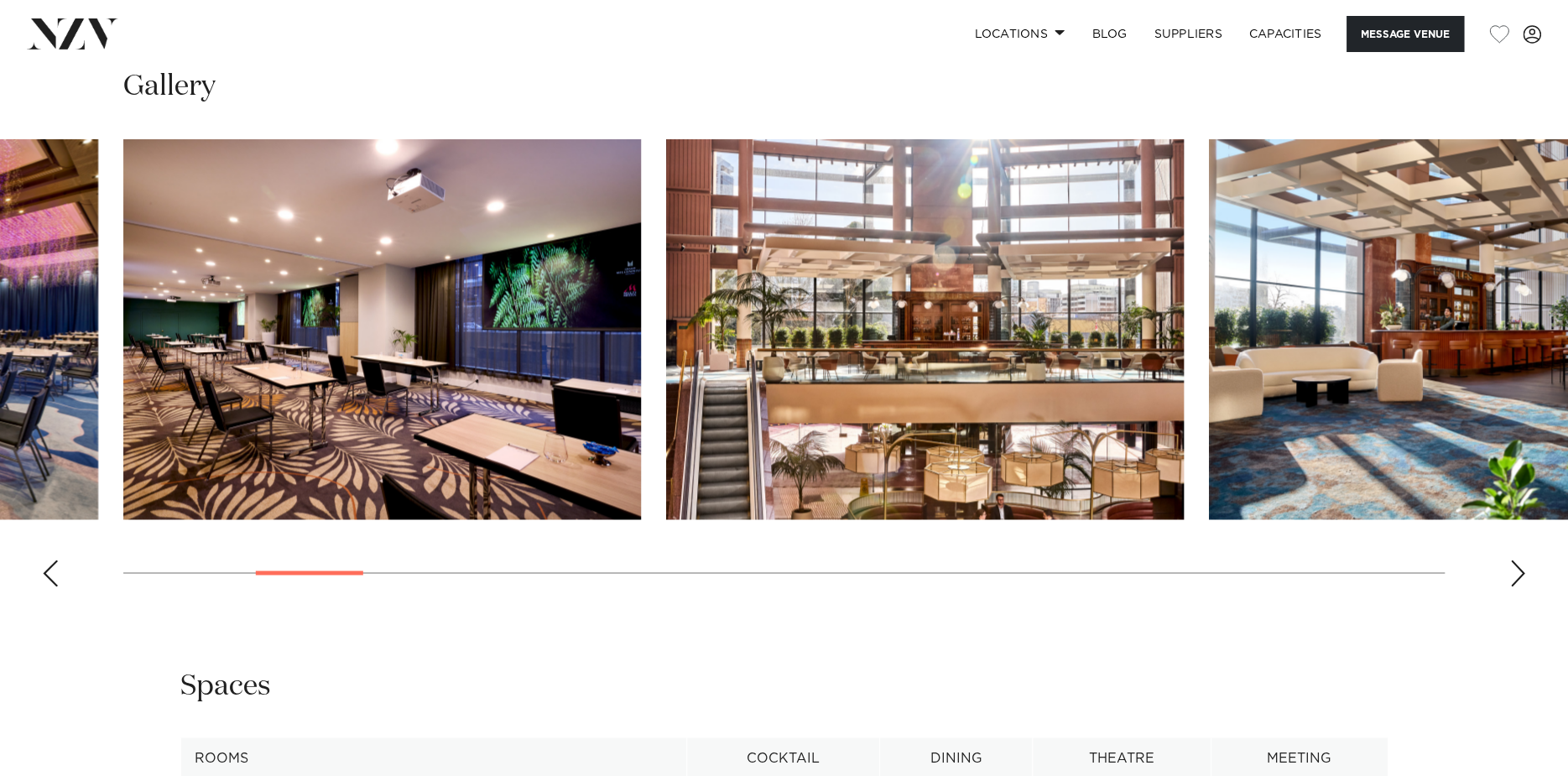
click at [49, 561] on div "Previous slide" at bounding box center [50, 573] width 17 height 27
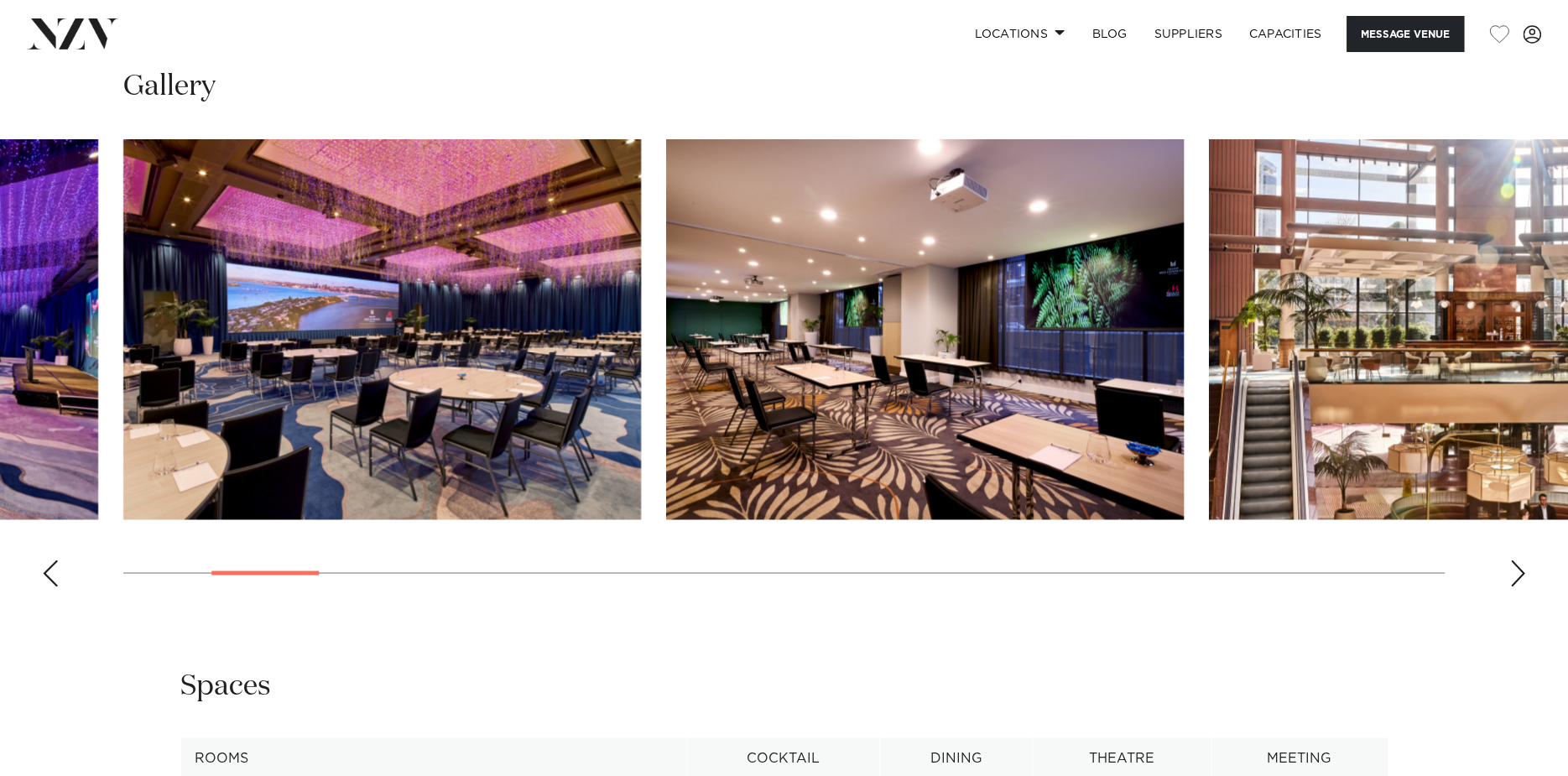
click at [49, 561] on div "Previous slide" at bounding box center [50, 573] width 17 height 27
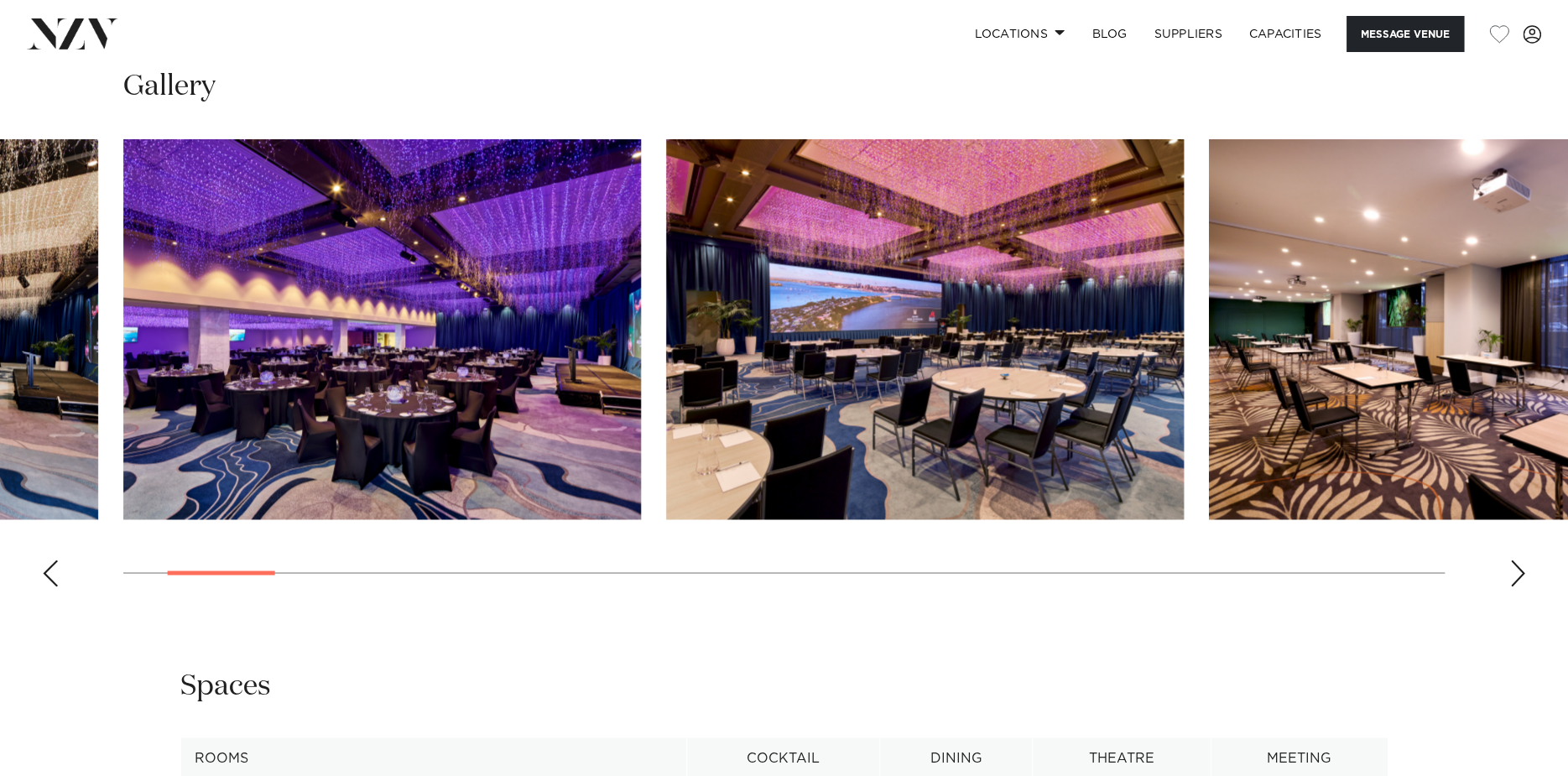
click at [1376, 323] on img "4 / 30" at bounding box center [1468, 328] width 518 height 380
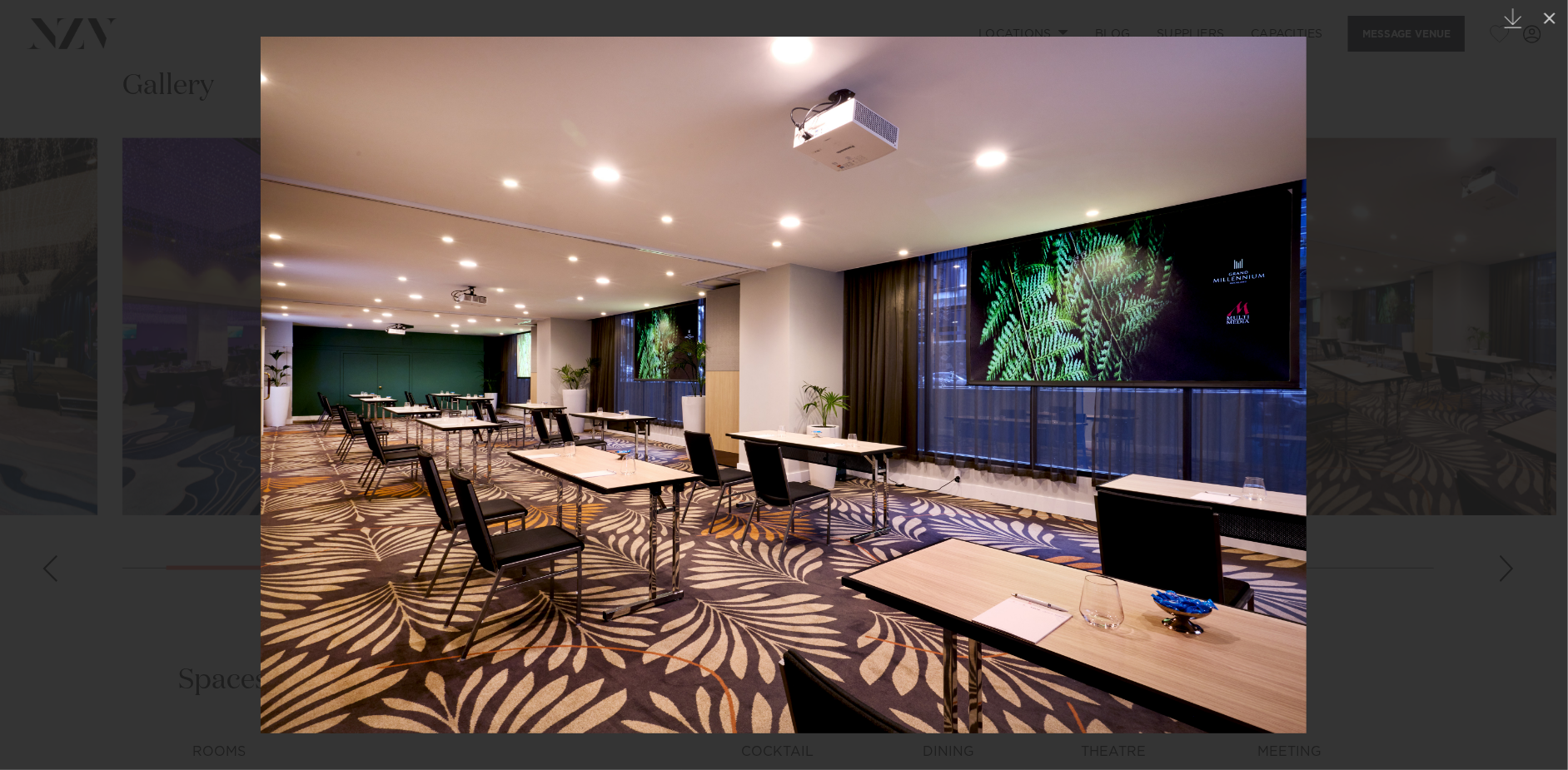
click at [1461, 364] on div at bounding box center [784, 385] width 1568 height 770
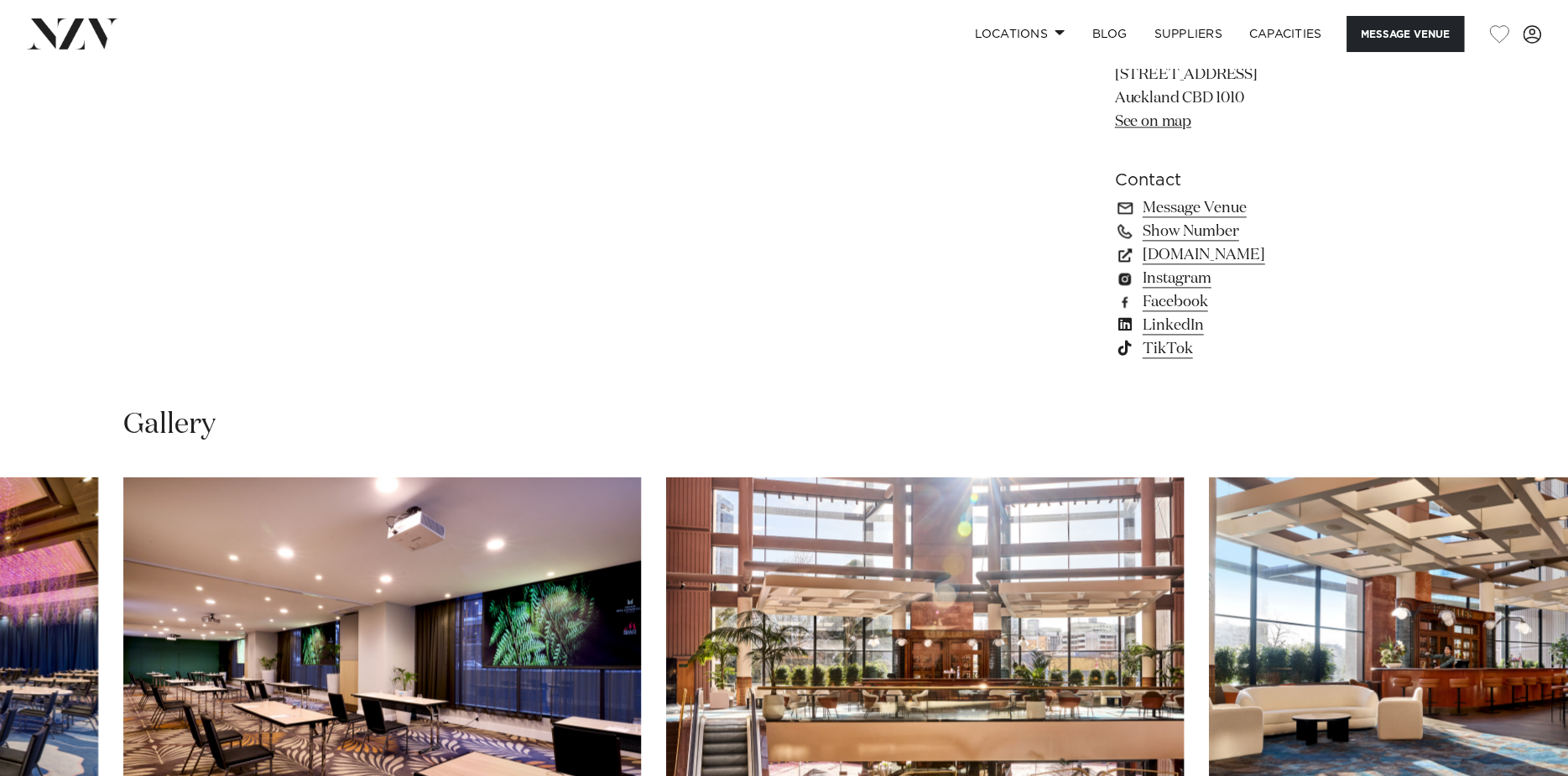
scroll to position [1174, 0]
